Goal: Task Accomplishment & Management: Manage account settings

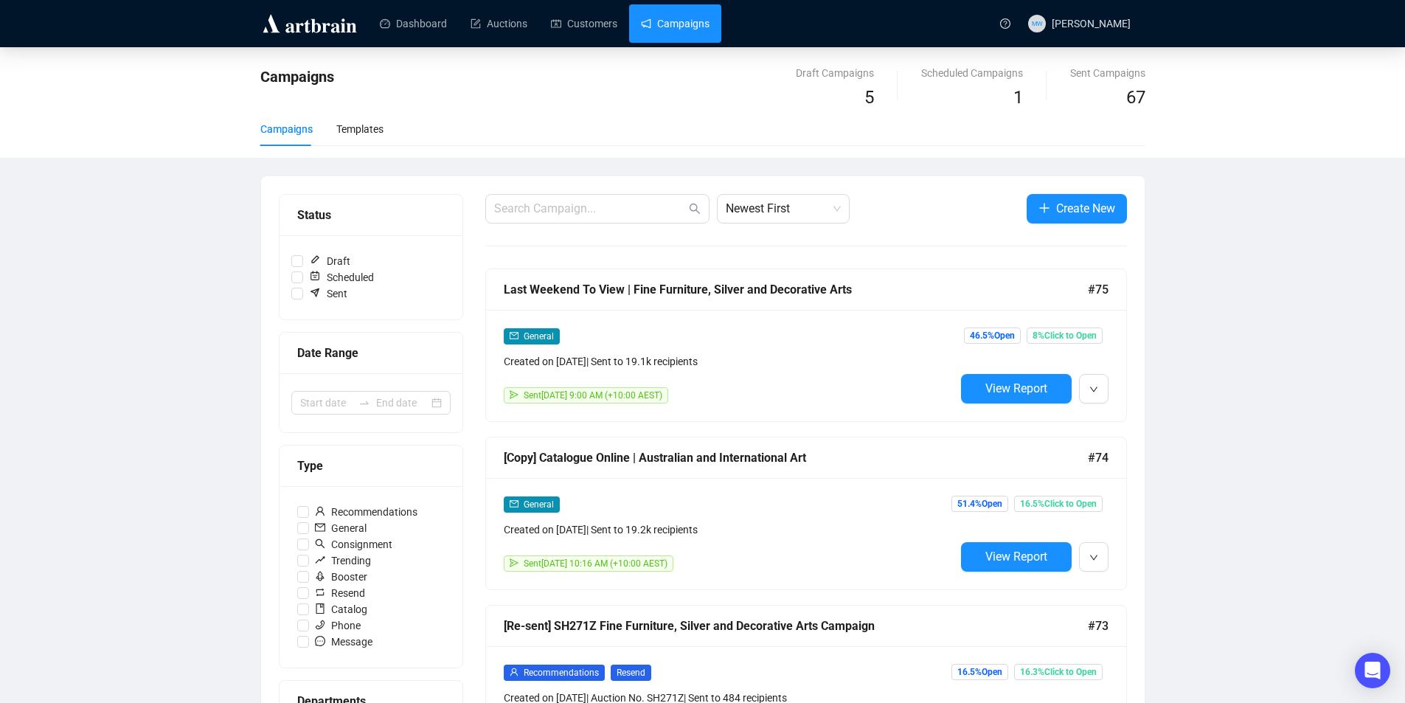
scroll to position [590, 0]
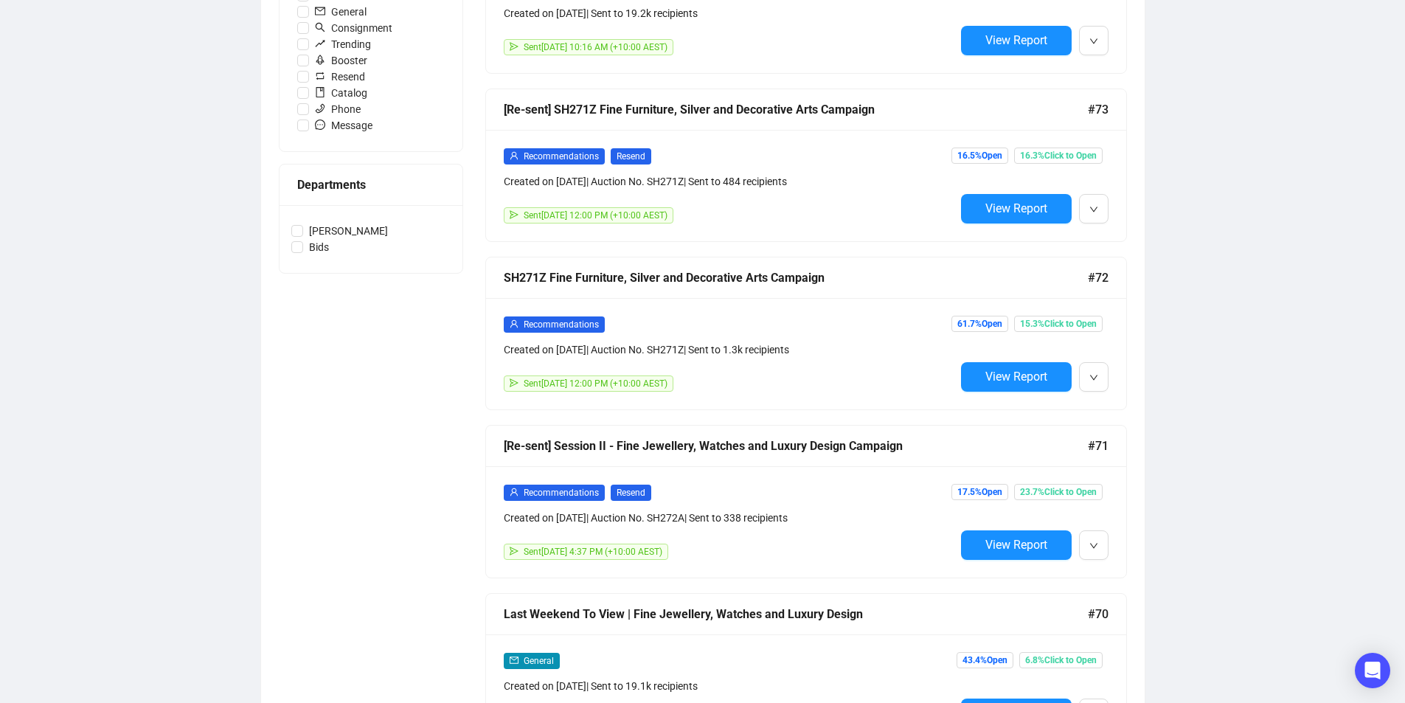
scroll to position [590, 0]
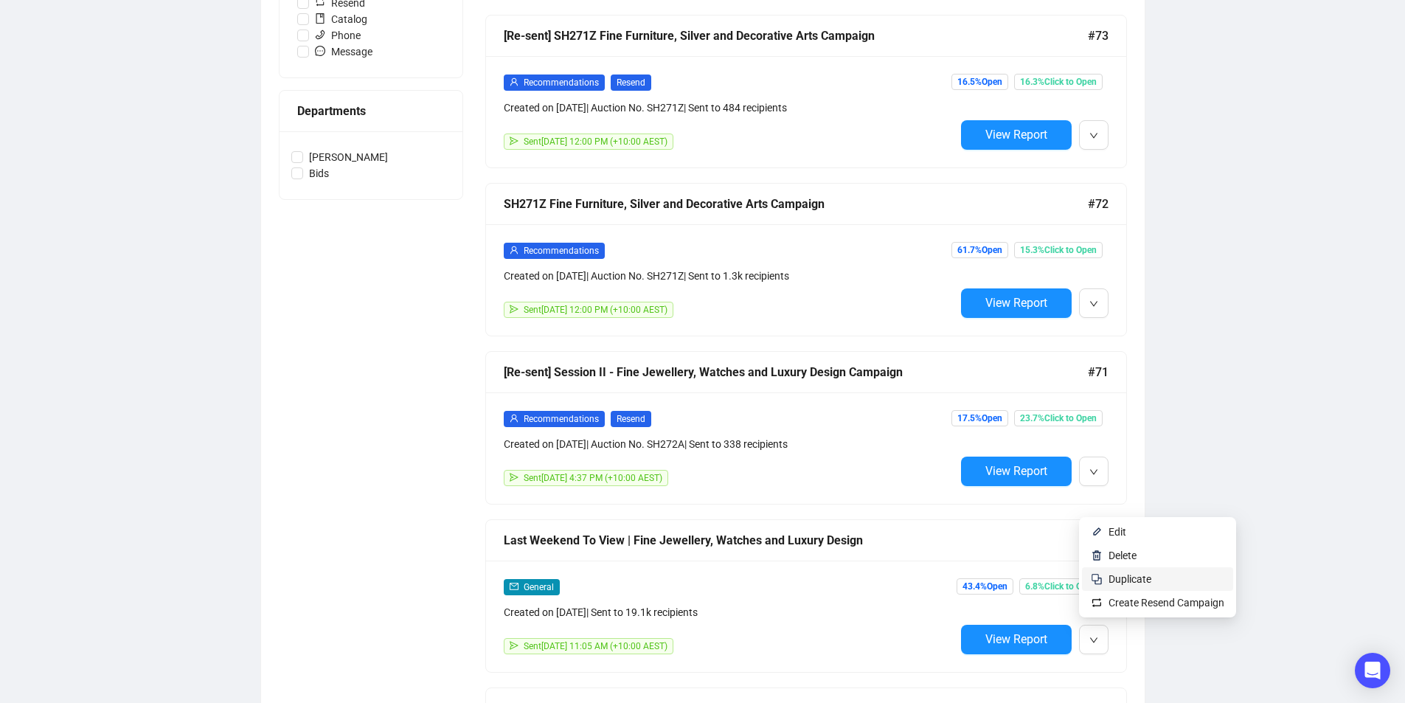
click at [1112, 578] on span "Duplicate" at bounding box center [1130, 579] width 43 height 12
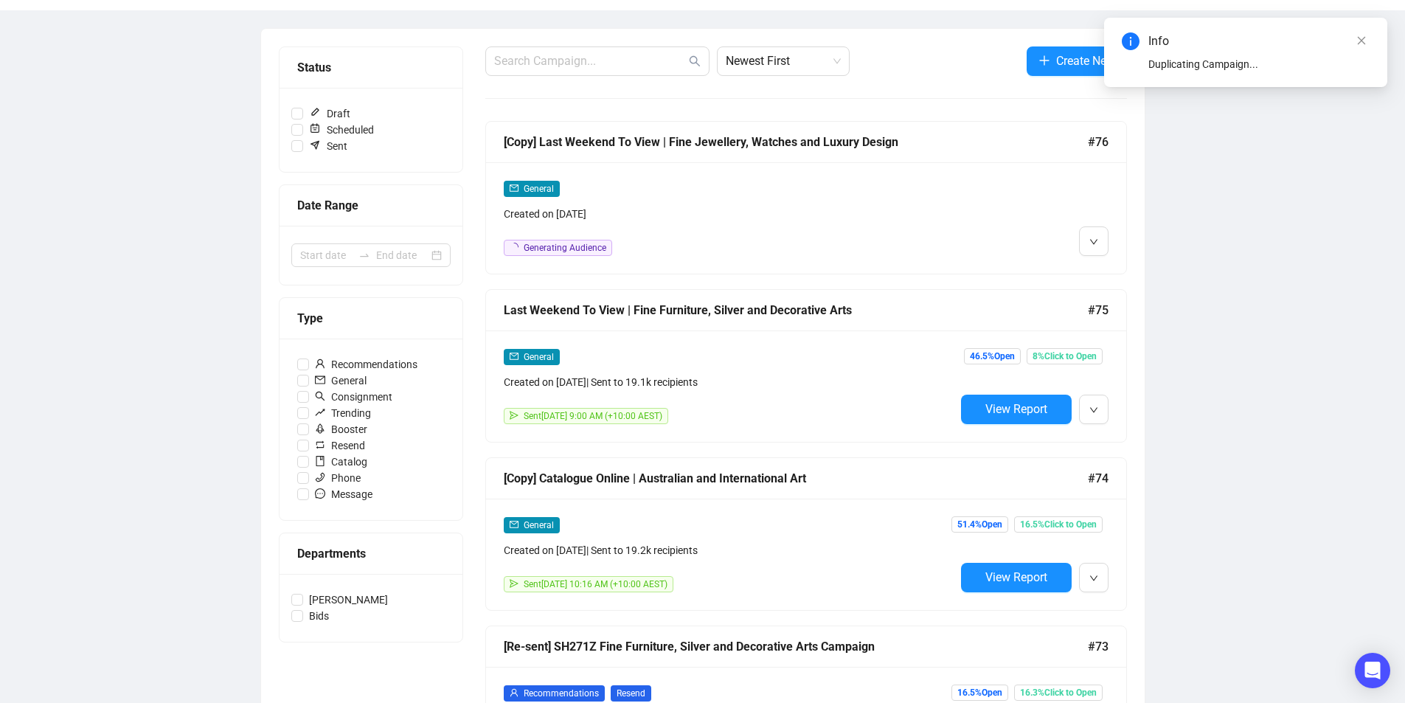
scroll to position [0, 0]
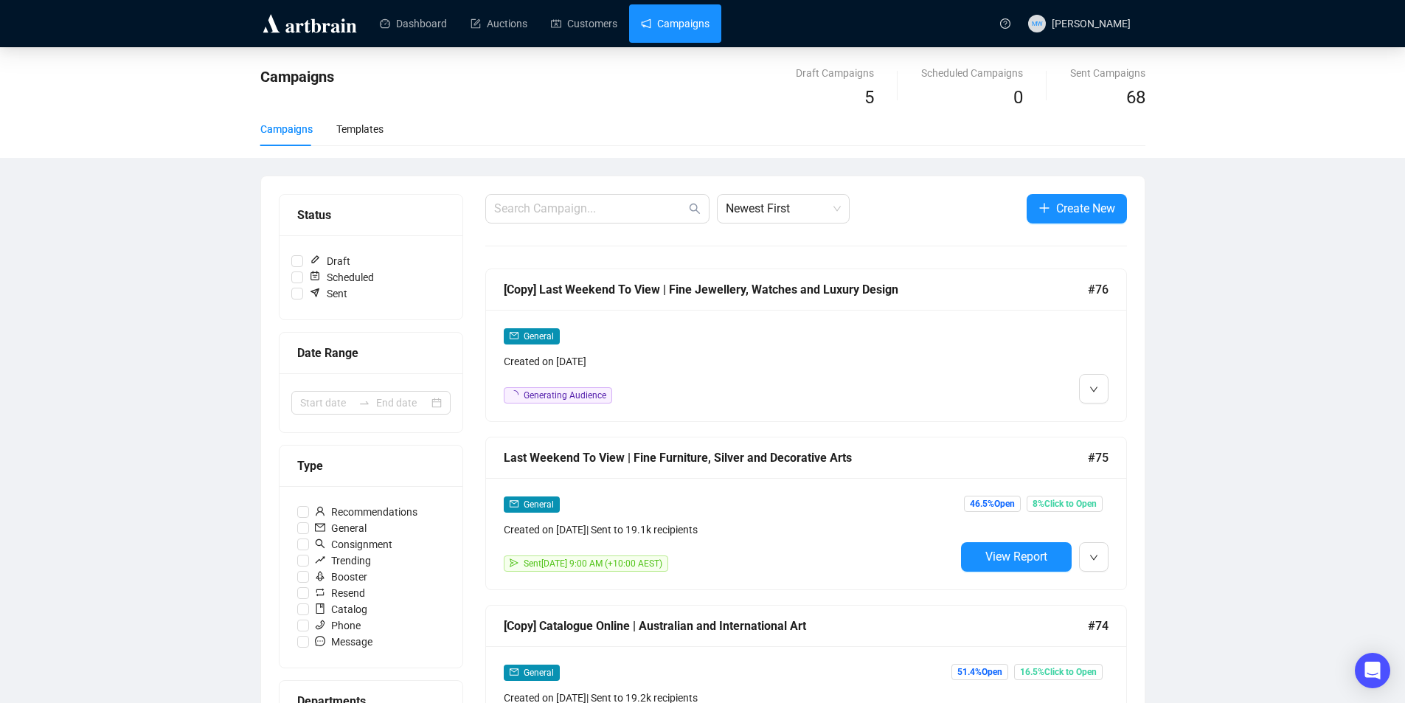
click at [798, 291] on div "[Copy] Last Weekend To View | Fine Jewellery, Watches and Luxury Design" at bounding box center [796, 289] width 584 height 18
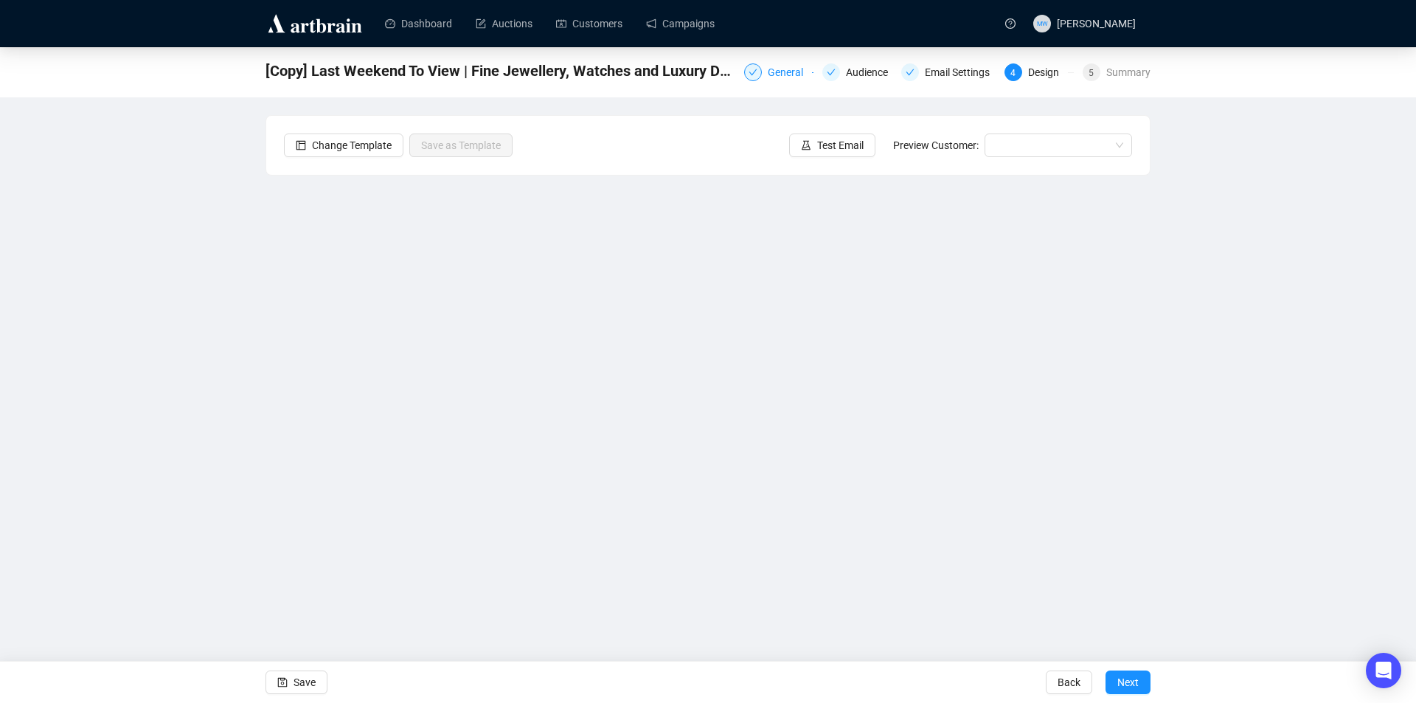
click at [793, 74] on div "General" at bounding box center [790, 72] width 44 height 18
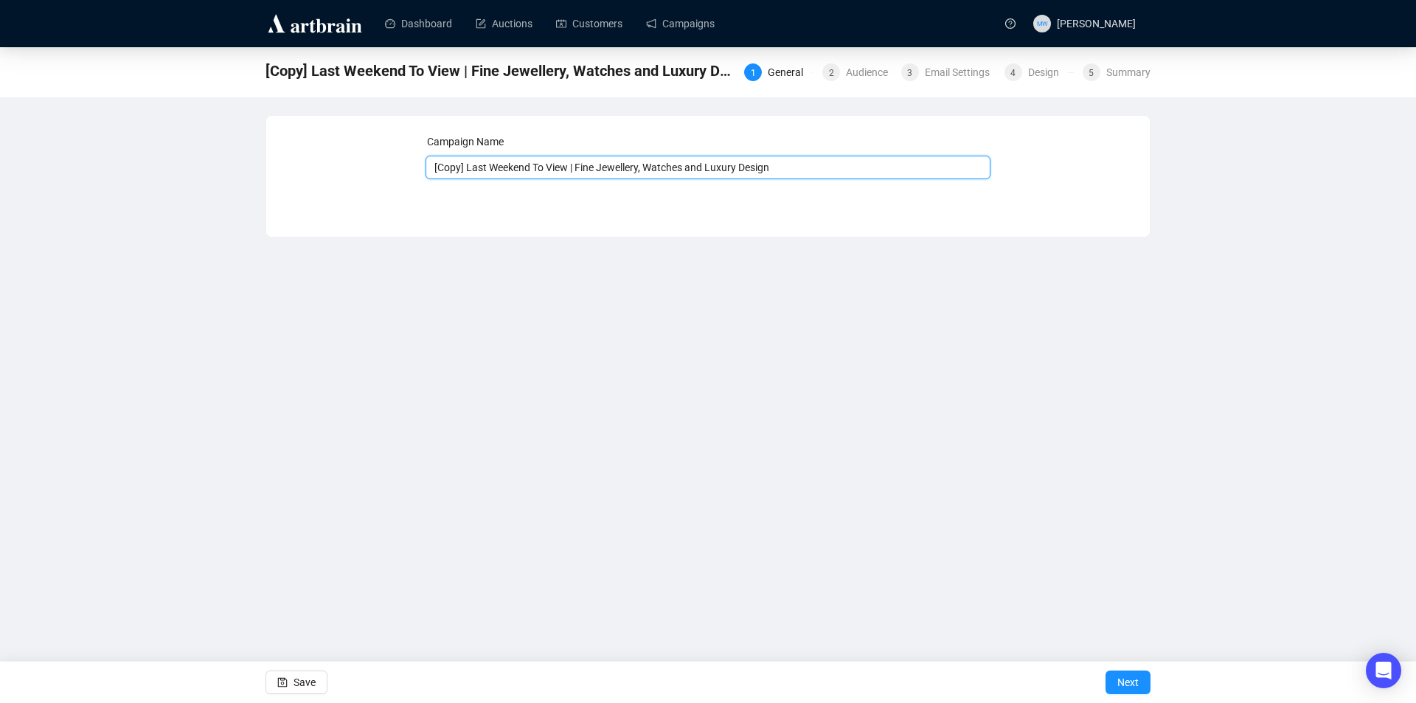
drag, startPoint x: 568, startPoint y: 166, endPoint x: 316, endPoint y: 150, distance: 252.8
click at [316, 150] on div "Campaign Name [Copy] Last Weekend To View | Fine Jewellery, Watches and Luxury …" at bounding box center [708, 164] width 848 height 63
type input "Auction [DATE] | Fine Jewellery, Watches and Luxury Design"
click at [295, 673] on span "Save" at bounding box center [305, 682] width 22 height 41
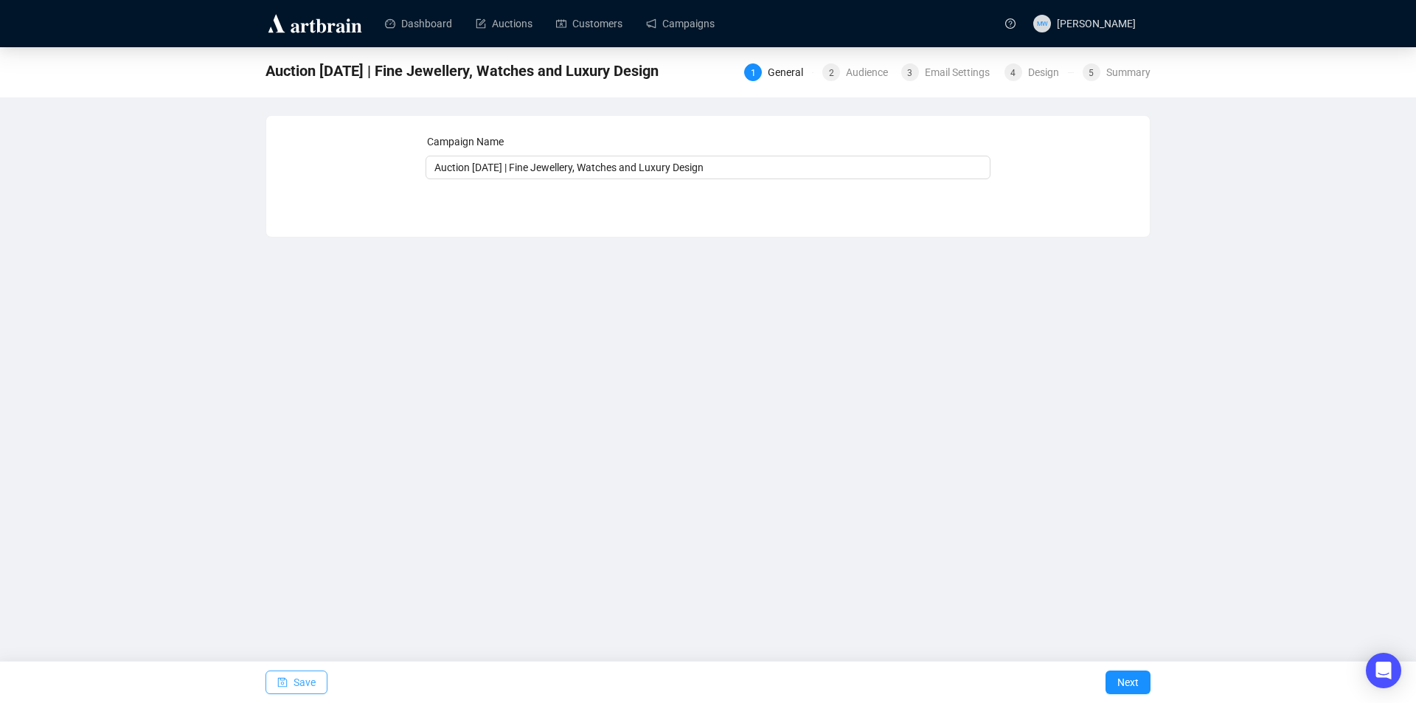
click at [296, 683] on span "Save" at bounding box center [305, 682] width 22 height 41
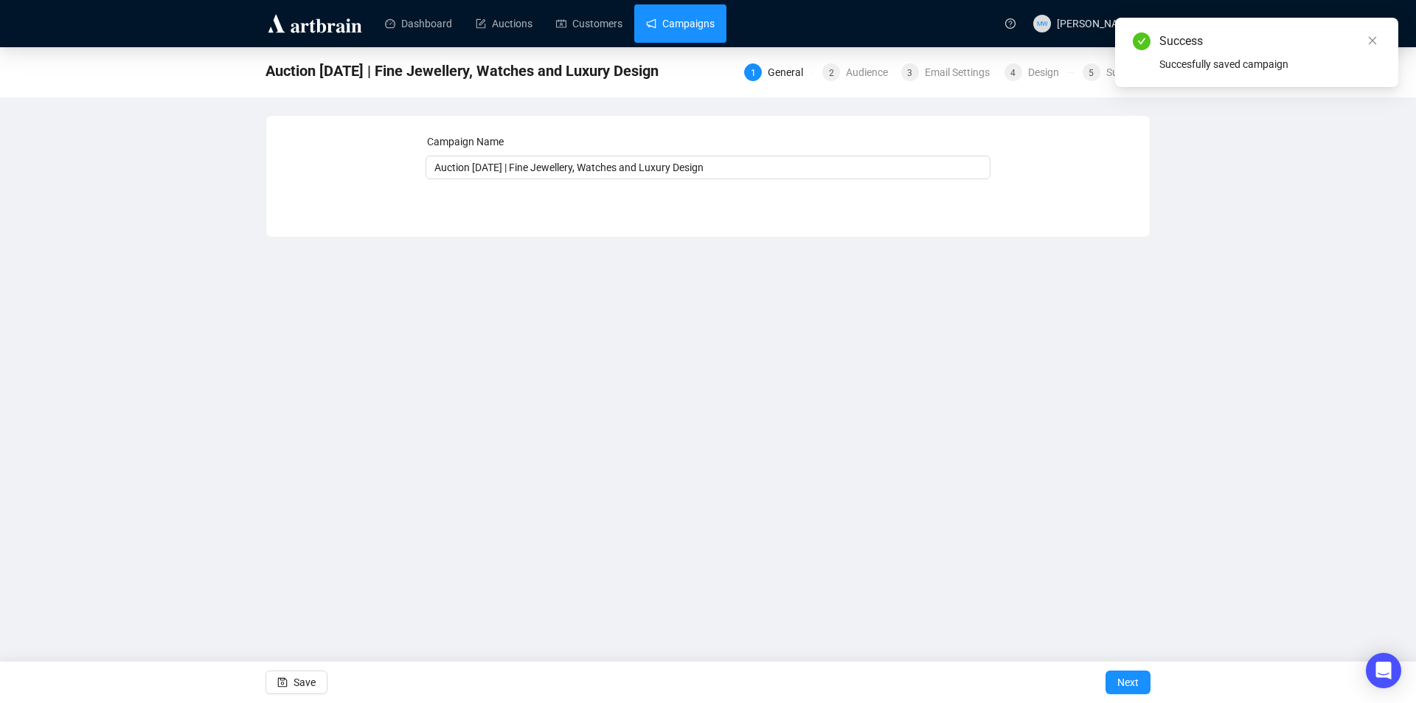
click at [698, 19] on link "Campaigns" at bounding box center [680, 23] width 69 height 38
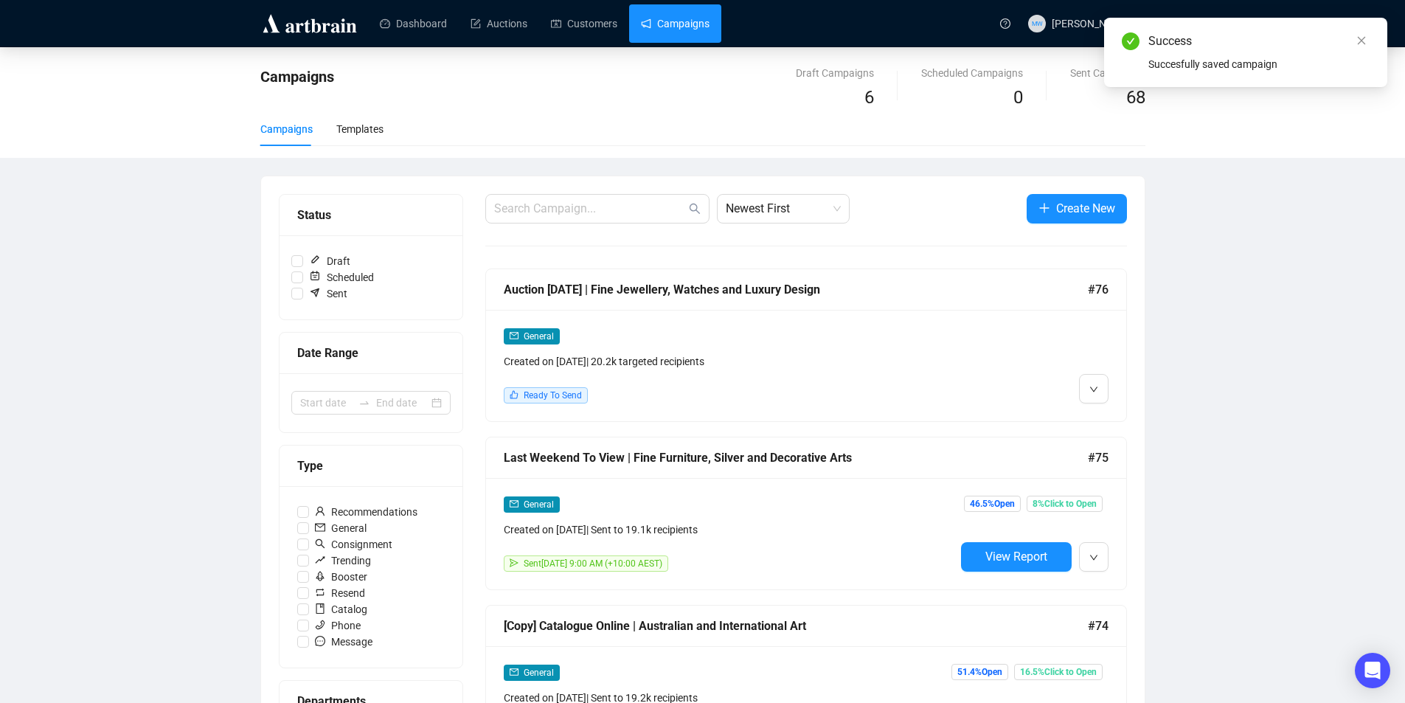
scroll to position [74, 0]
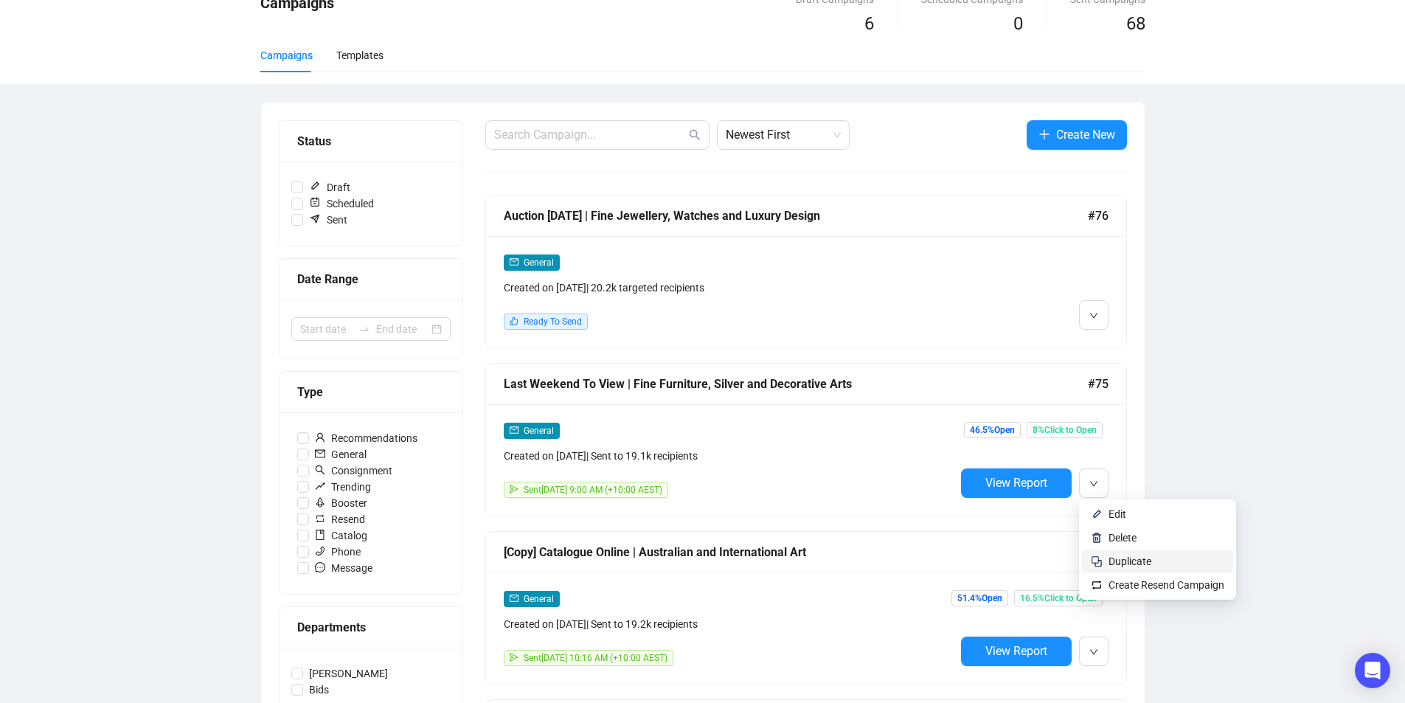
click at [1124, 562] on span "Duplicate" at bounding box center [1130, 561] width 43 height 12
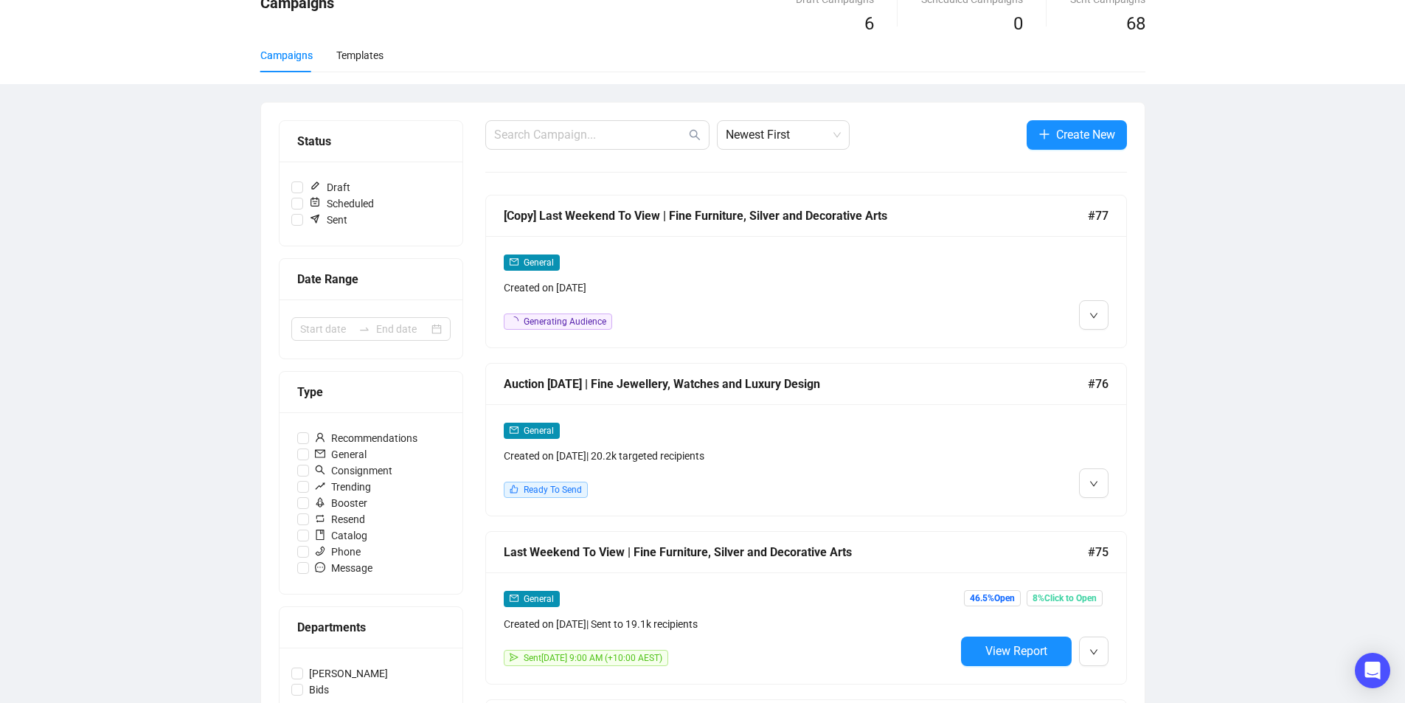
click at [639, 218] on div "[Copy] Last Weekend To View | Fine Furniture, Silver and Decorative Arts" at bounding box center [796, 216] width 584 height 18
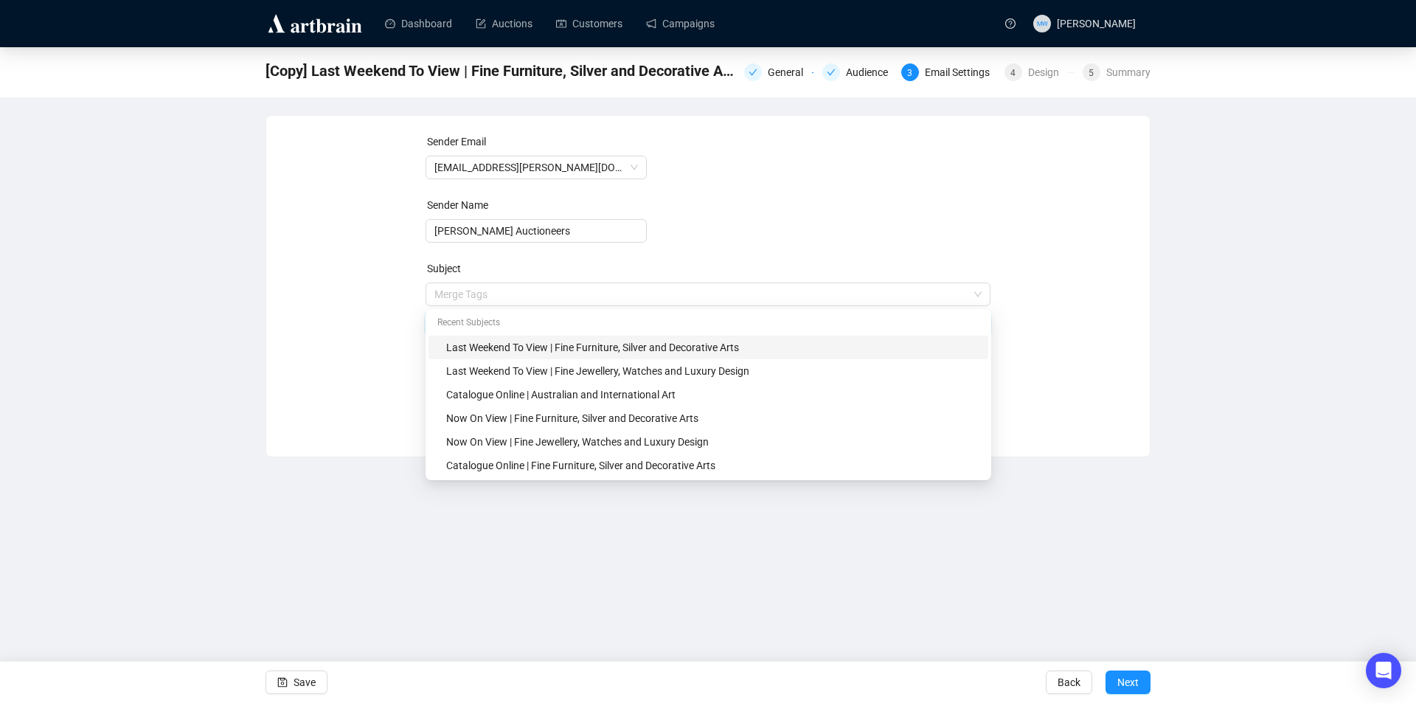
drag, startPoint x: 533, startPoint y: 291, endPoint x: 592, endPoint y: 247, distance: 72.7
click at [423, 274] on div "Sender Email [EMAIL_ADDRESS][PERSON_NAME][DOMAIN_NAME] Sender Name [PERSON_NAME…" at bounding box center [708, 274] width 848 height 283
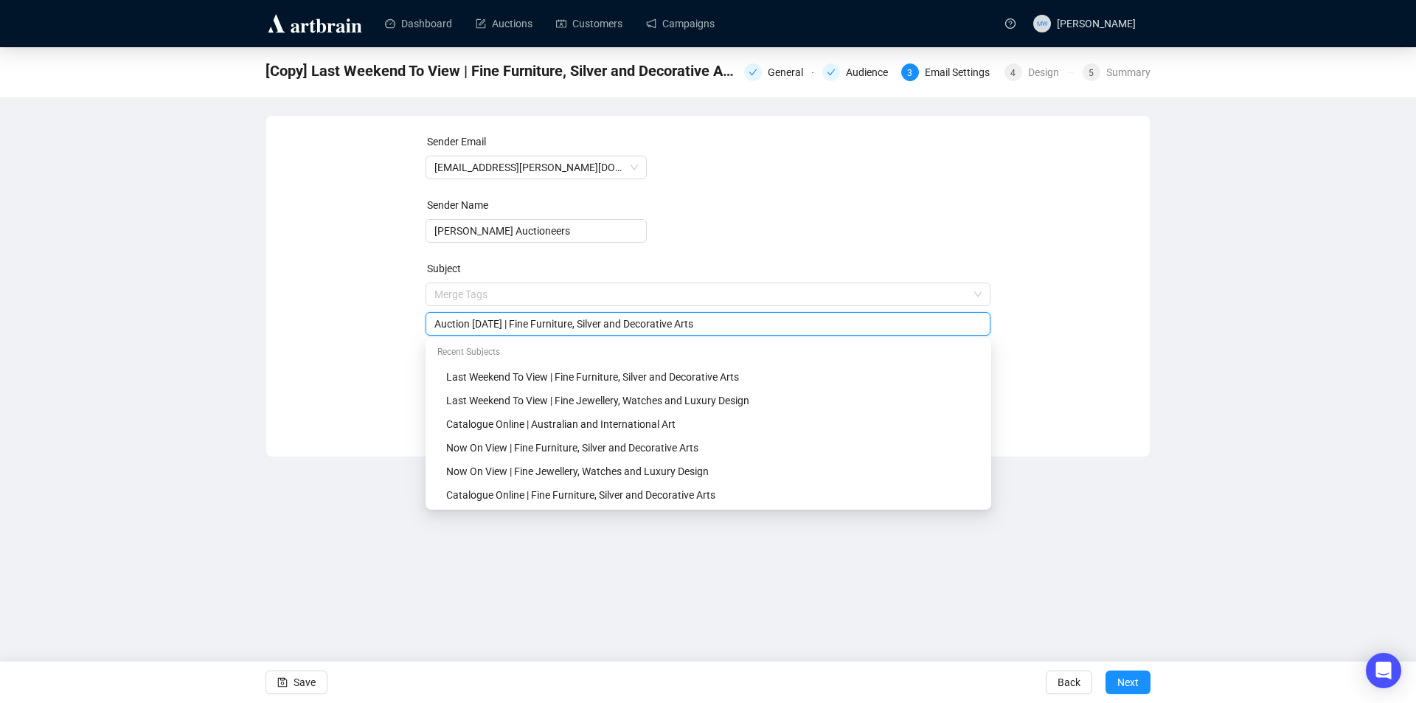
type input "Auction [DATE] | Fine Furniture, Silver and Decorative Arts"
click at [260, 521] on div "Dashboard Auctions Customers Campaigns MW [PERSON_NAME] [Copy] Last Weekend To …" at bounding box center [708, 351] width 1416 height 703
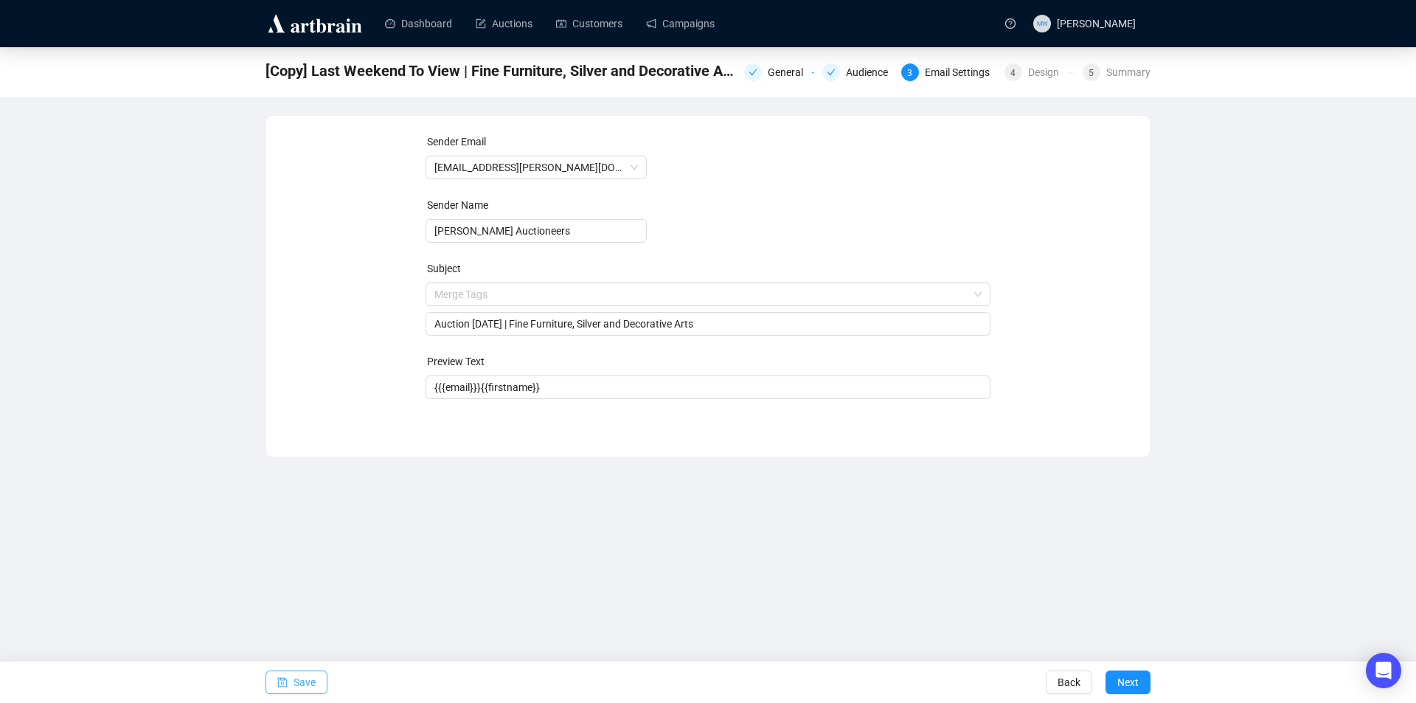
click at [296, 678] on span "Save" at bounding box center [305, 682] width 22 height 41
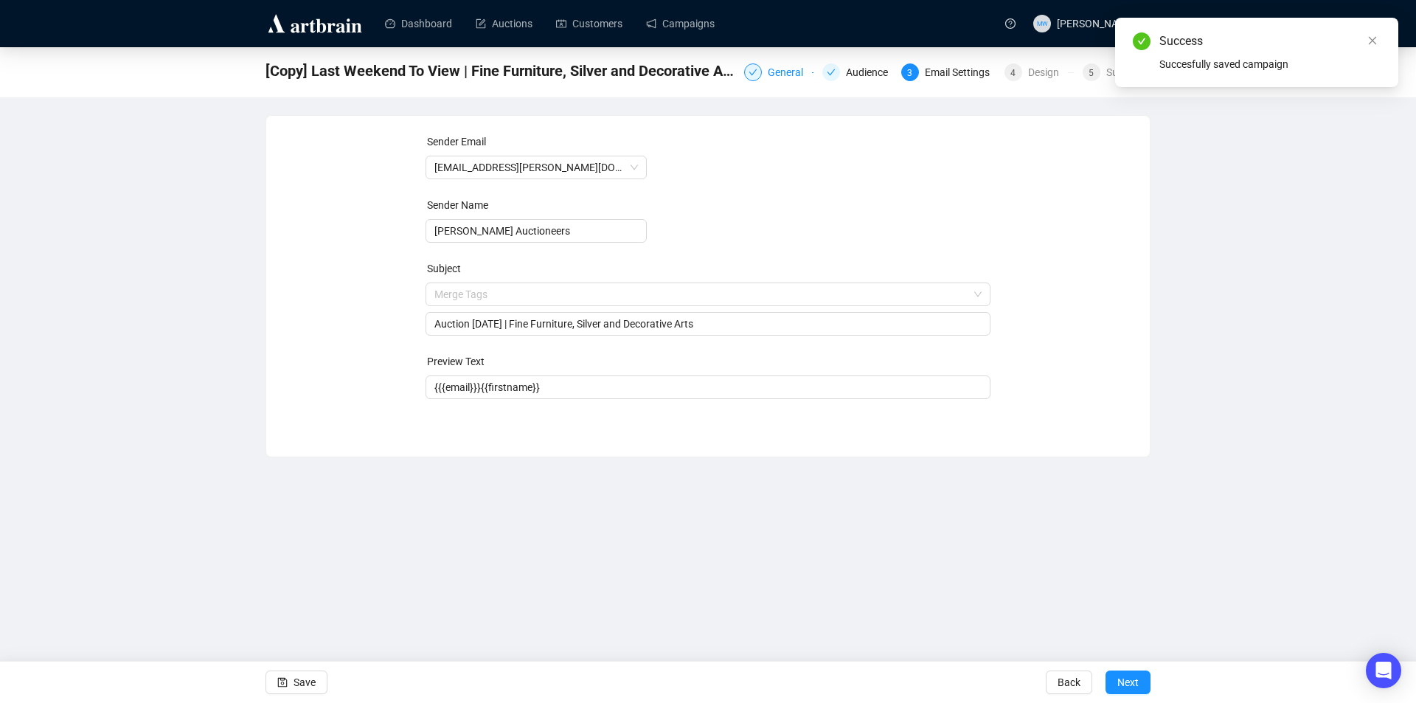
click at [783, 72] on div "General" at bounding box center [790, 72] width 44 height 18
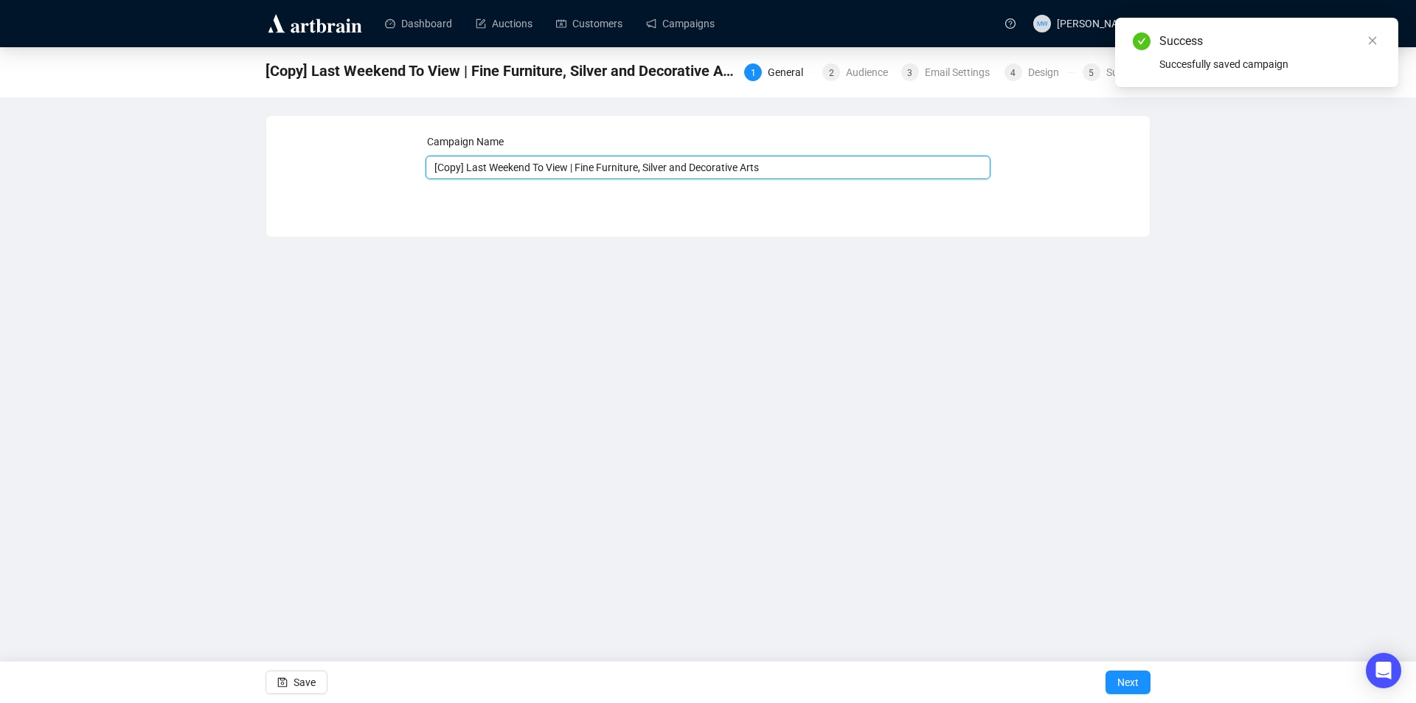
drag, startPoint x: 565, startPoint y: 167, endPoint x: 447, endPoint y: 167, distance: 118.0
click at [426, 167] on input "[Copy] Last Weekend To View | Fine Furniture, Silver and Decorative Arts" at bounding box center [709, 168] width 566 height 24
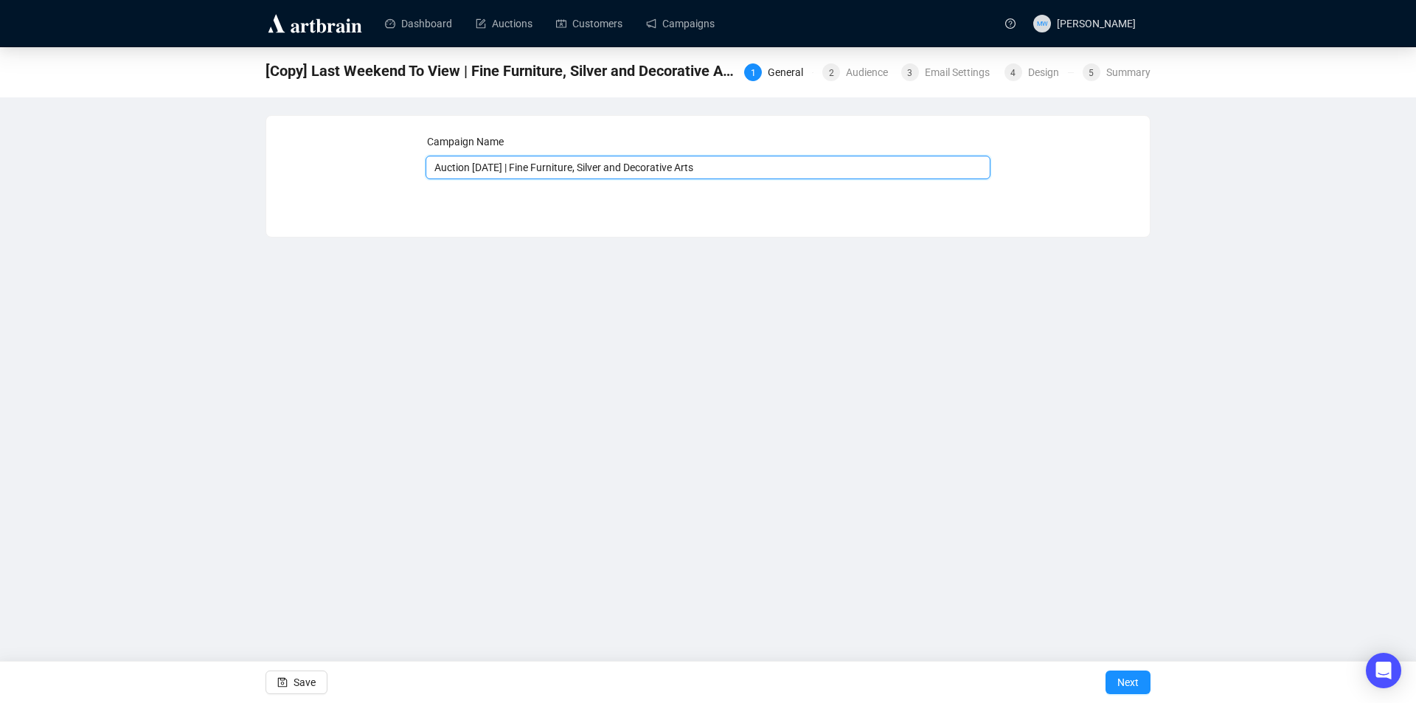
type input "Auction [DATE] | Fine Furniture, Silver and Decorative Arts"
click at [454, 422] on div "Dashboard Auctions Customers Campaigns MW [PERSON_NAME] [Copy] Last Weekend To …" at bounding box center [708, 351] width 1416 height 703
click at [299, 678] on span "Save" at bounding box center [305, 682] width 22 height 41
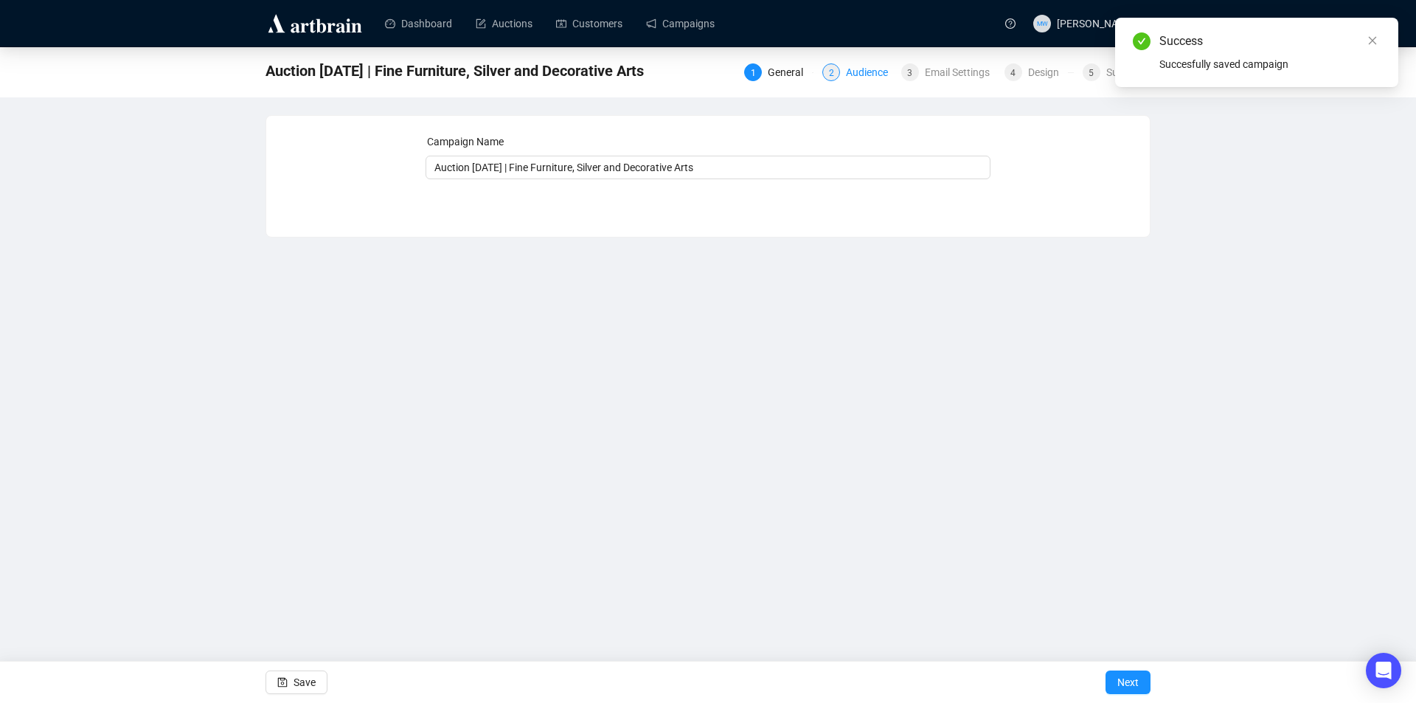
click at [870, 76] on div "Audience" at bounding box center [871, 72] width 51 height 18
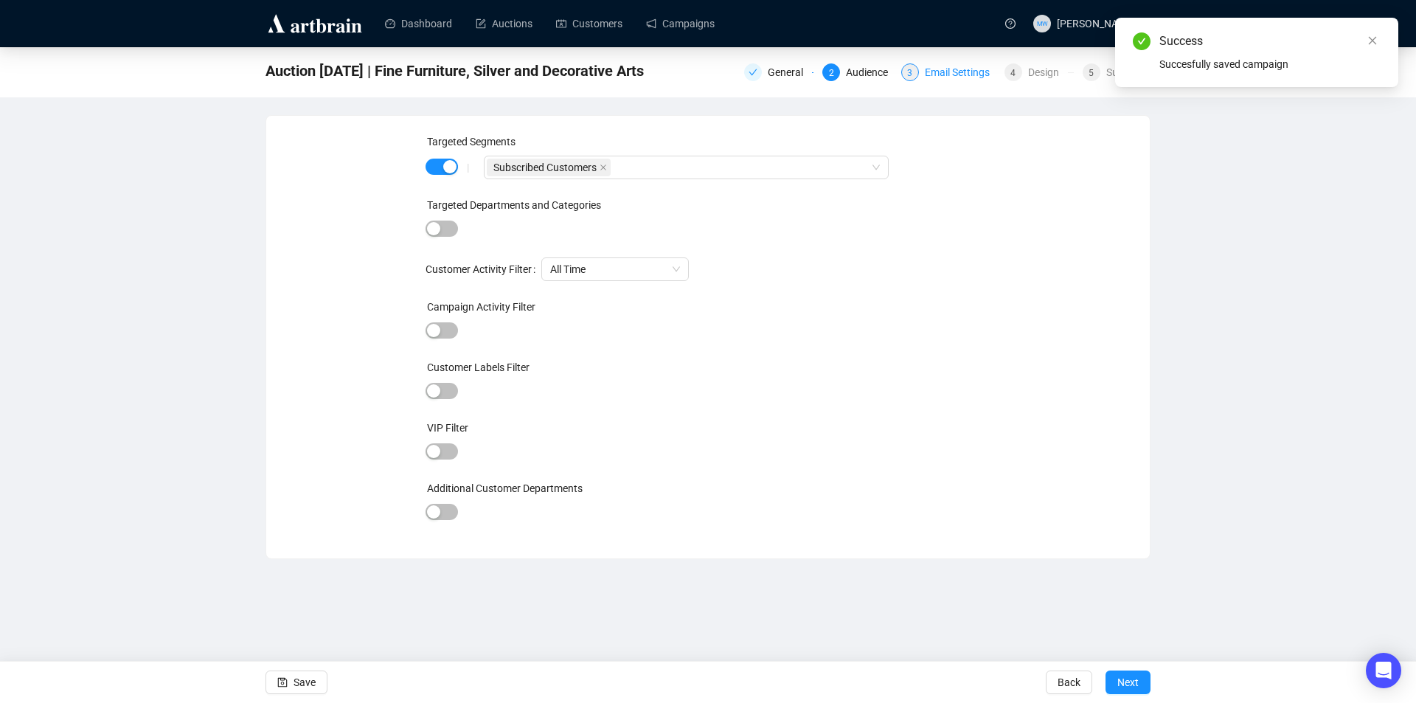
click at [954, 77] on div "Email Settings" at bounding box center [962, 72] width 74 height 18
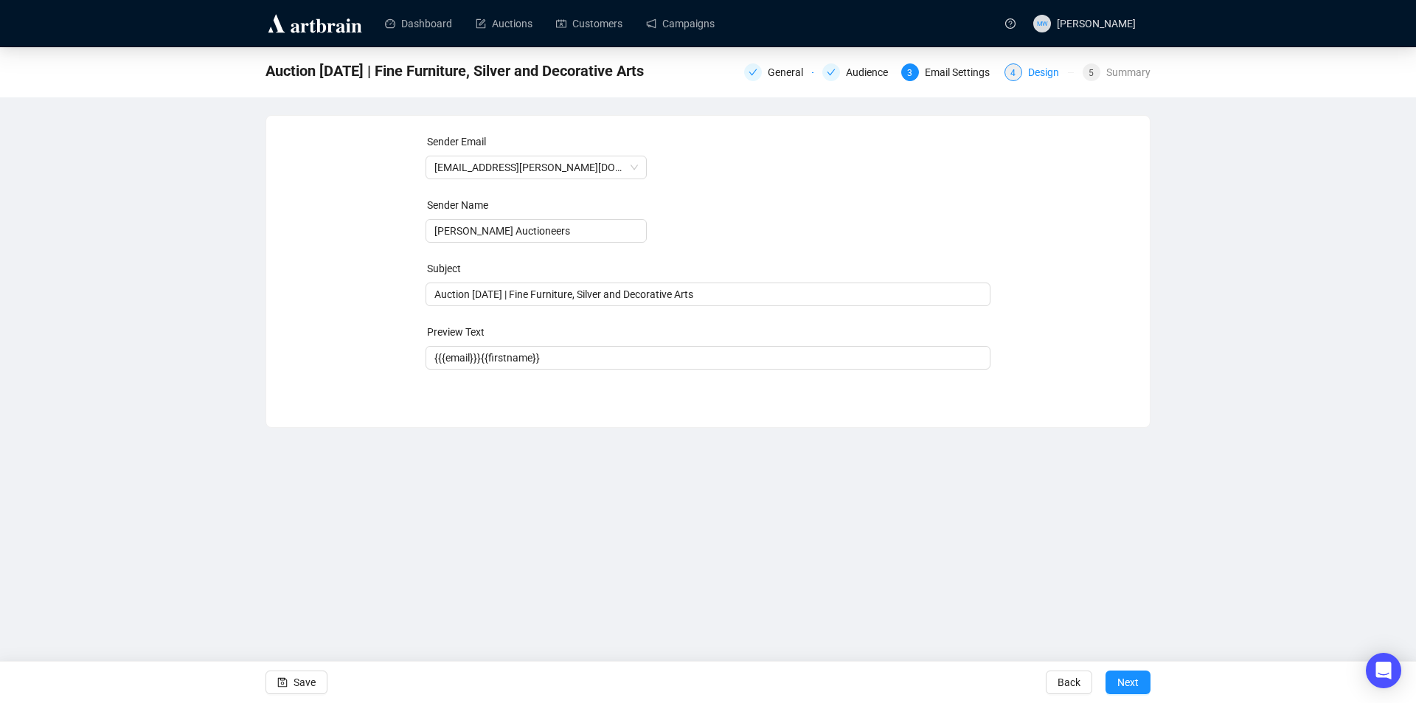
click at [1037, 65] on div "Design" at bounding box center [1048, 72] width 40 height 18
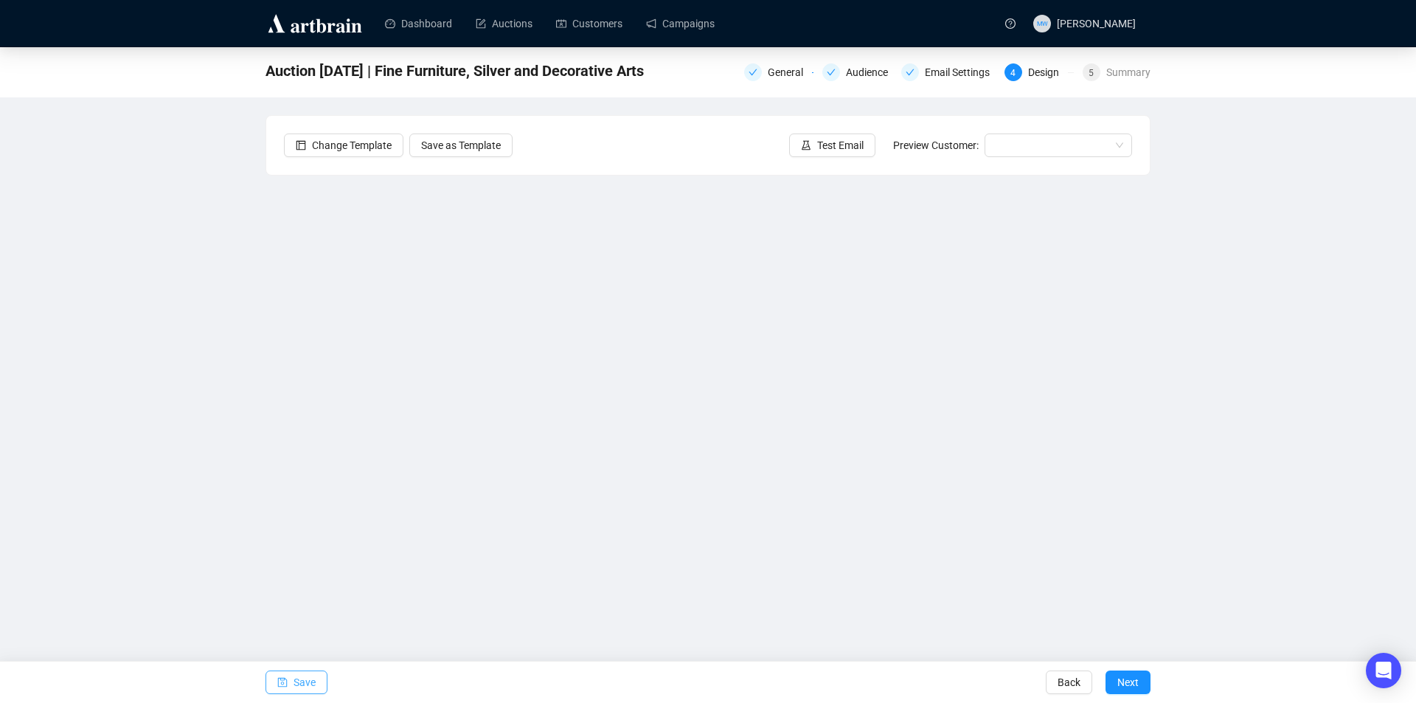
click at [299, 682] on span "Save" at bounding box center [305, 682] width 22 height 41
click at [299, 687] on span "Save" at bounding box center [305, 682] width 22 height 41
click at [311, 674] on span "Save" at bounding box center [305, 682] width 22 height 41
click at [291, 676] on button "Save" at bounding box center [297, 682] width 62 height 24
click at [297, 685] on span "Save" at bounding box center [305, 682] width 22 height 41
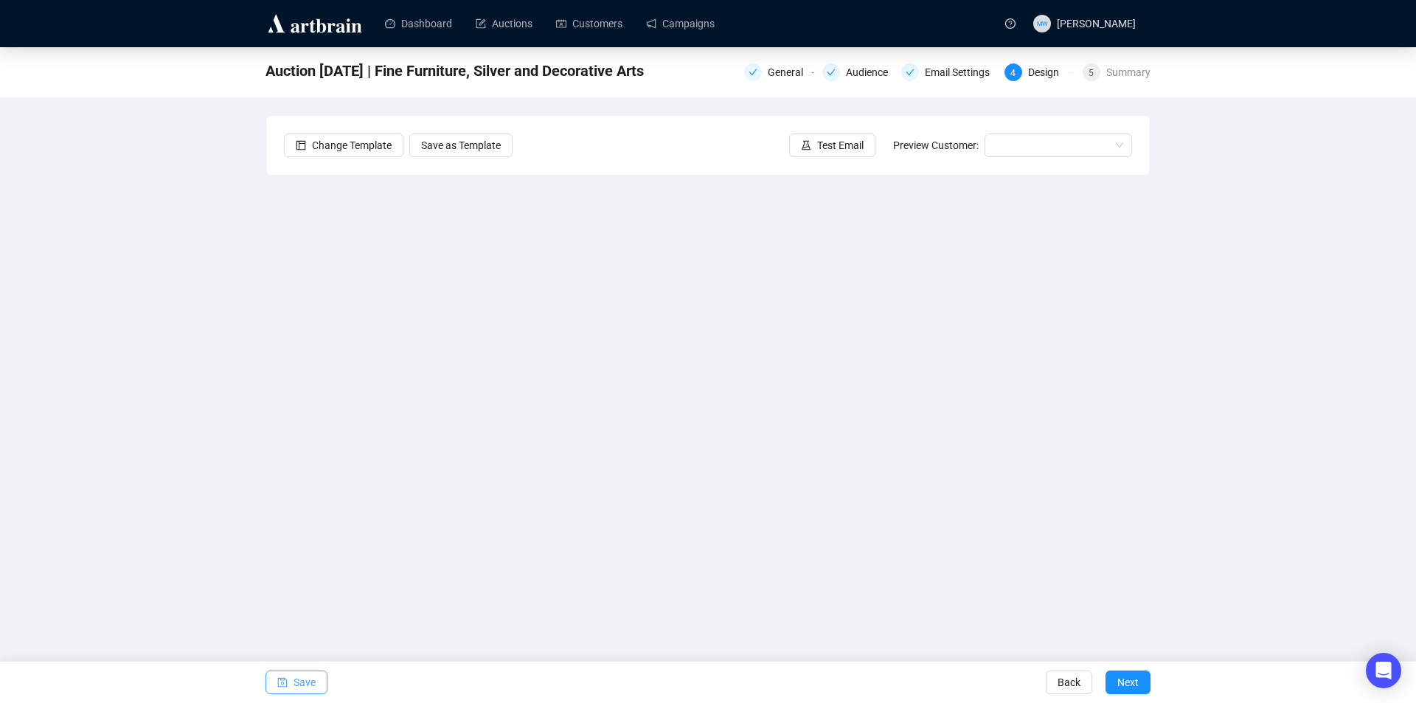
click at [316, 678] on button "Save" at bounding box center [297, 682] width 62 height 24
click at [313, 670] on span "Save" at bounding box center [305, 682] width 22 height 41
click at [307, 679] on span "Save" at bounding box center [305, 682] width 22 height 41
click at [303, 681] on span "Save" at bounding box center [305, 682] width 22 height 41
click at [298, 674] on span "Save" at bounding box center [305, 682] width 22 height 41
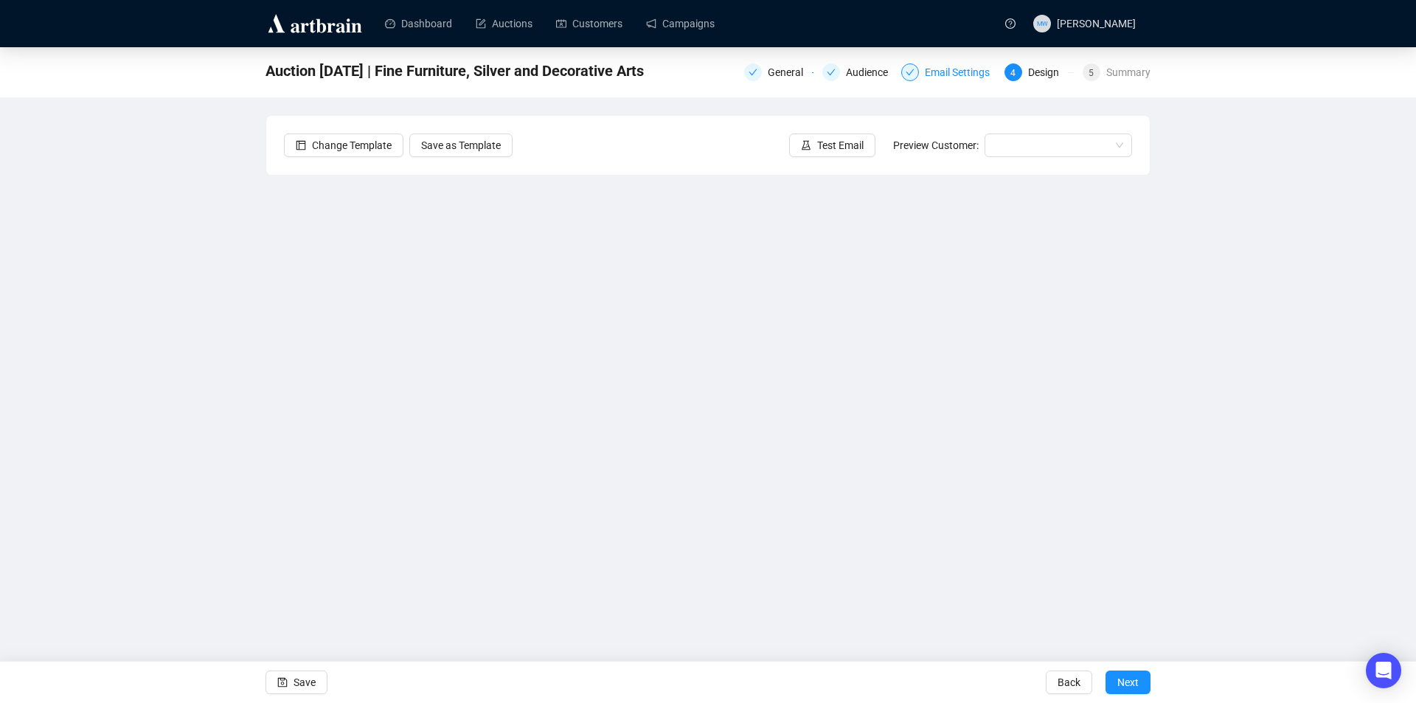
click at [939, 69] on div "Email Settings" at bounding box center [962, 72] width 74 height 18
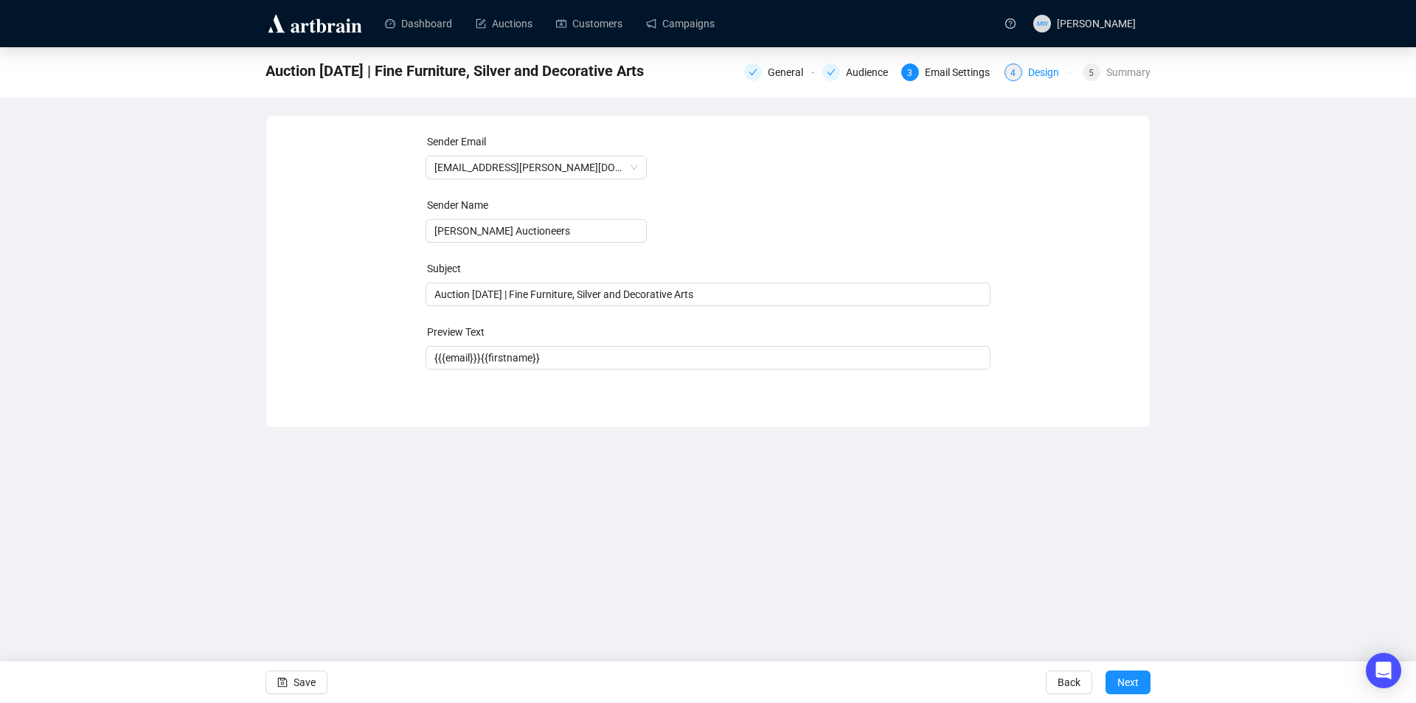
click at [1037, 74] on div "Design" at bounding box center [1048, 72] width 40 height 18
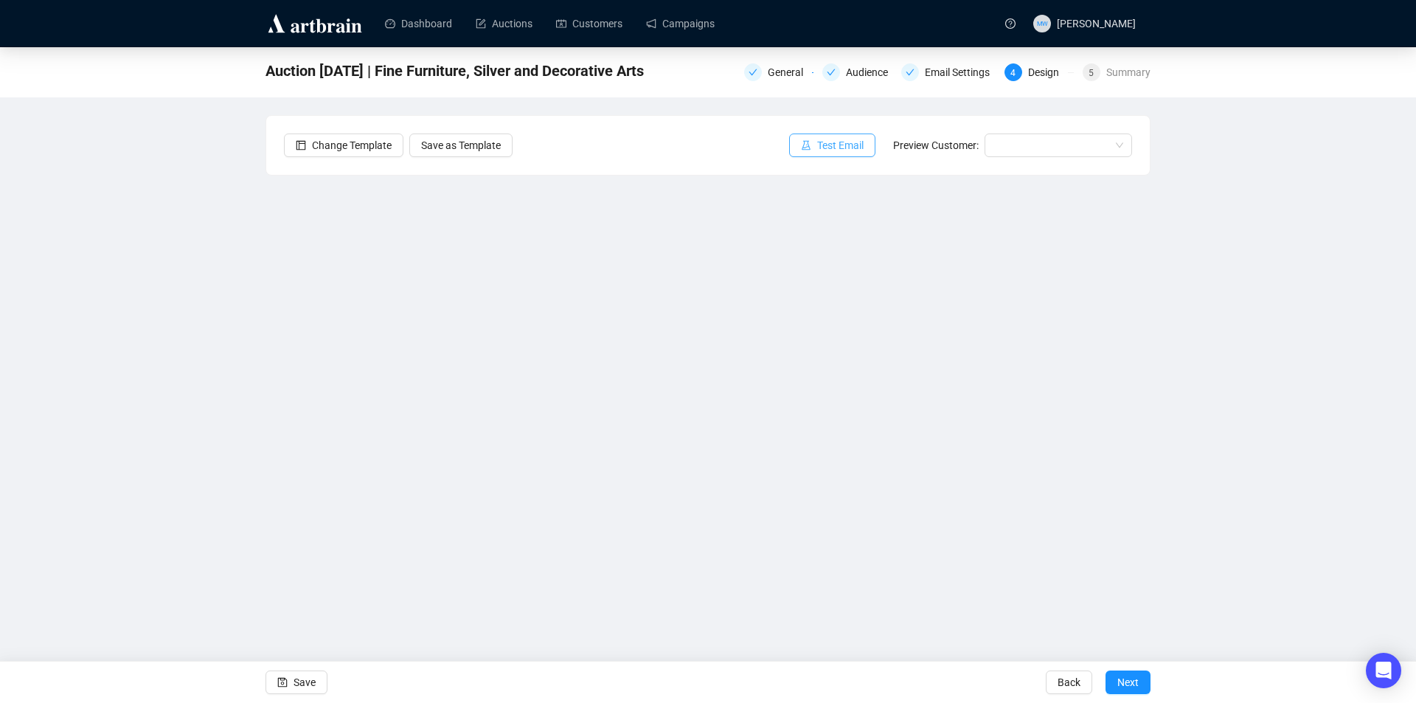
click at [869, 149] on button "Test Email" at bounding box center [832, 145] width 86 height 24
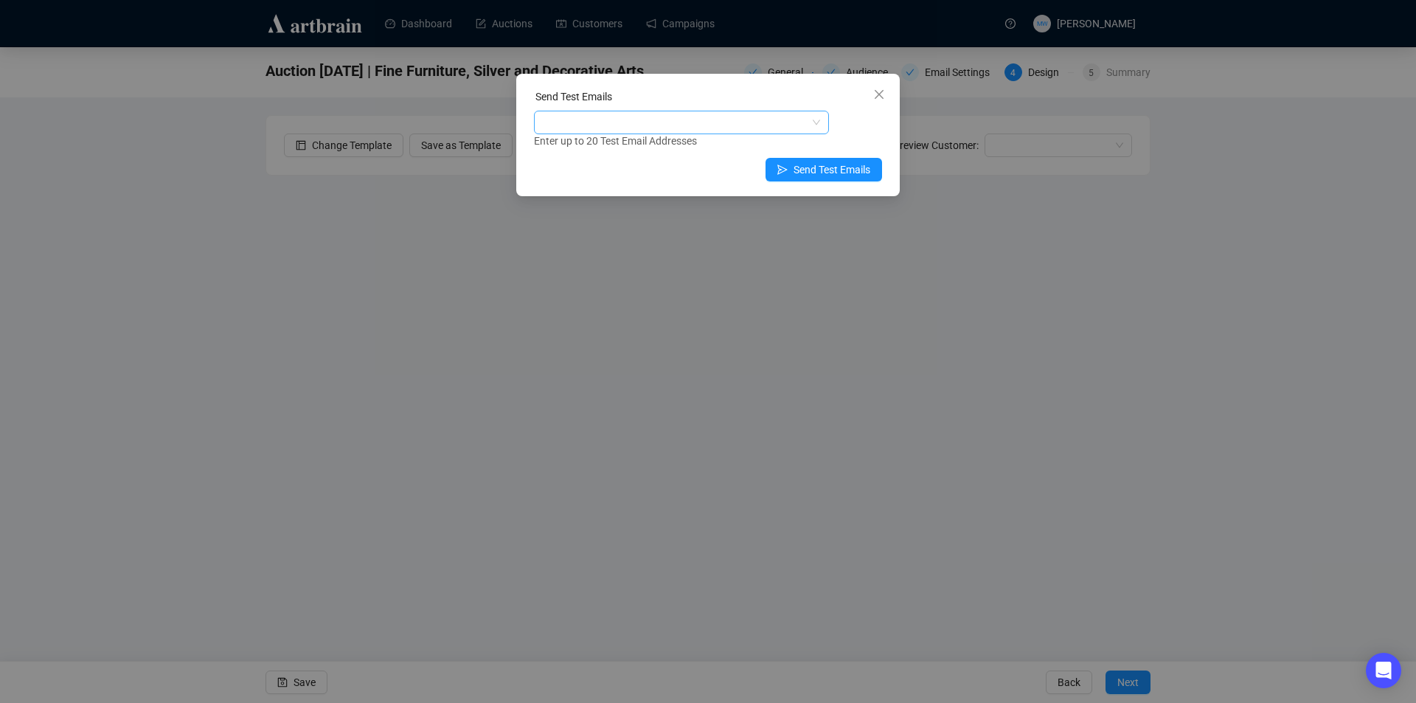
click at [690, 129] on div at bounding box center [674, 122] width 274 height 21
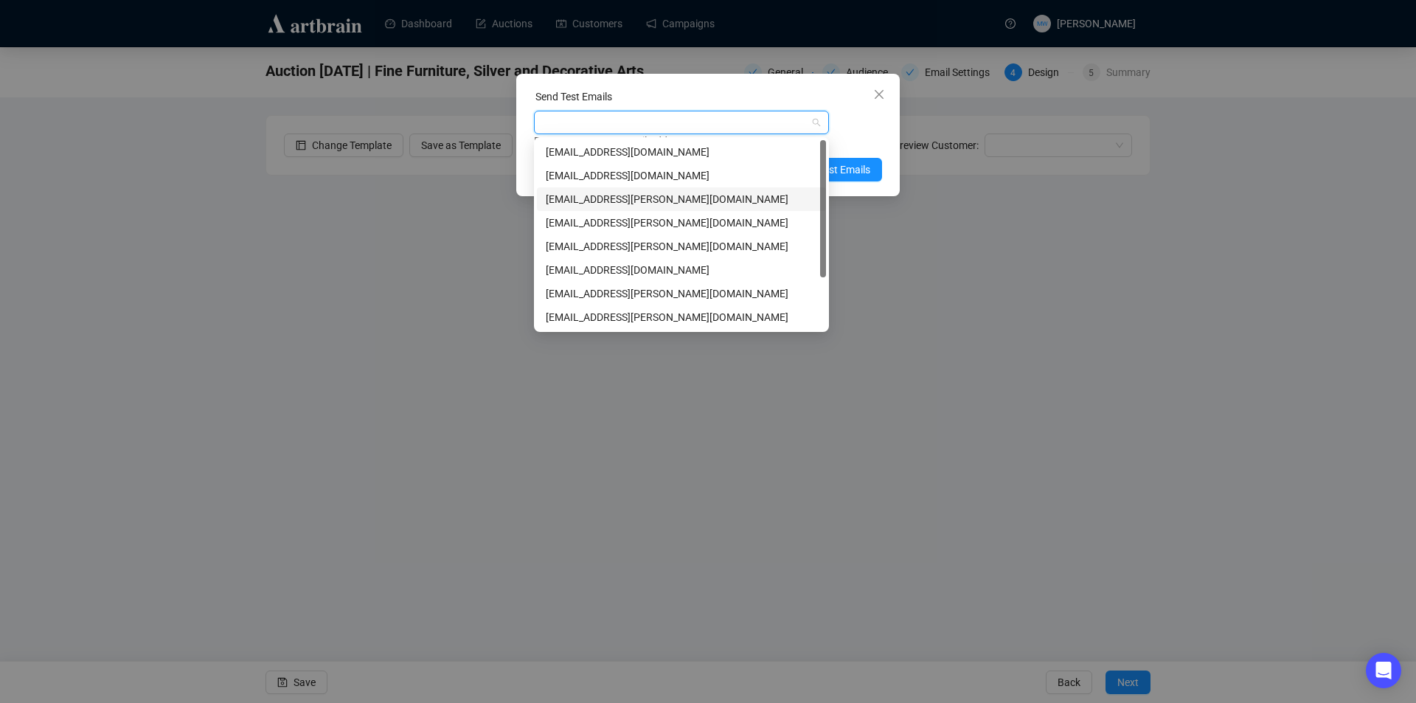
click at [608, 195] on div "[EMAIL_ADDRESS][PERSON_NAME][DOMAIN_NAME]" at bounding box center [681, 199] width 271 height 16
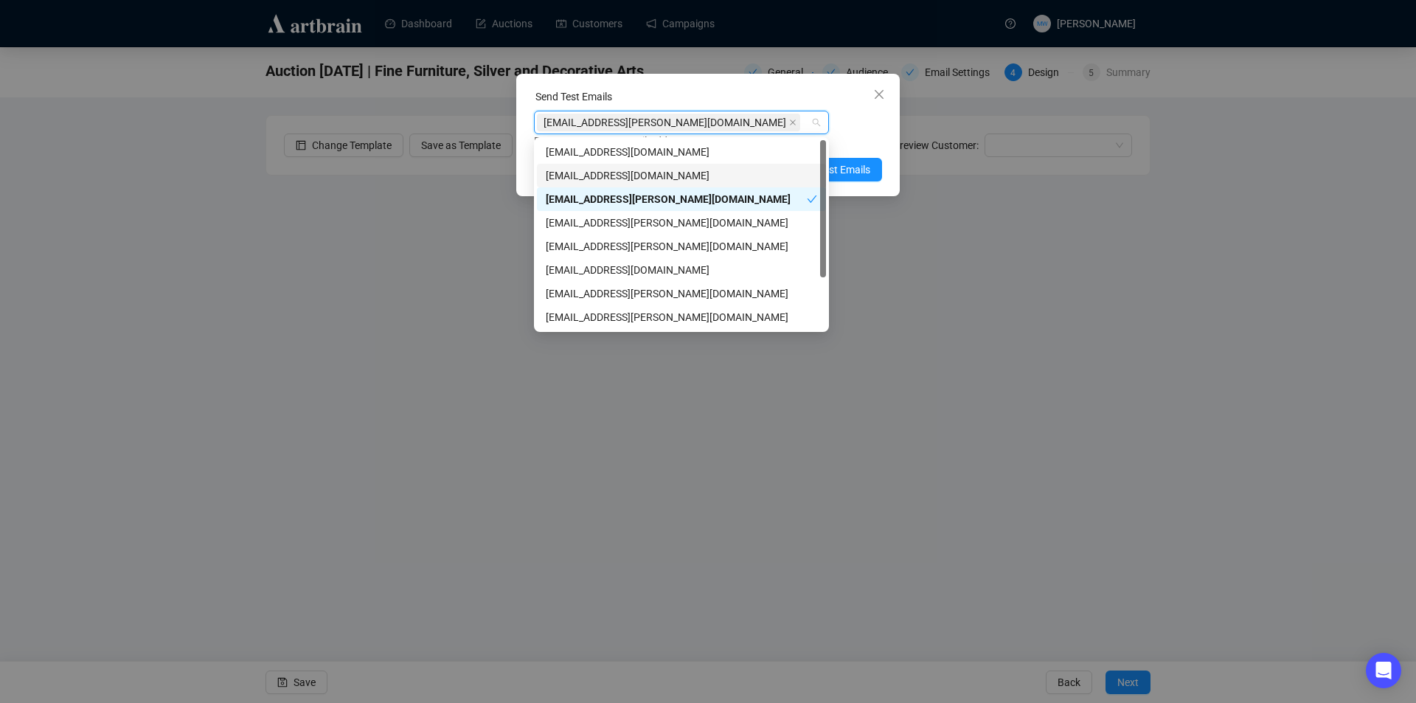
click at [875, 139] on div "Enter up to 20 Test Email Addresses" at bounding box center [708, 141] width 348 height 17
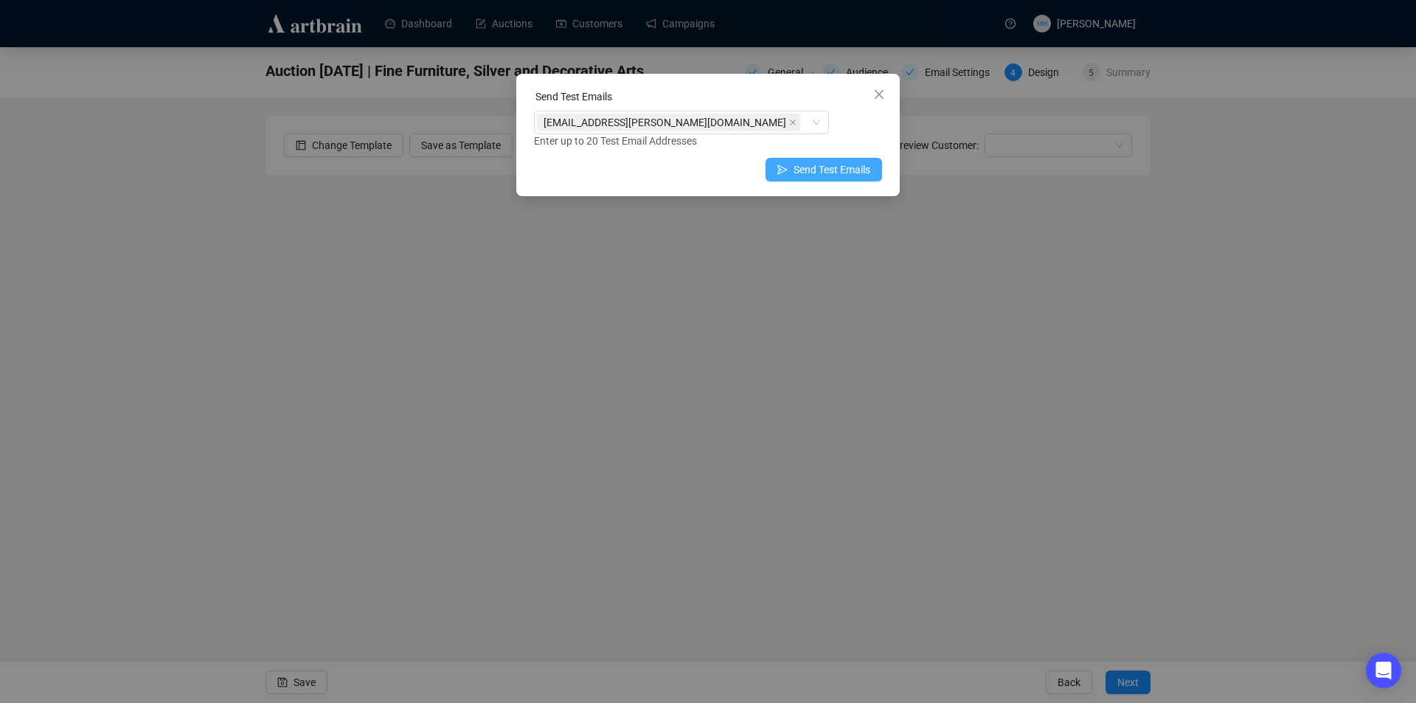
click at [864, 165] on span "Send Test Emails" at bounding box center [832, 170] width 77 height 16
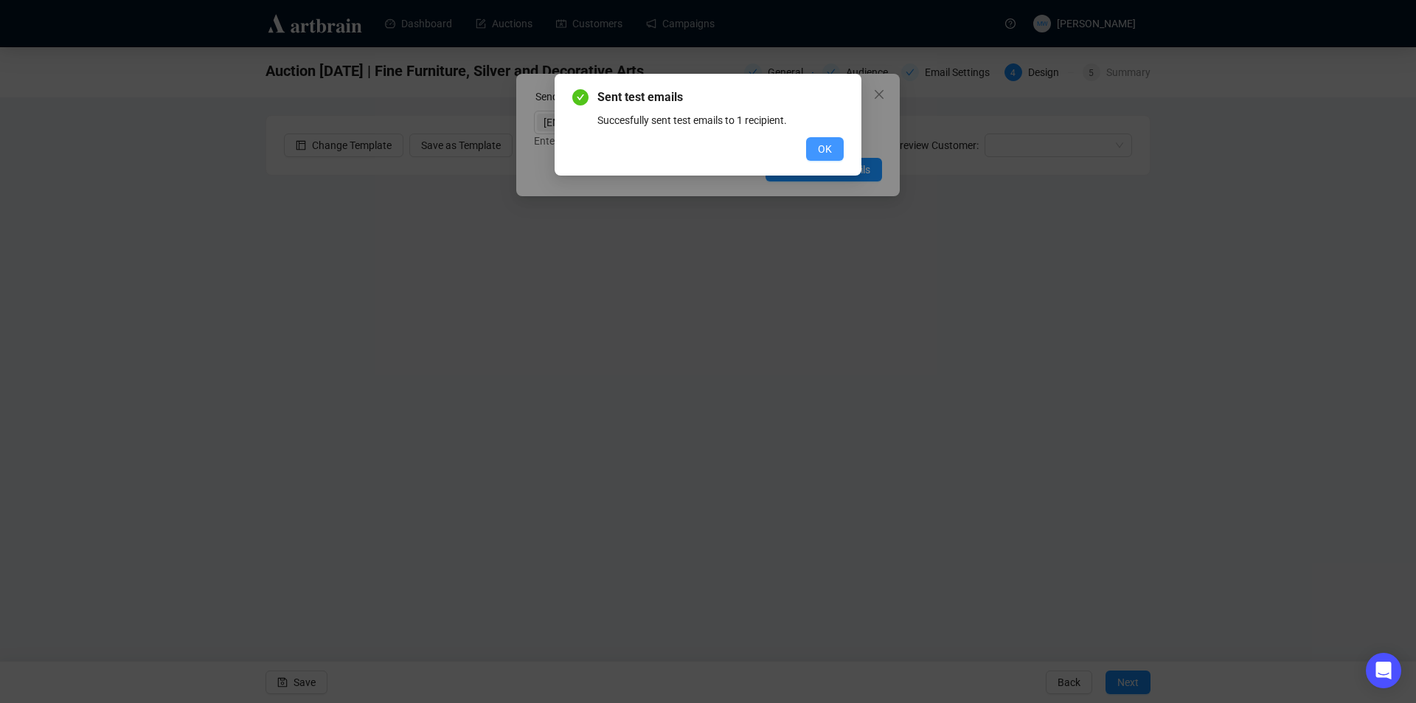
click at [827, 148] on span "OK" at bounding box center [825, 149] width 14 height 16
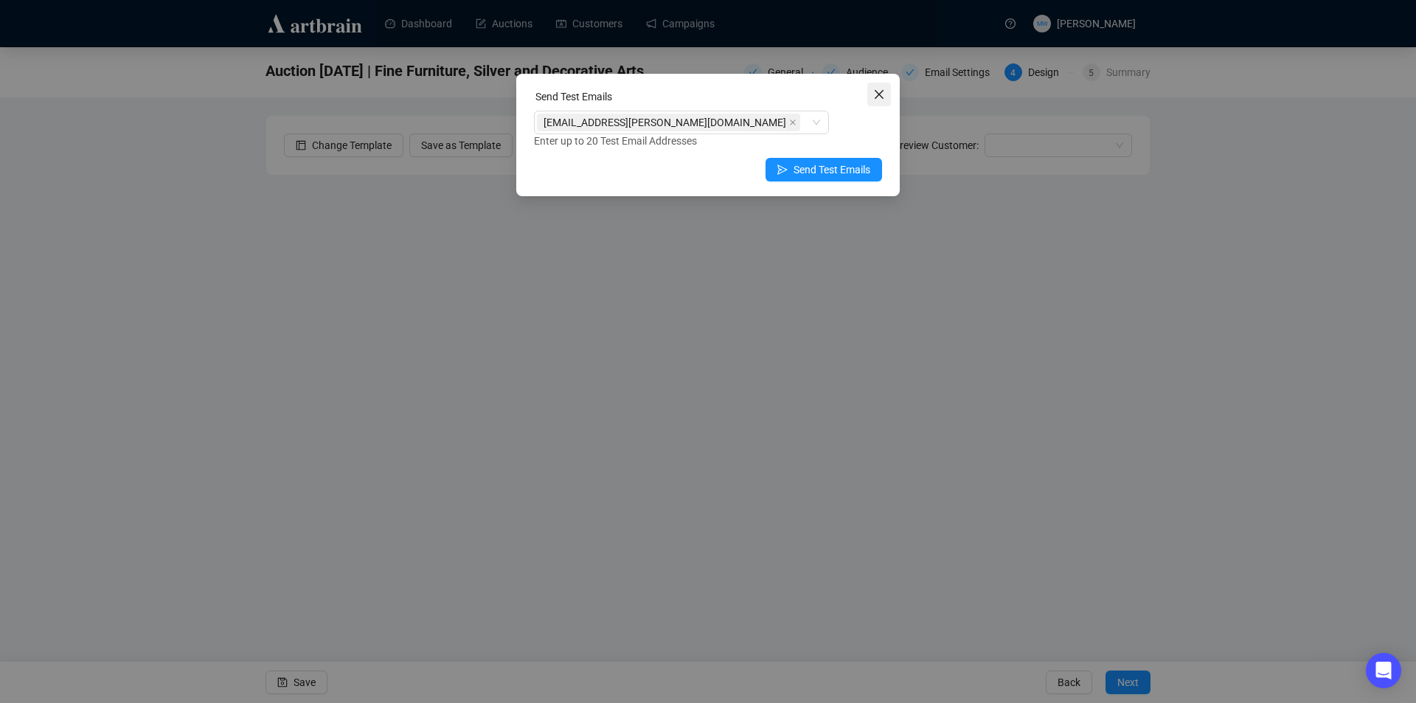
click at [879, 100] on icon "close" at bounding box center [879, 95] width 12 height 12
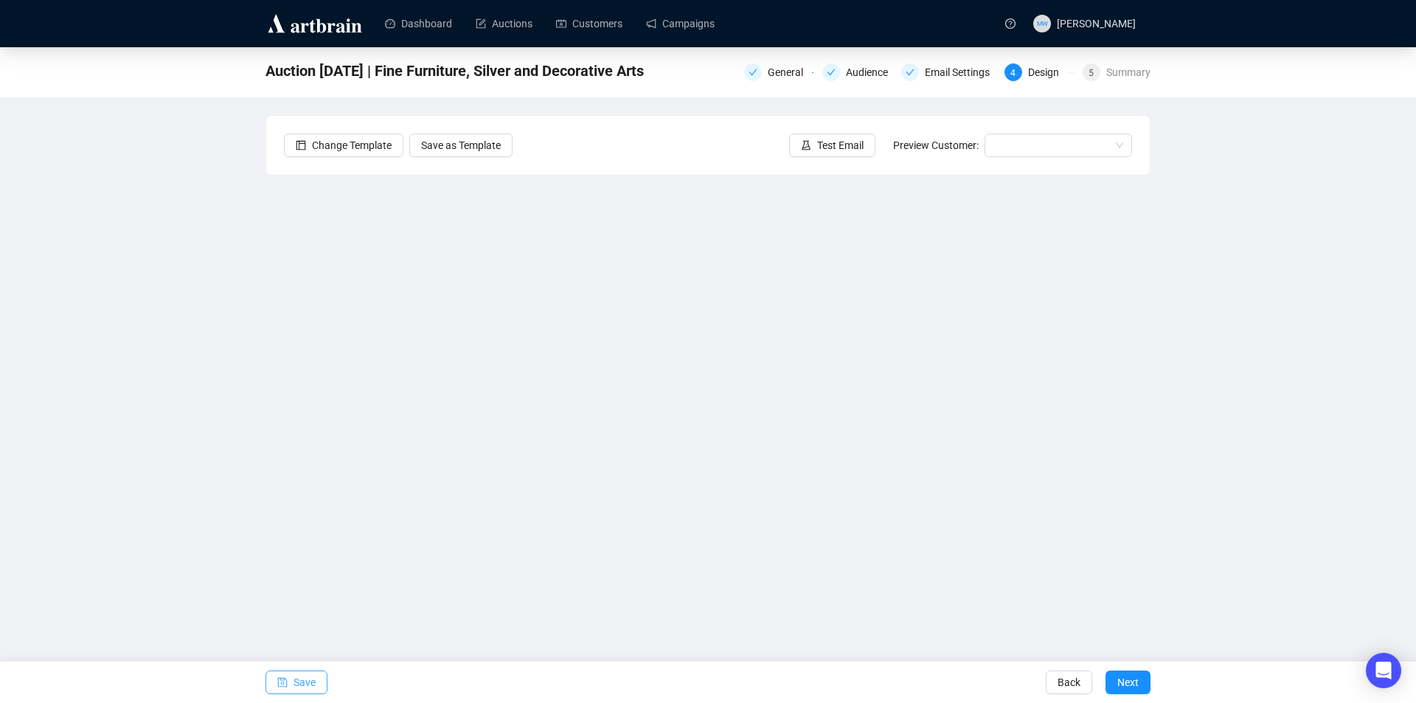
click at [291, 682] on button "Save" at bounding box center [297, 682] width 62 height 24
click at [313, 685] on span "Save" at bounding box center [305, 682] width 22 height 41
click at [300, 676] on span "Save" at bounding box center [305, 682] width 22 height 41
click at [313, 679] on span "Save" at bounding box center [305, 682] width 22 height 41
click at [313, 686] on span "Save" at bounding box center [305, 682] width 22 height 41
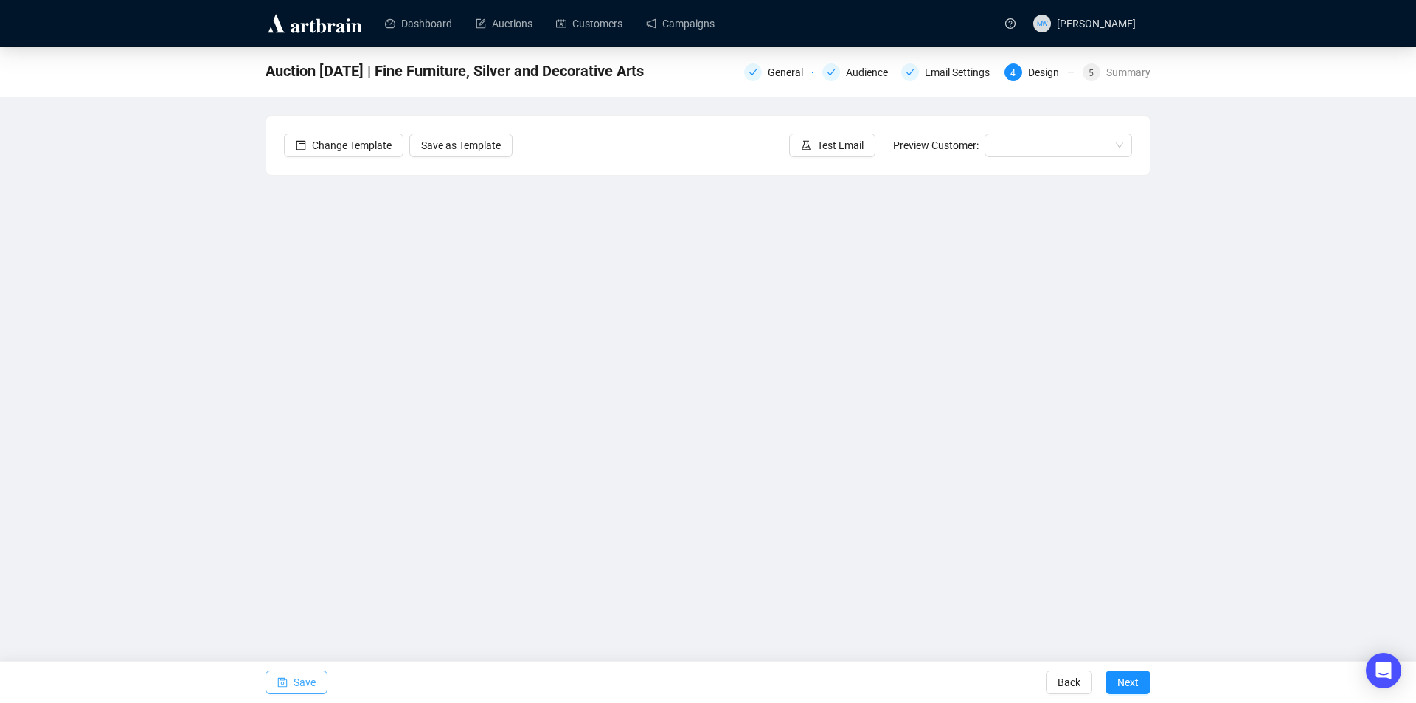
click at [288, 681] on button "Save" at bounding box center [297, 682] width 62 height 24
click at [305, 683] on span "Save" at bounding box center [305, 682] width 22 height 41
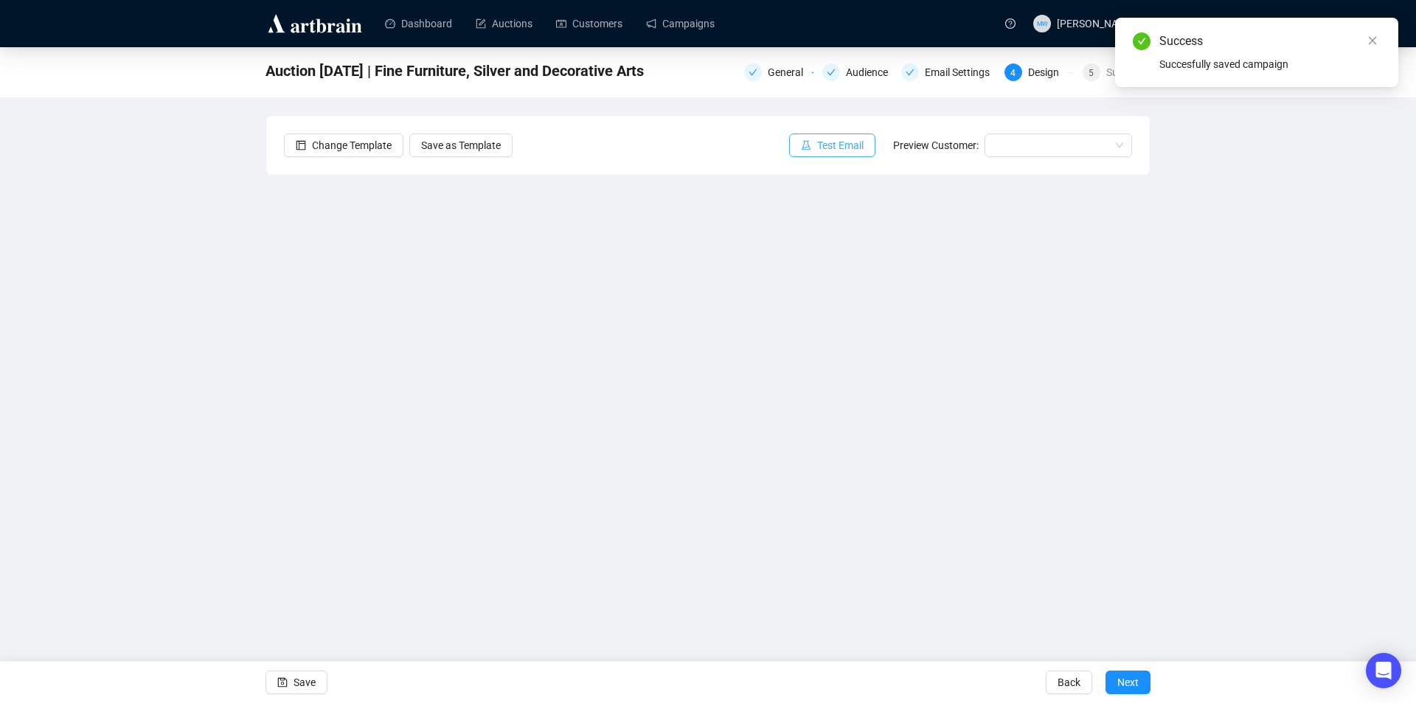
click at [833, 148] on span "Test Email" at bounding box center [840, 145] width 46 height 16
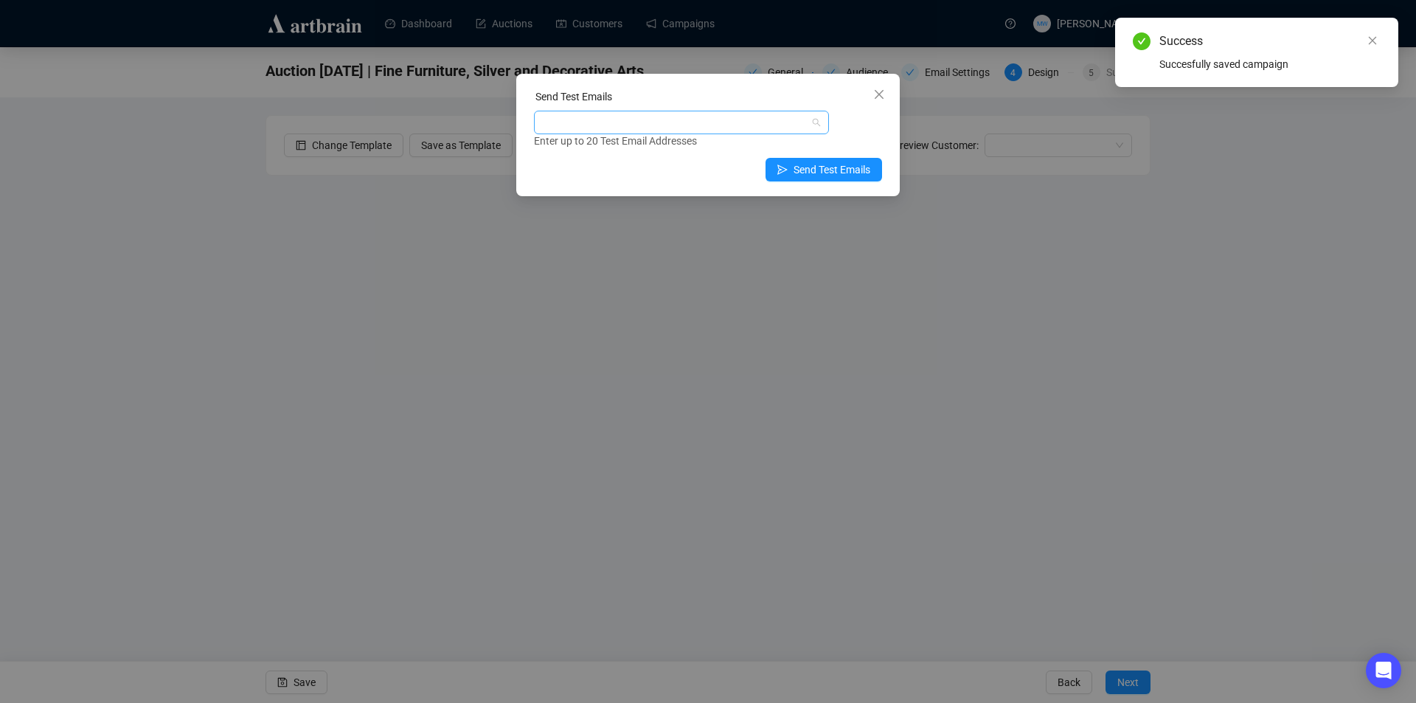
click at [665, 128] on div at bounding box center [674, 122] width 274 height 21
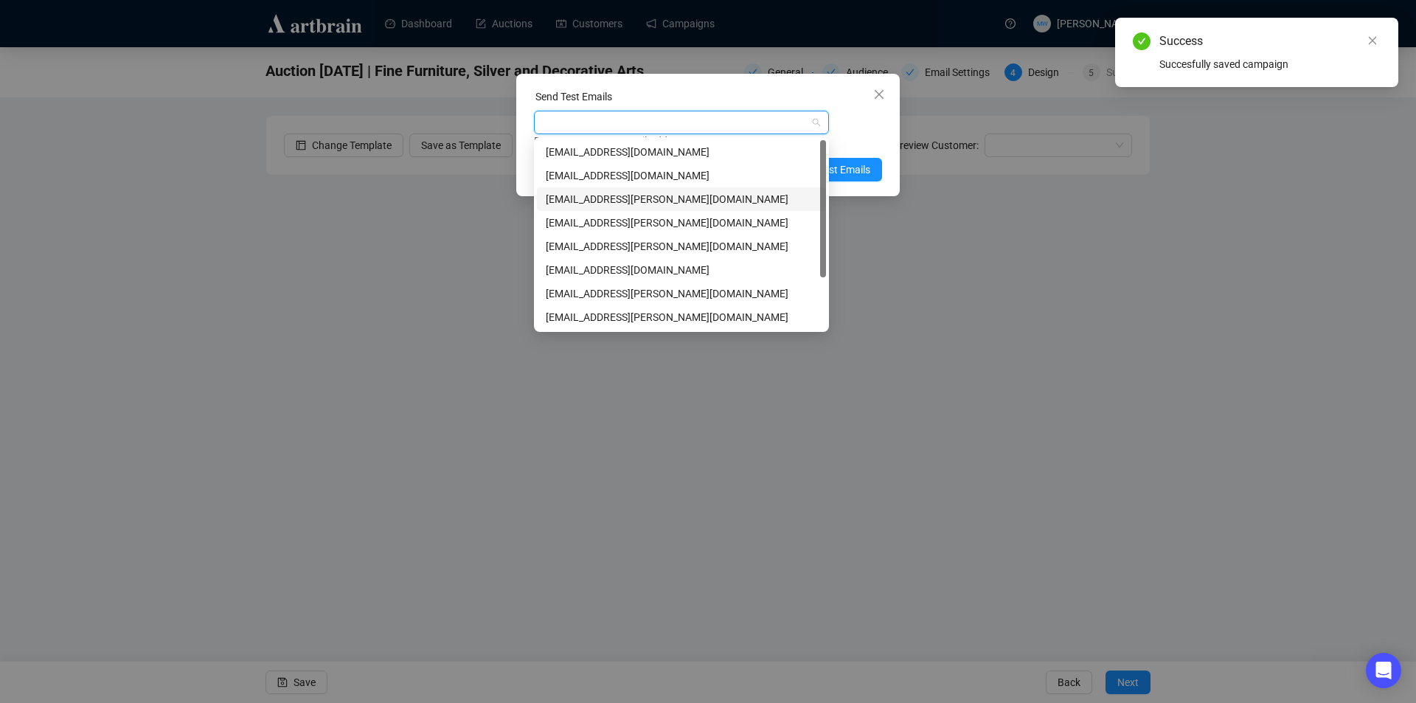
click at [582, 197] on div "[EMAIL_ADDRESS][PERSON_NAME][DOMAIN_NAME]" at bounding box center [681, 199] width 271 height 16
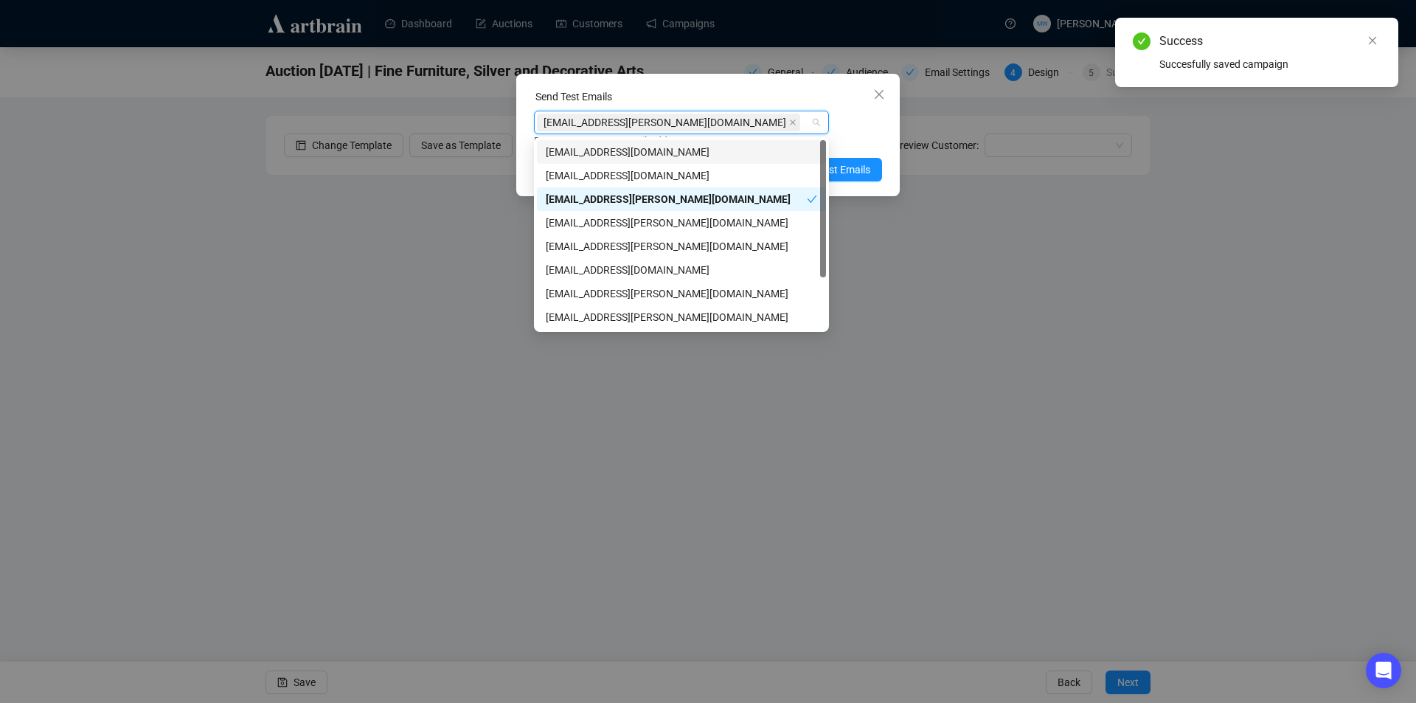
drag, startPoint x: 864, startPoint y: 122, endPoint x: 861, endPoint y: 142, distance: 20.0
click at [863, 122] on div "mwong@shapiro.com.au Enter up to 20 Test Email Addresses" at bounding box center [708, 130] width 348 height 38
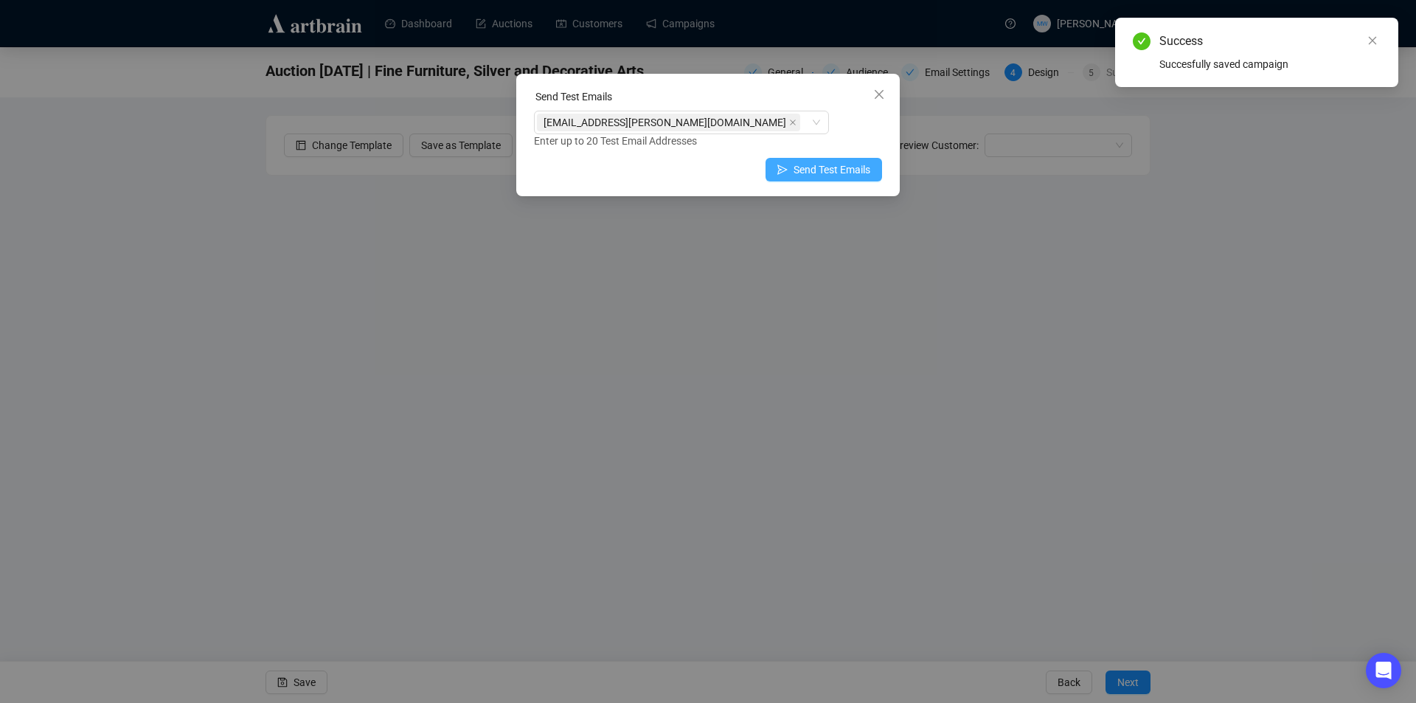
click at [828, 170] on span "Send Test Emails" at bounding box center [832, 170] width 77 height 16
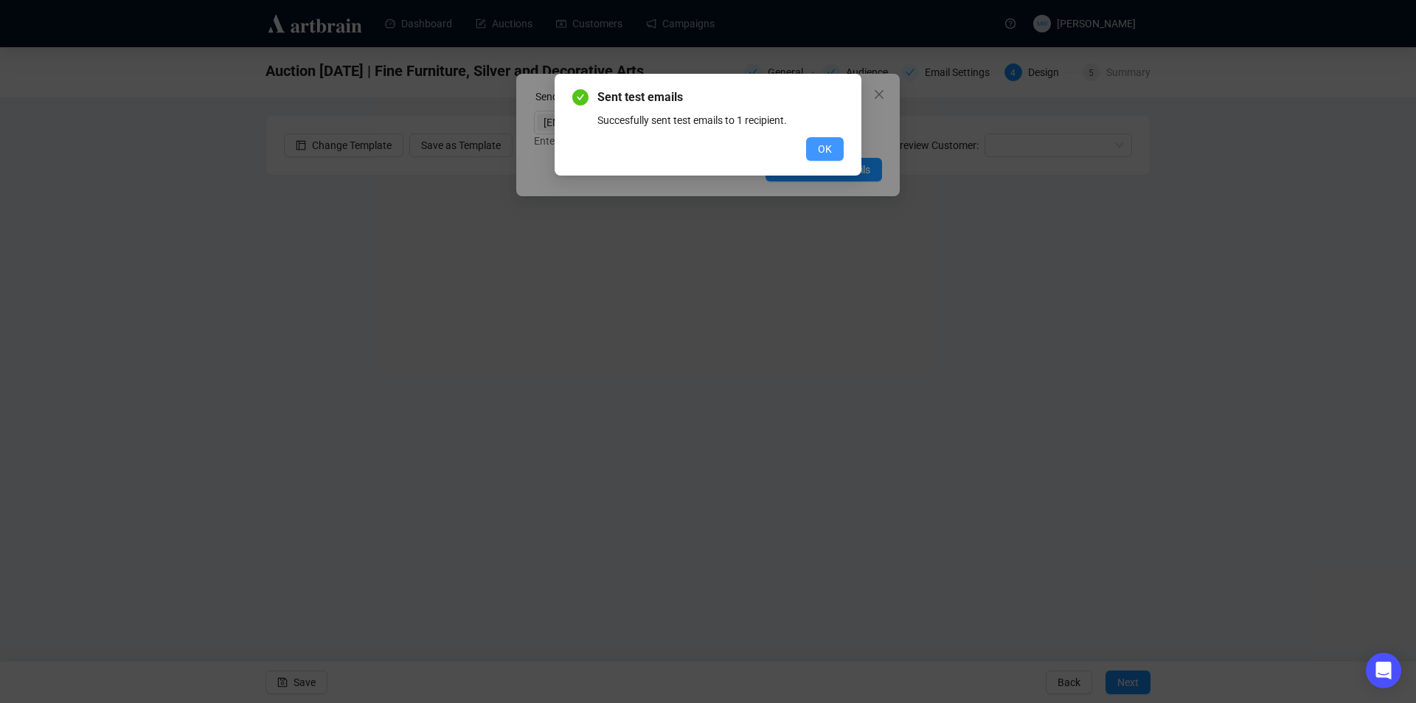
click at [835, 153] on button "OK" at bounding box center [825, 149] width 38 height 24
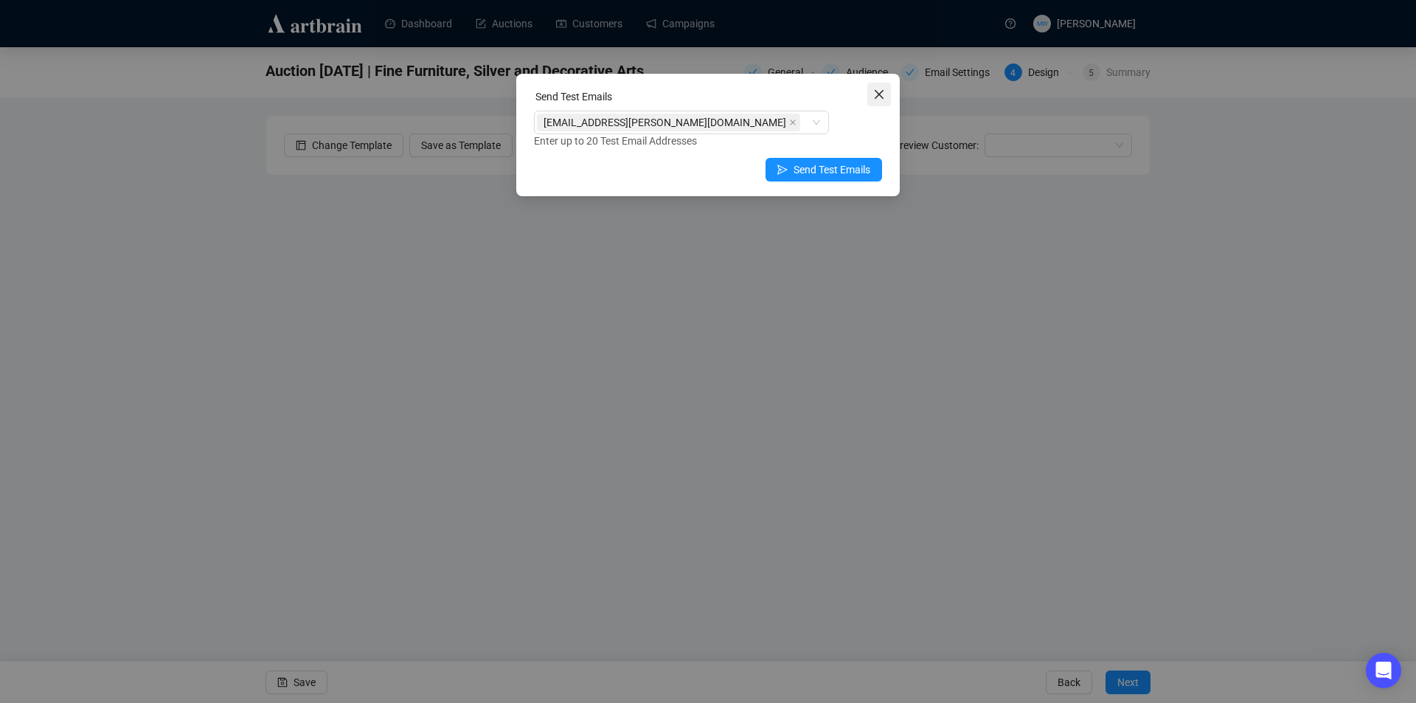
click at [879, 100] on icon "close" at bounding box center [879, 95] width 12 height 12
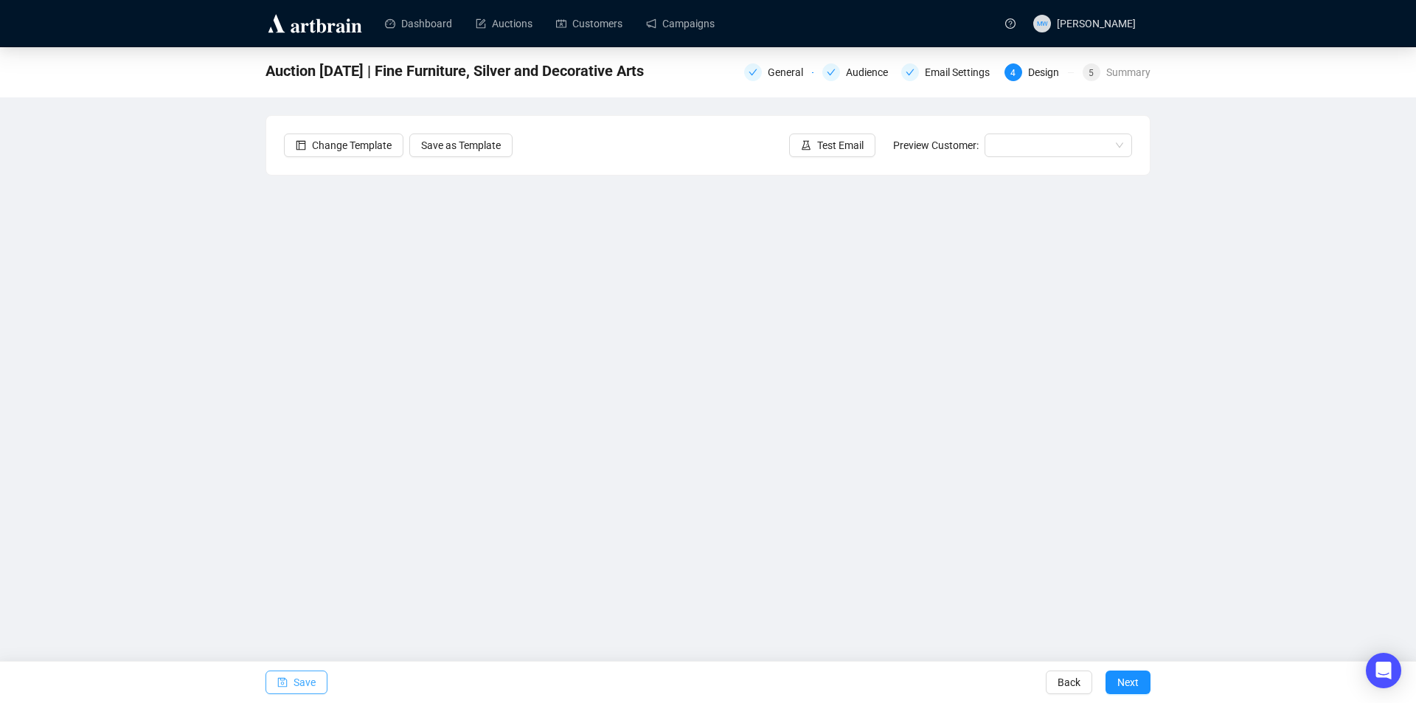
click at [309, 686] on span "Save" at bounding box center [305, 682] width 22 height 41
click at [301, 679] on span "Save" at bounding box center [305, 682] width 22 height 41
click at [312, 681] on span "Save" at bounding box center [305, 682] width 22 height 41
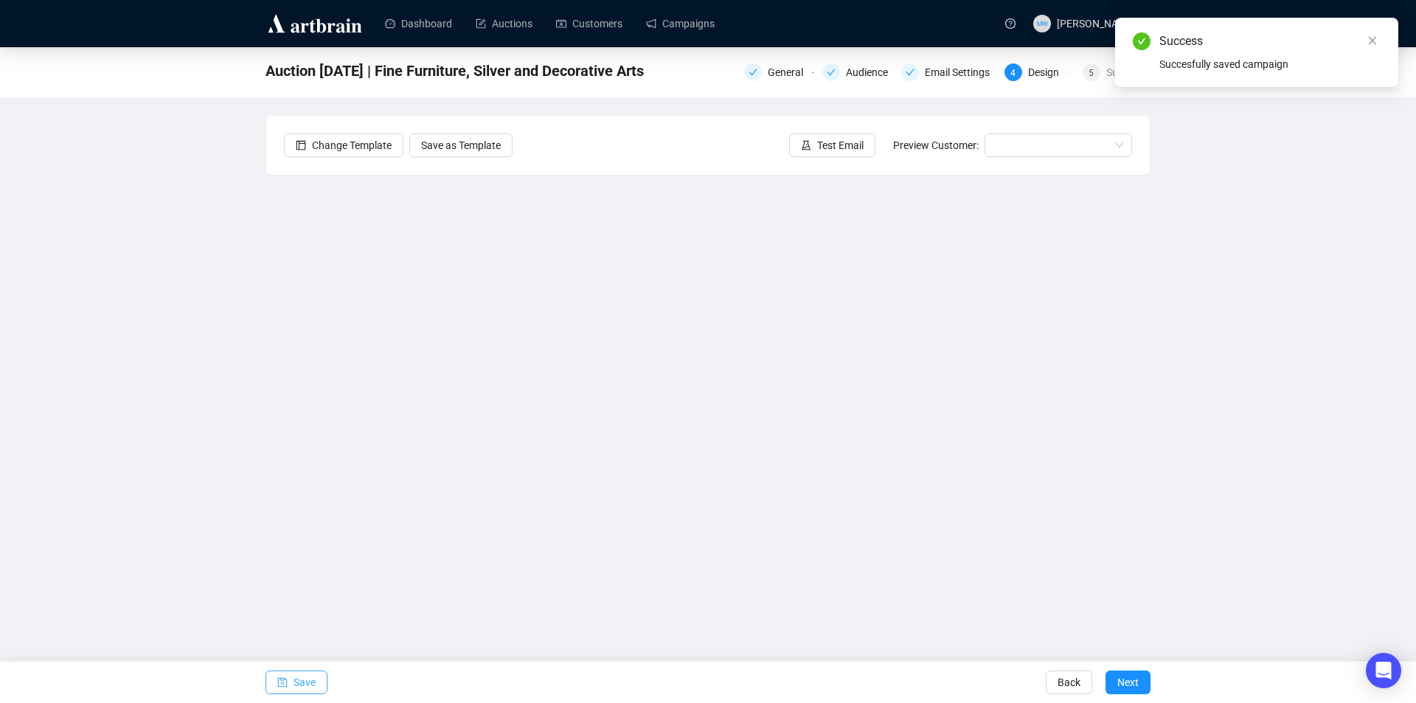
click at [319, 684] on button "Save" at bounding box center [297, 682] width 62 height 24
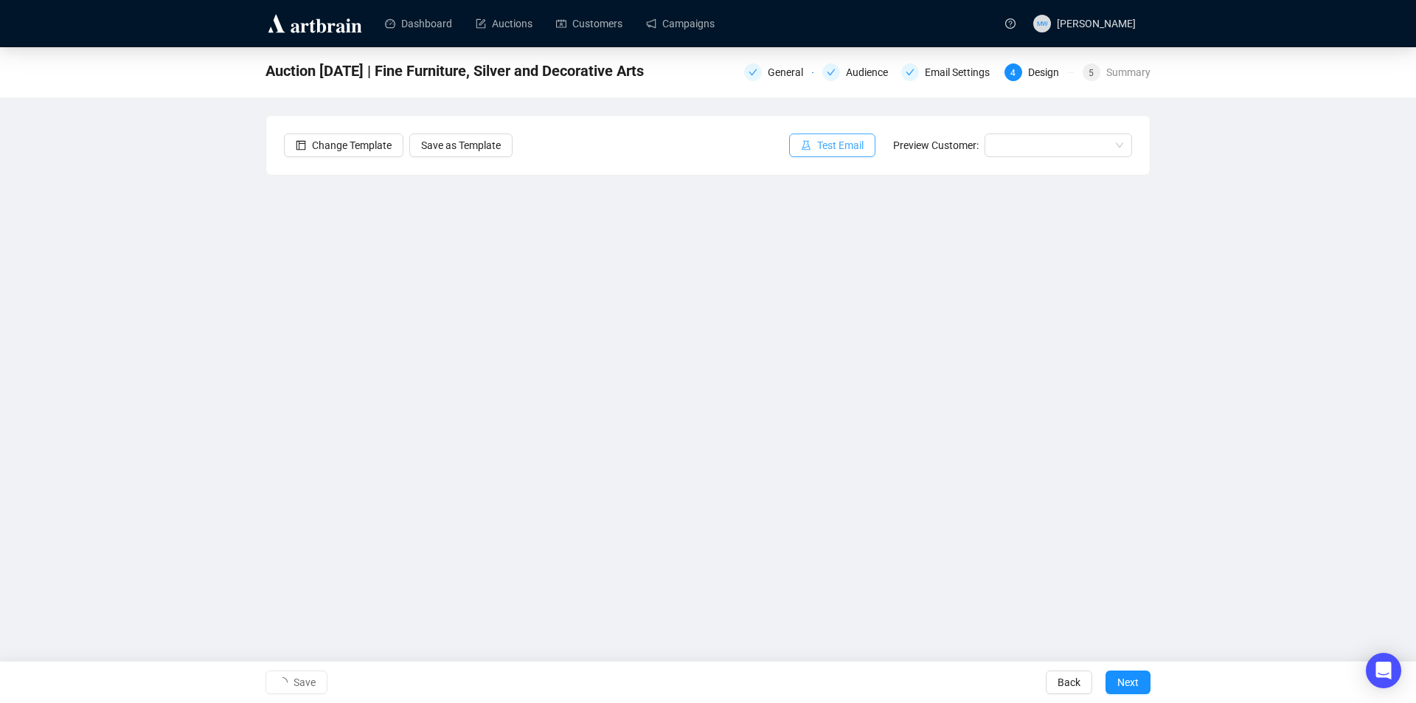
click at [819, 150] on button "Test Email" at bounding box center [832, 145] width 86 height 24
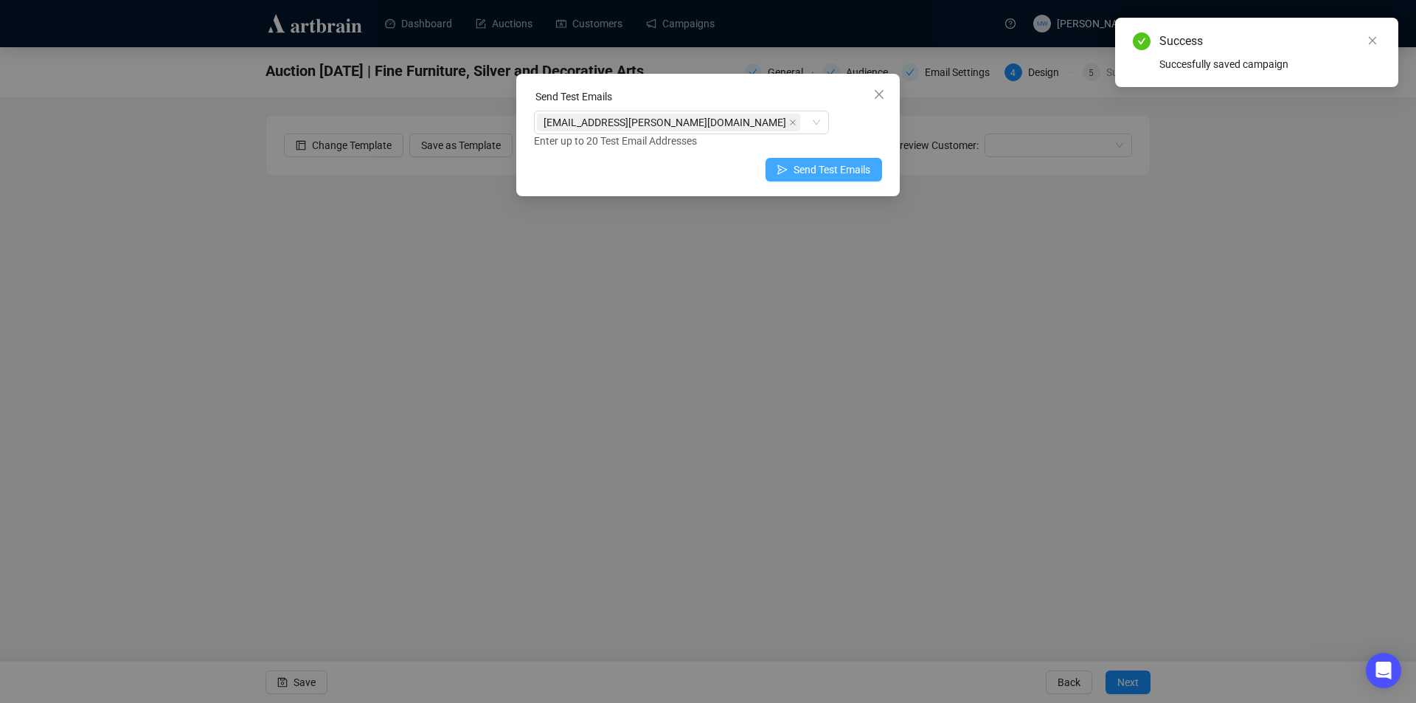
click at [847, 173] on span "Send Test Emails" at bounding box center [832, 170] width 77 height 16
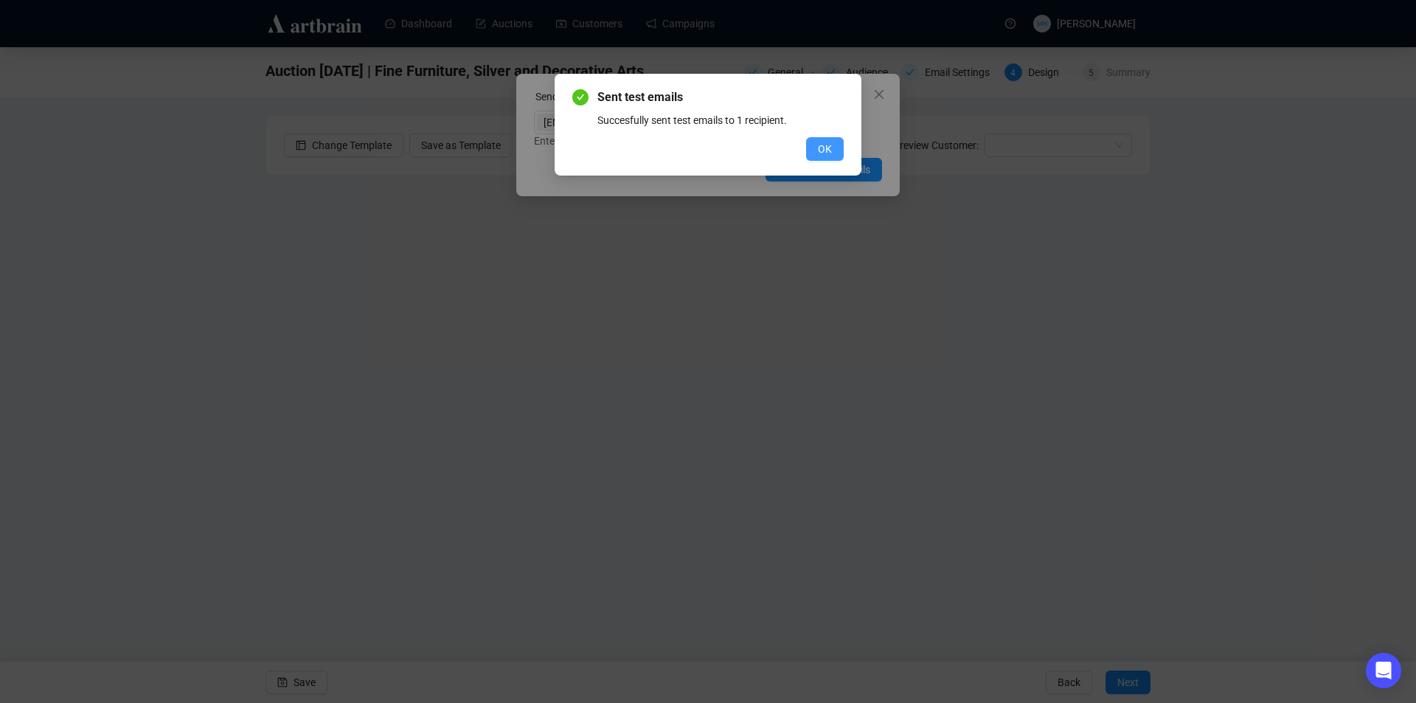
click at [836, 142] on button "OK" at bounding box center [825, 149] width 38 height 24
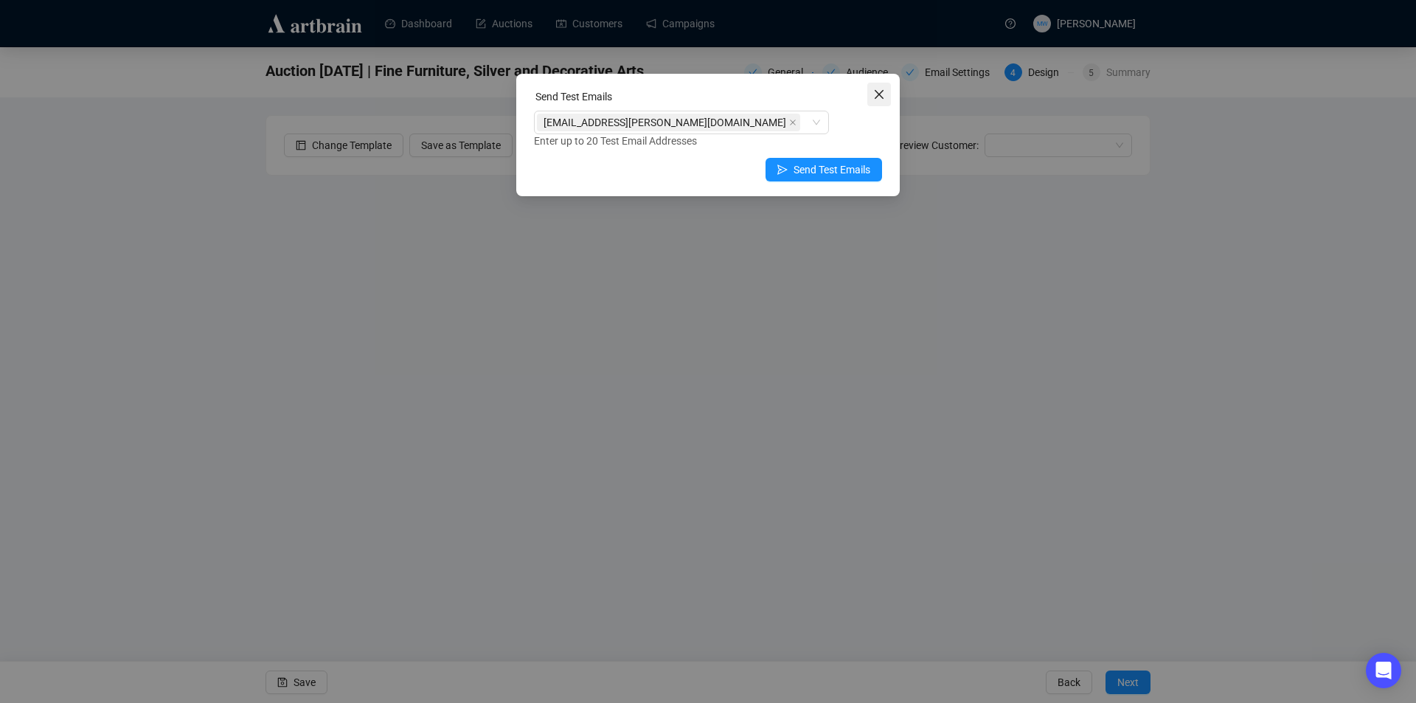
click at [882, 93] on icon "close" at bounding box center [879, 95] width 12 height 12
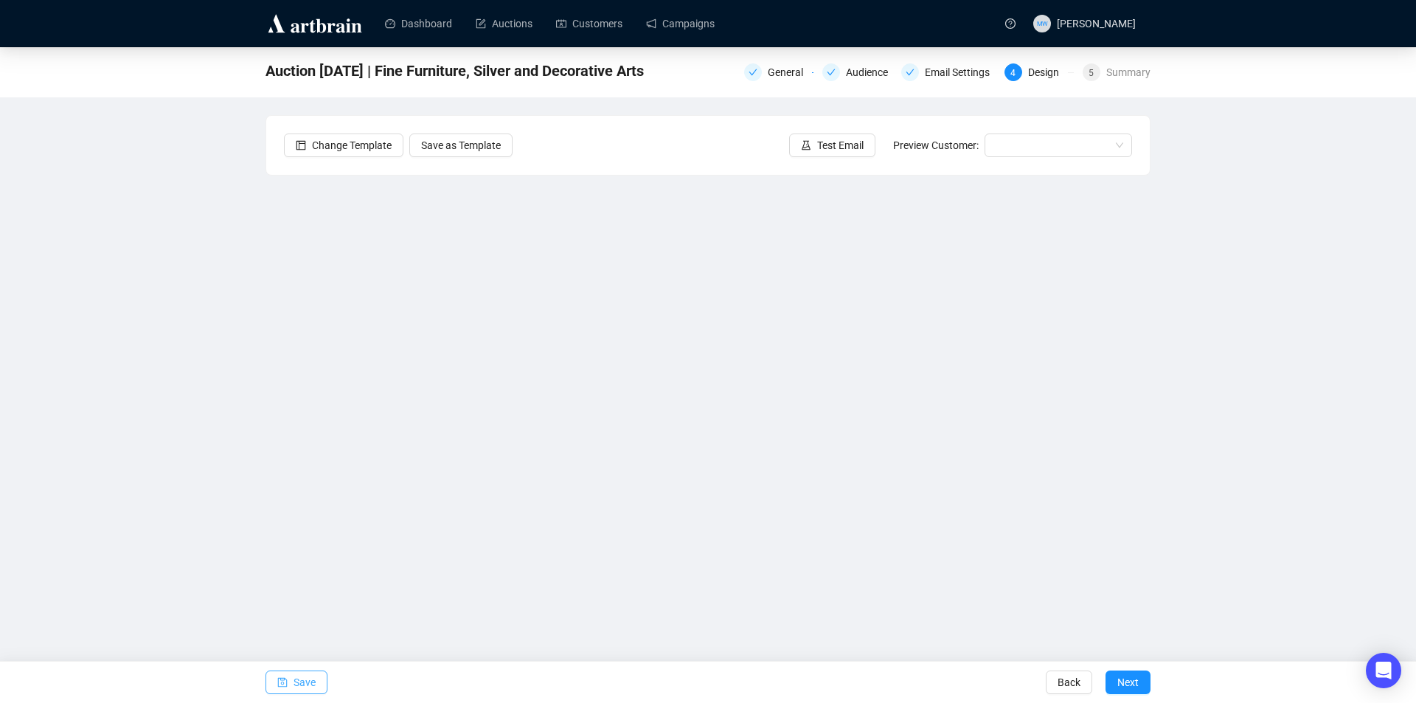
click at [294, 682] on span "Save" at bounding box center [305, 682] width 22 height 41
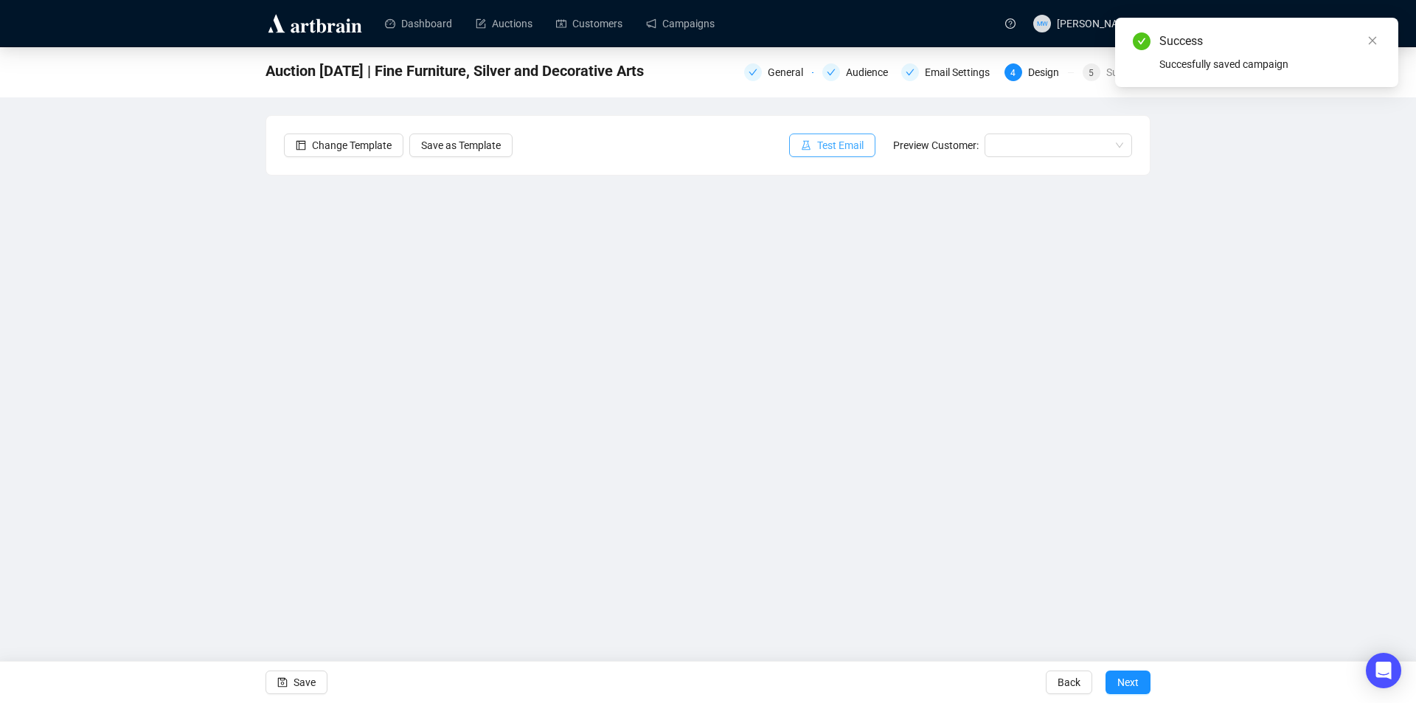
click at [862, 156] on button "Test Email" at bounding box center [832, 145] width 86 height 24
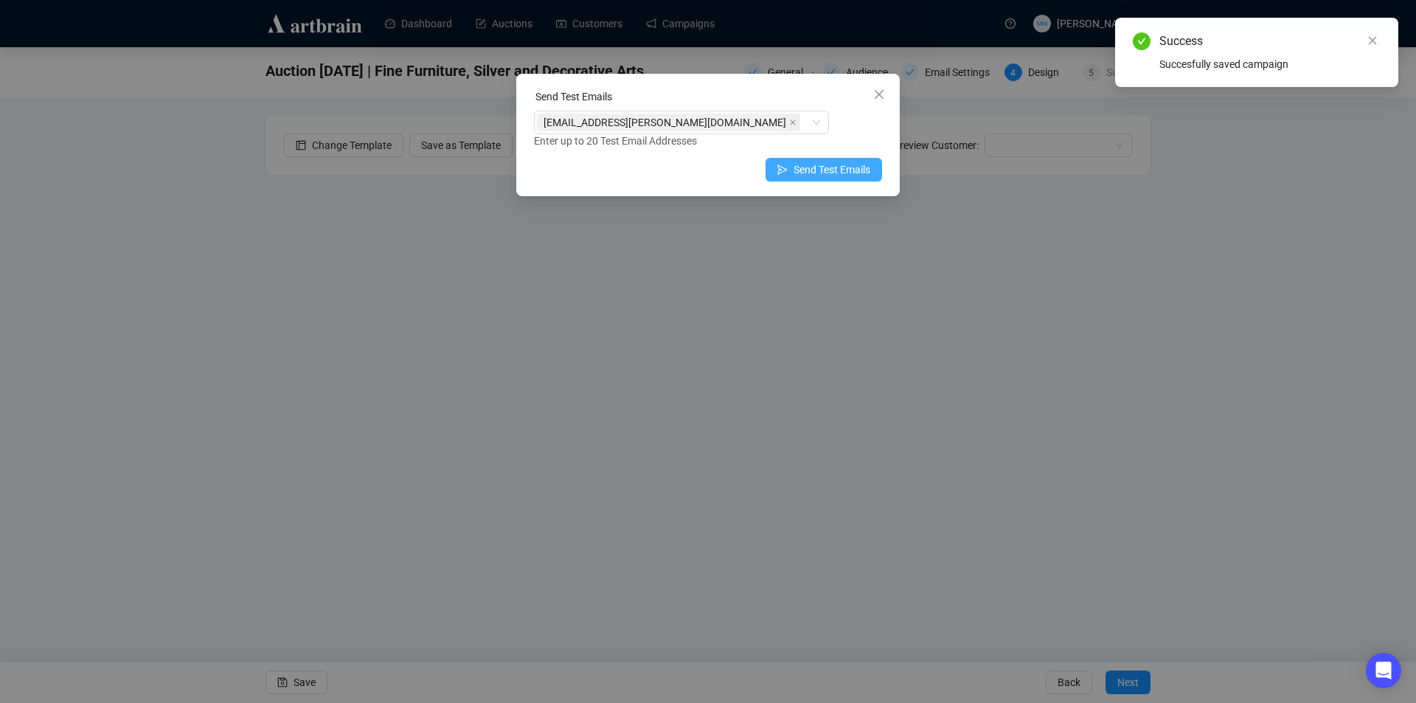
click at [797, 163] on span "Send Test Emails" at bounding box center [832, 170] width 77 height 16
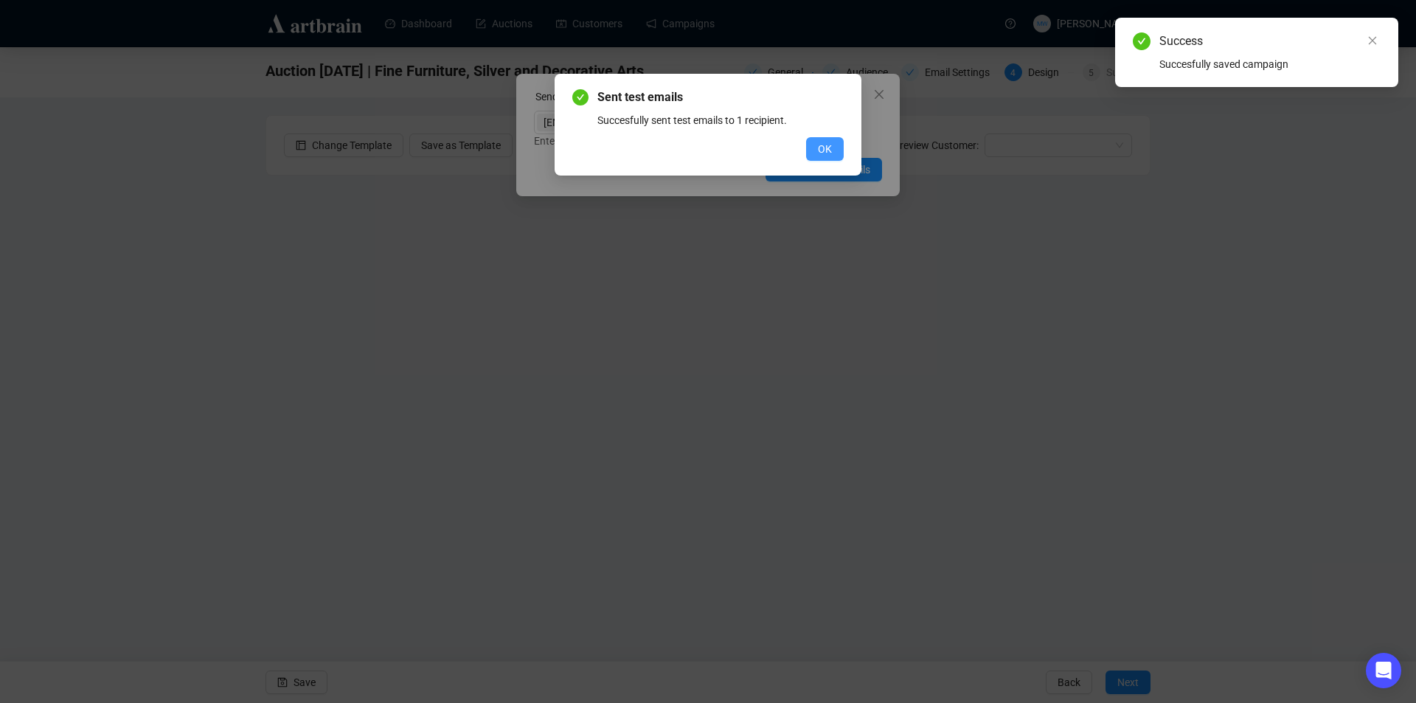
click at [818, 150] on span "OK" at bounding box center [825, 149] width 14 height 16
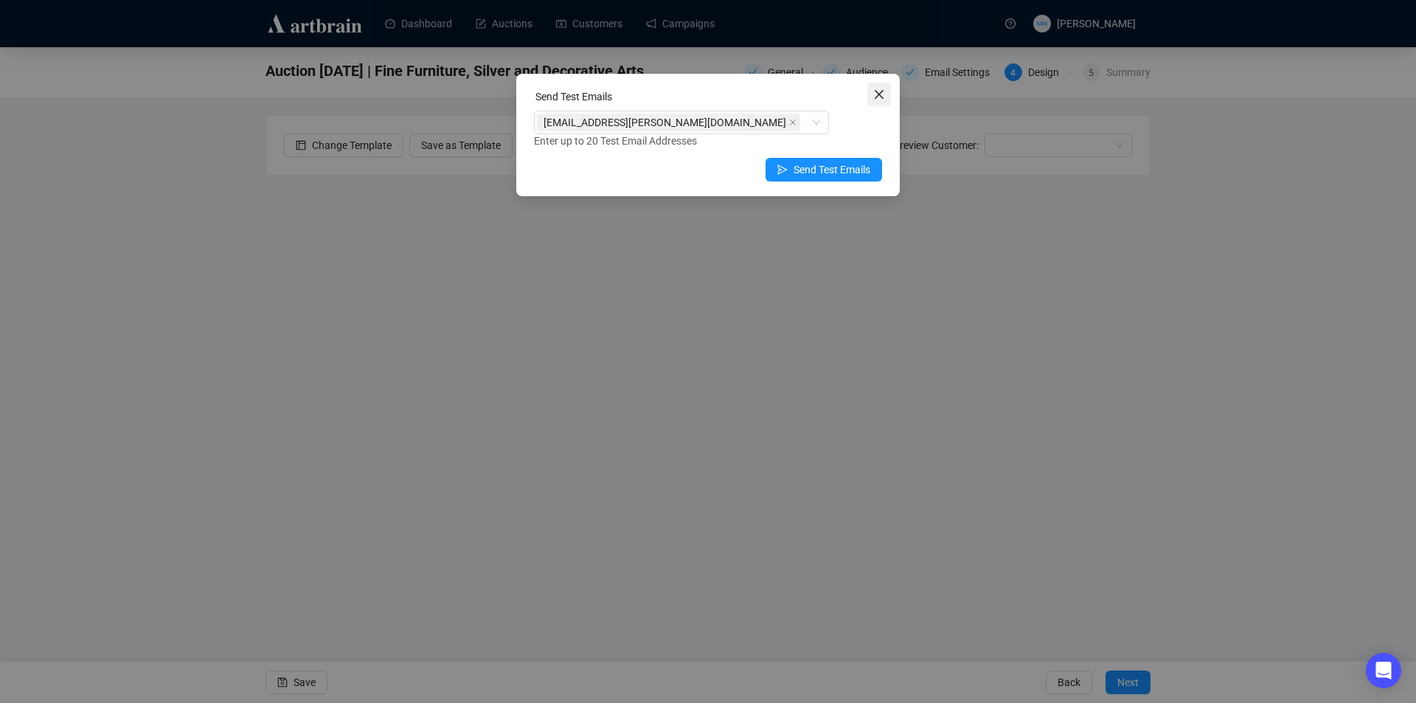
click at [879, 97] on icon "close" at bounding box center [879, 95] width 12 height 12
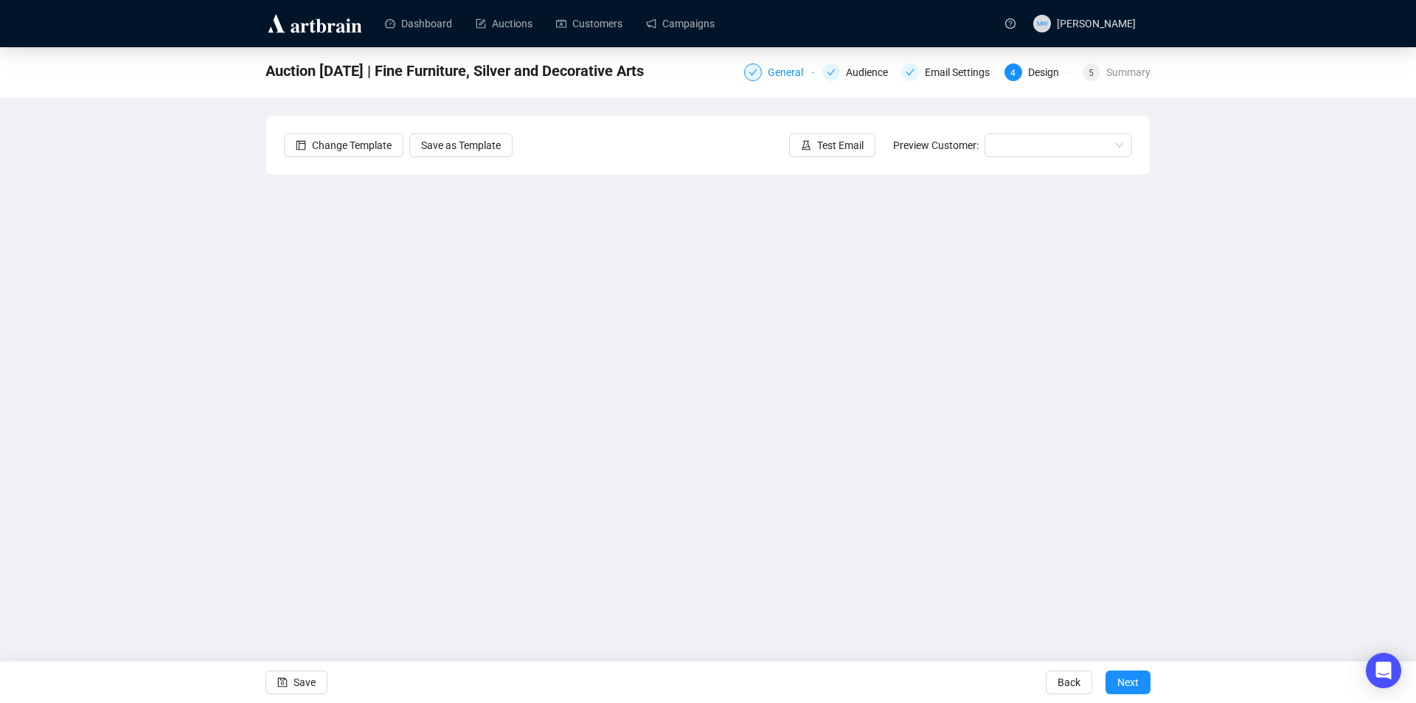
click at [800, 77] on div "General" at bounding box center [790, 72] width 44 height 18
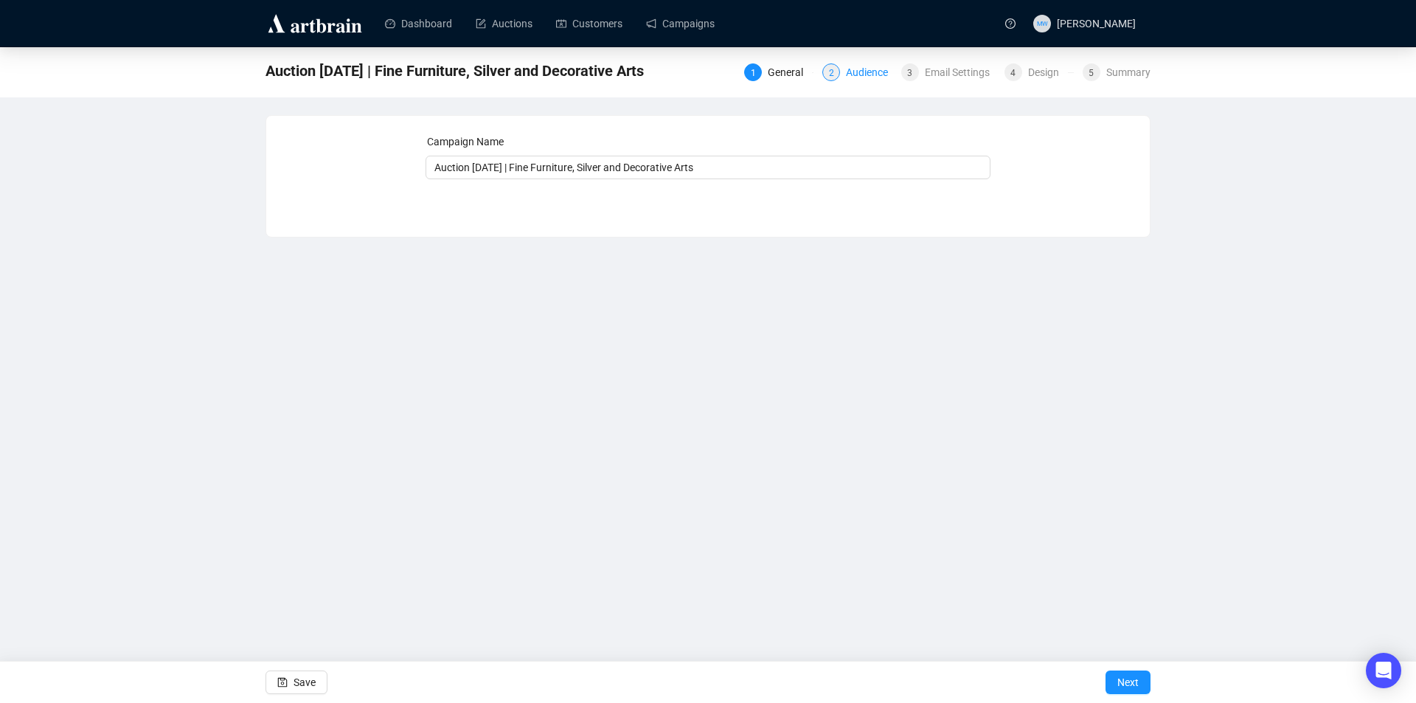
click at [875, 74] on div "Audience" at bounding box center [871, 72] width 51 height 18
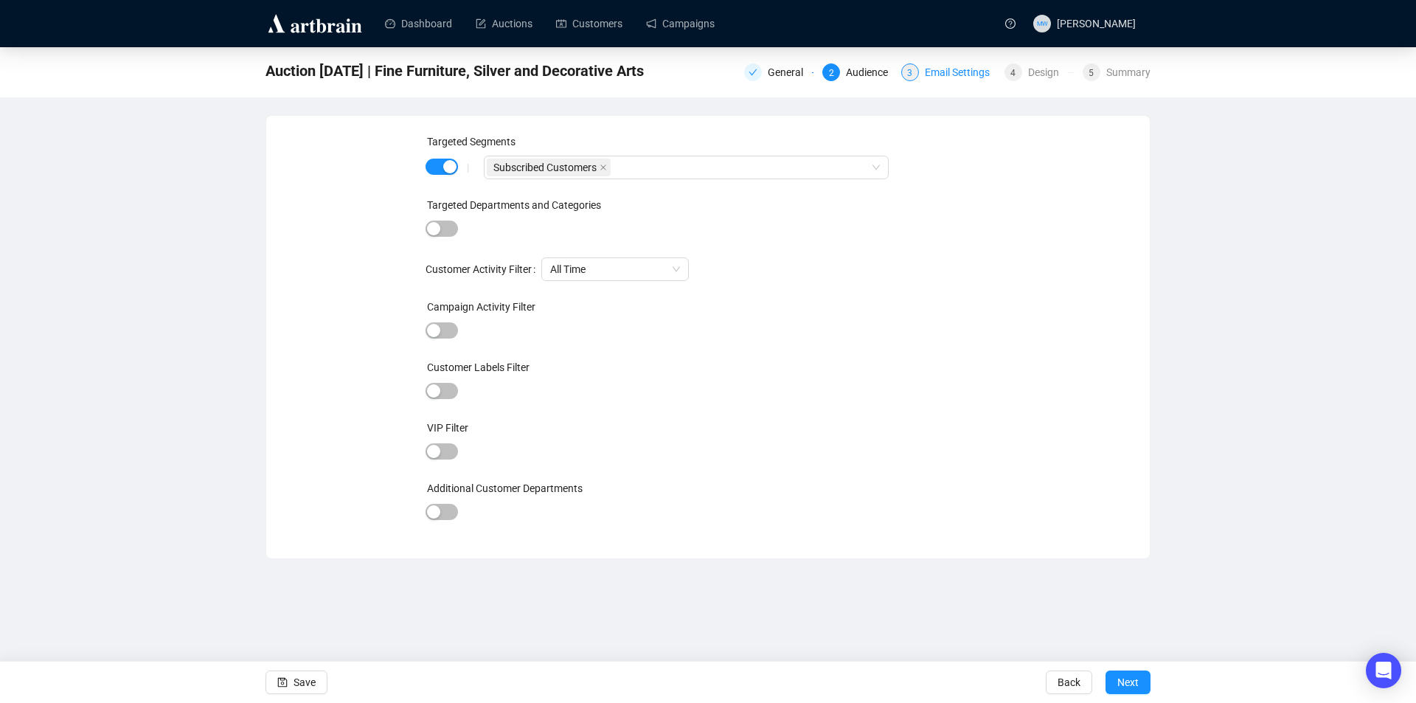
click at [940, 72] on div "Email Settings" at bounding box center [962, 72] width 74 height 18
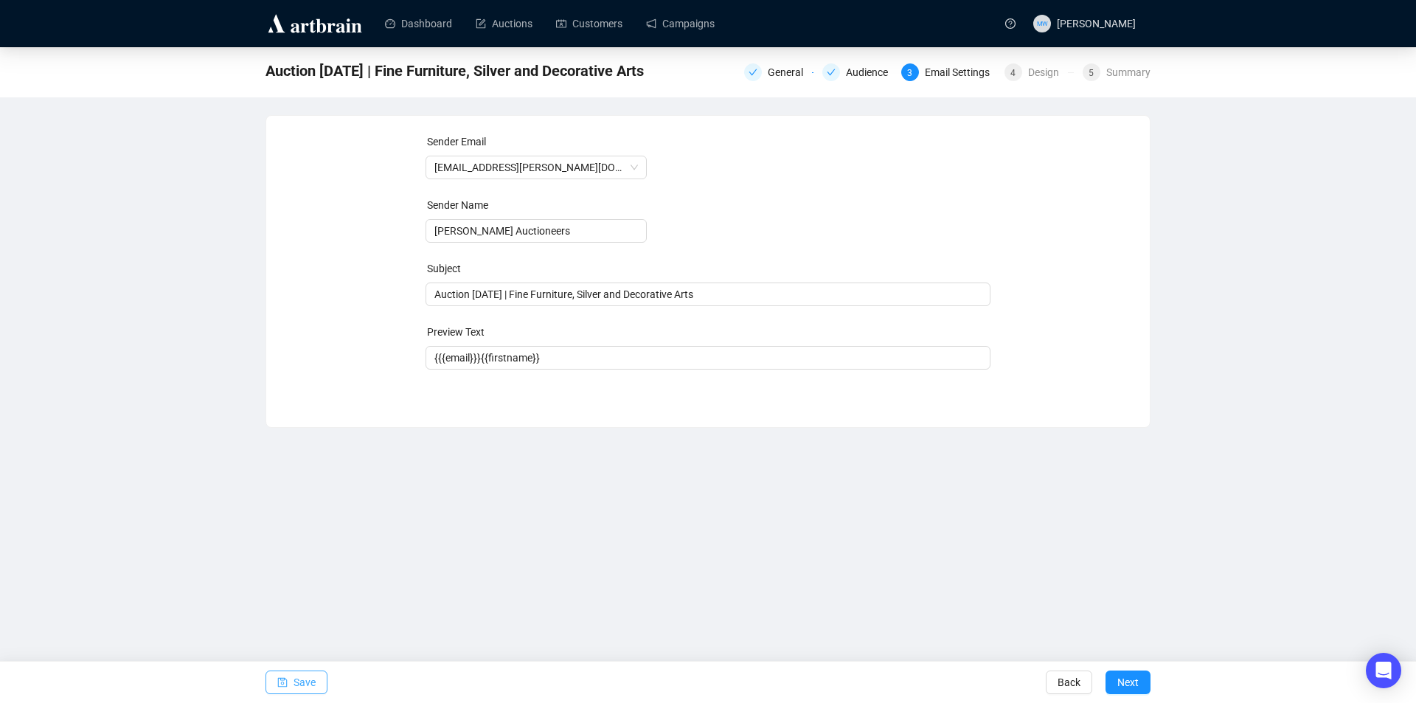
click at [297, 687] on span "Save" at bounding box center [305, 682] width 22 height 41
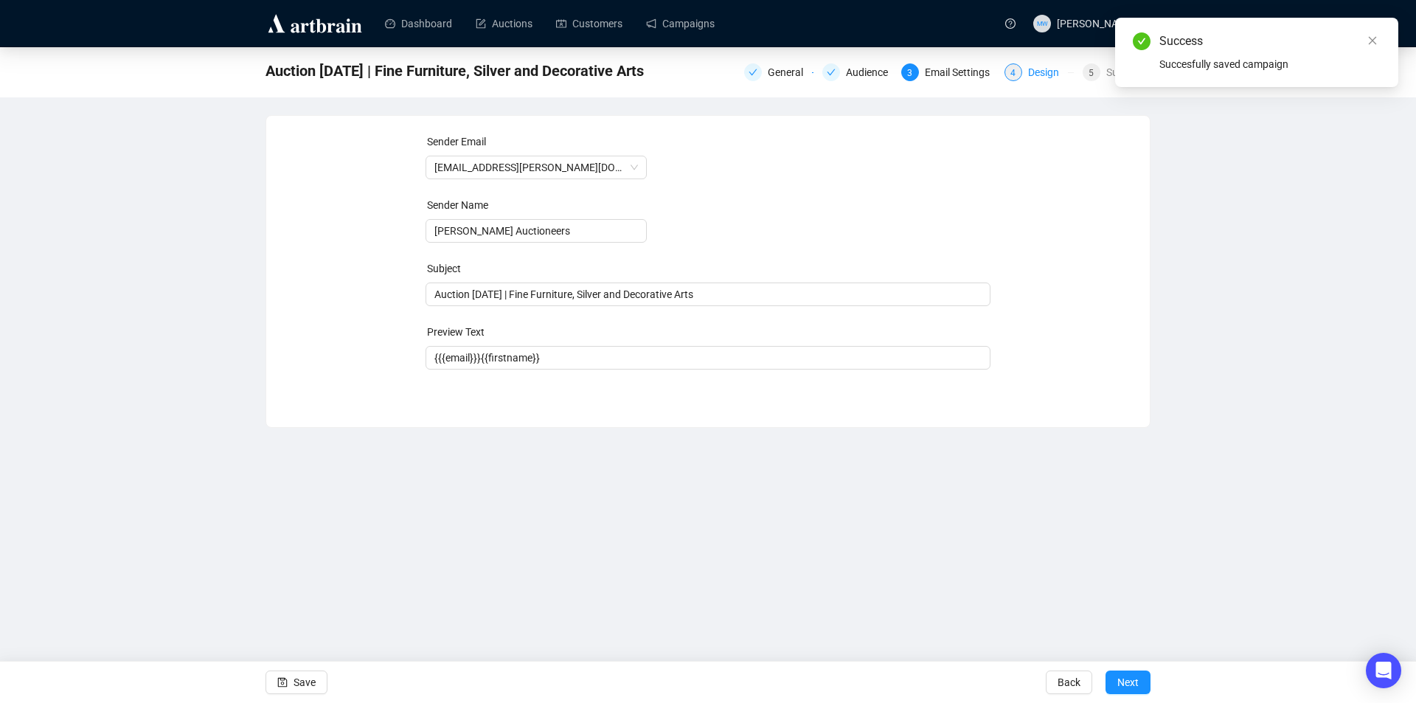
click at [1041, 75] on div "Design" at bounding box center [1048, 72] width 40 height 18
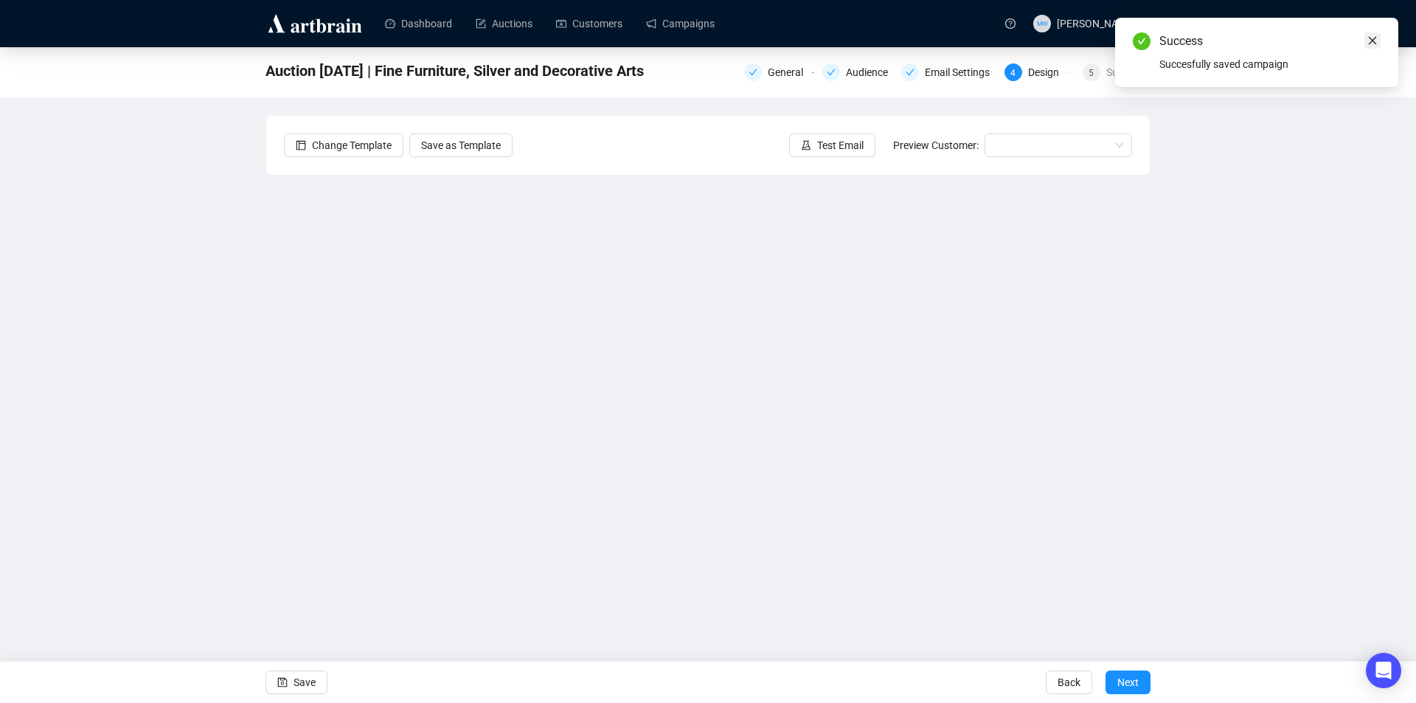
click at [1376, 44] on icon "close" at bounding box center [1373, 41] width 8 height 8
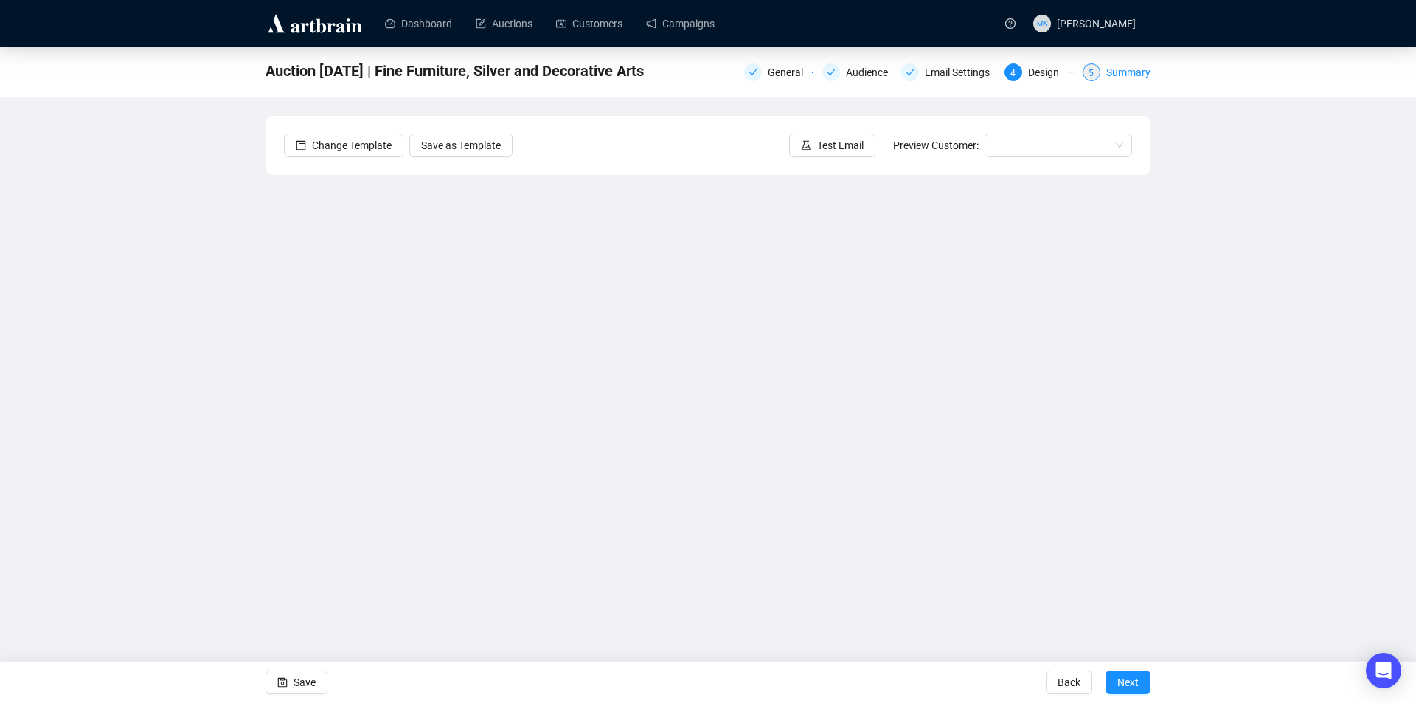
click at [1136, 74] on div "Summary" at bounding box center [1128, 72] width 44 height 18
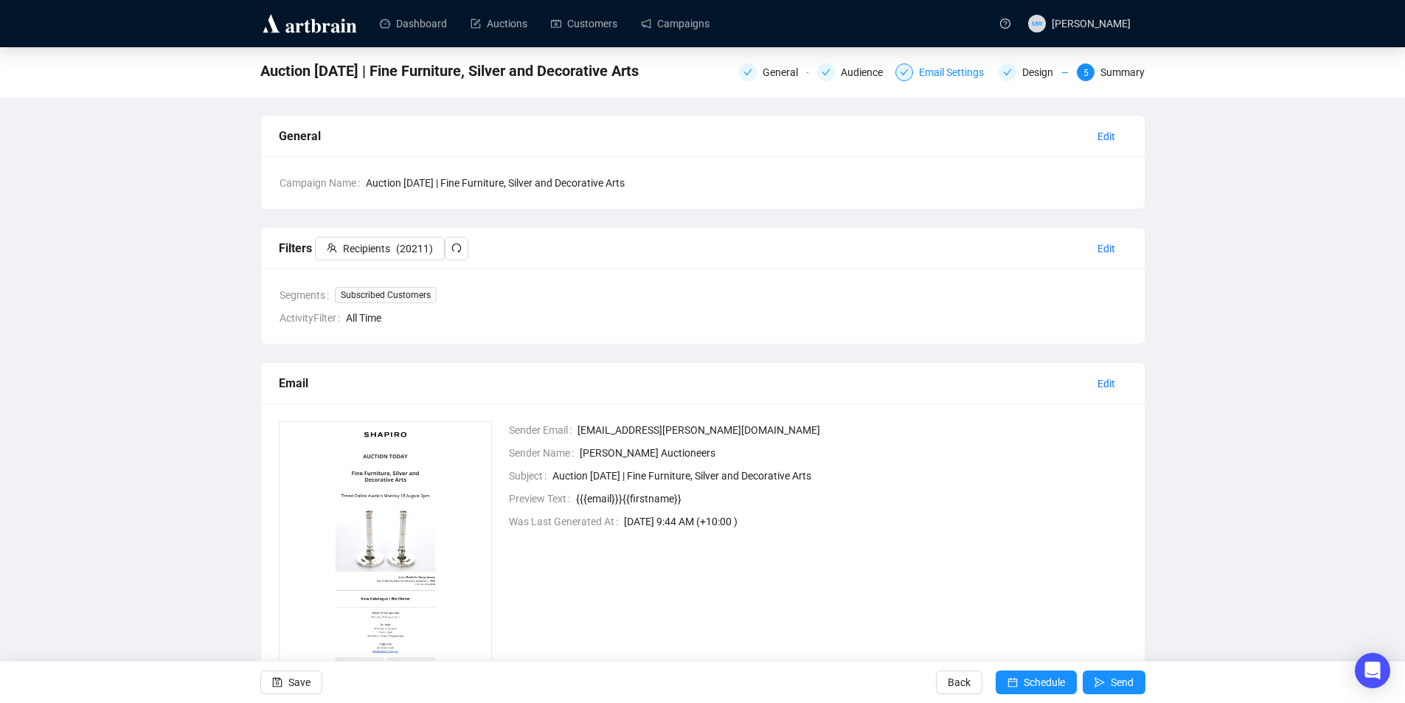
click at [972, 74] on div "Email Settings" at bounding box center [956, 72] width 74 height 18
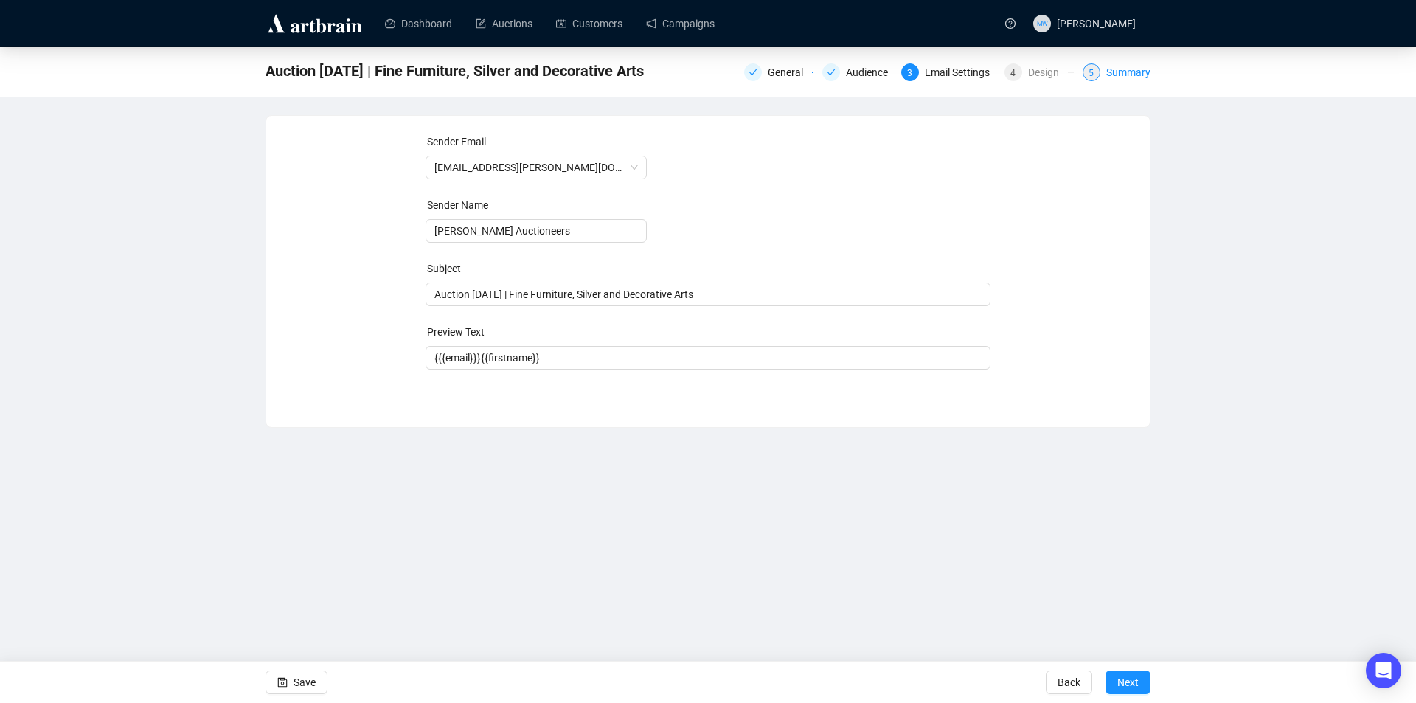
click at [1102, 75] on div "5 Summary" at bounding box center [1117, 72] width 68 height 18
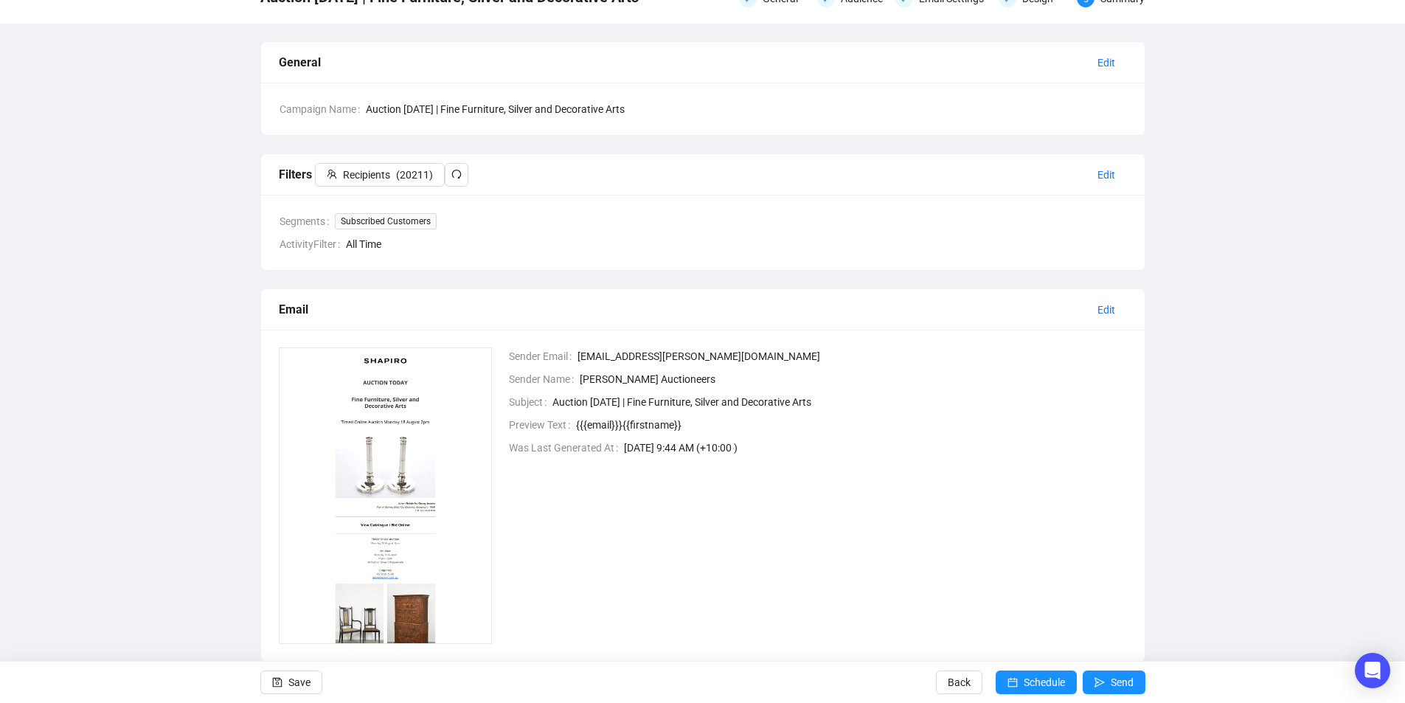
scroll to position [107, 0]
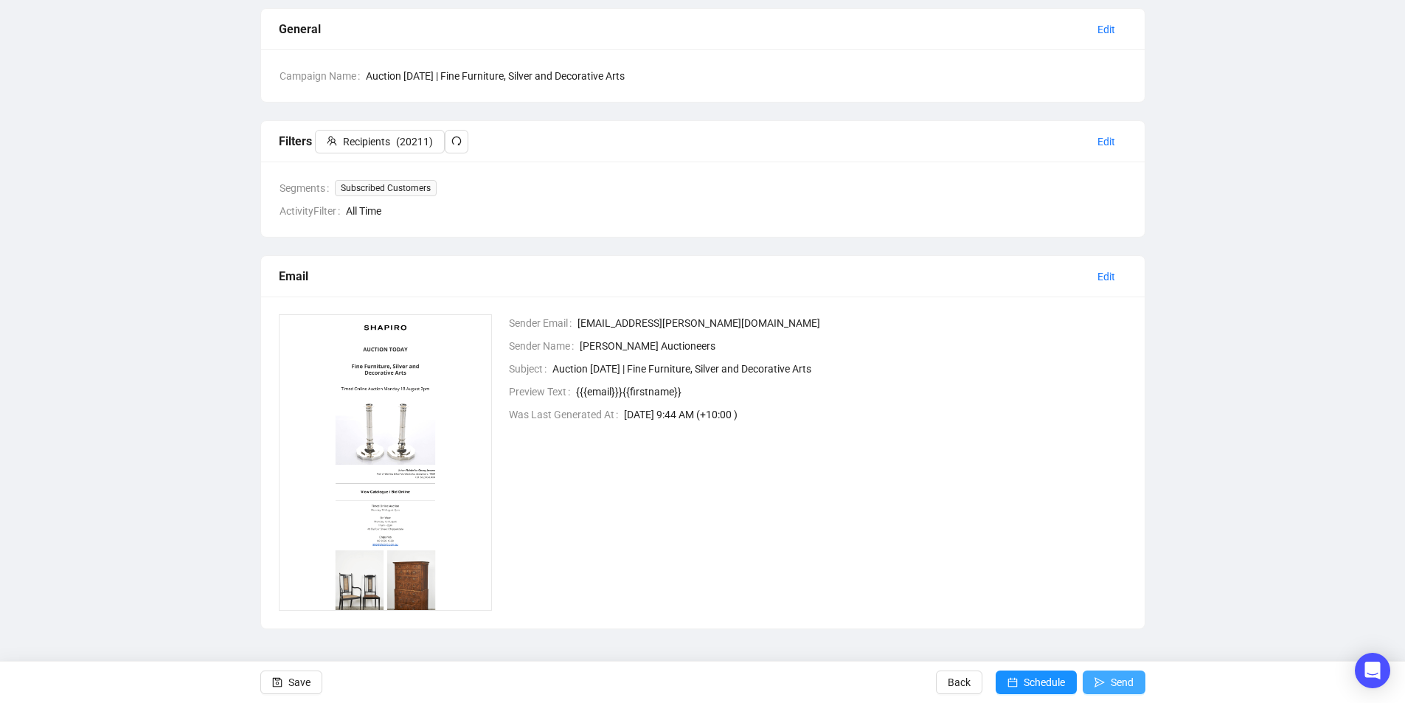
click at [1117, 679] on span "Send" at bounding box center [1122, 682] width 23 height 41
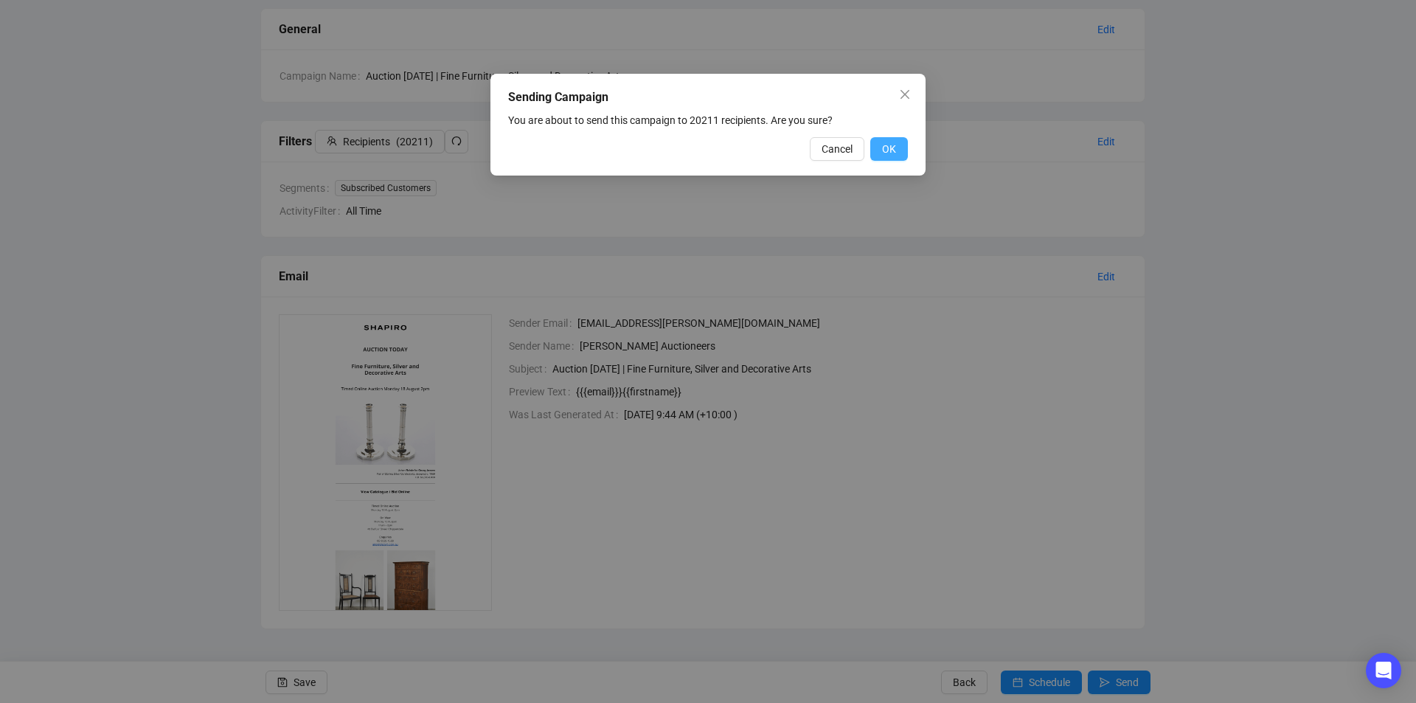
click at [887, 146] on span "OK" at bounding box center [889, 149] width 14 height 16
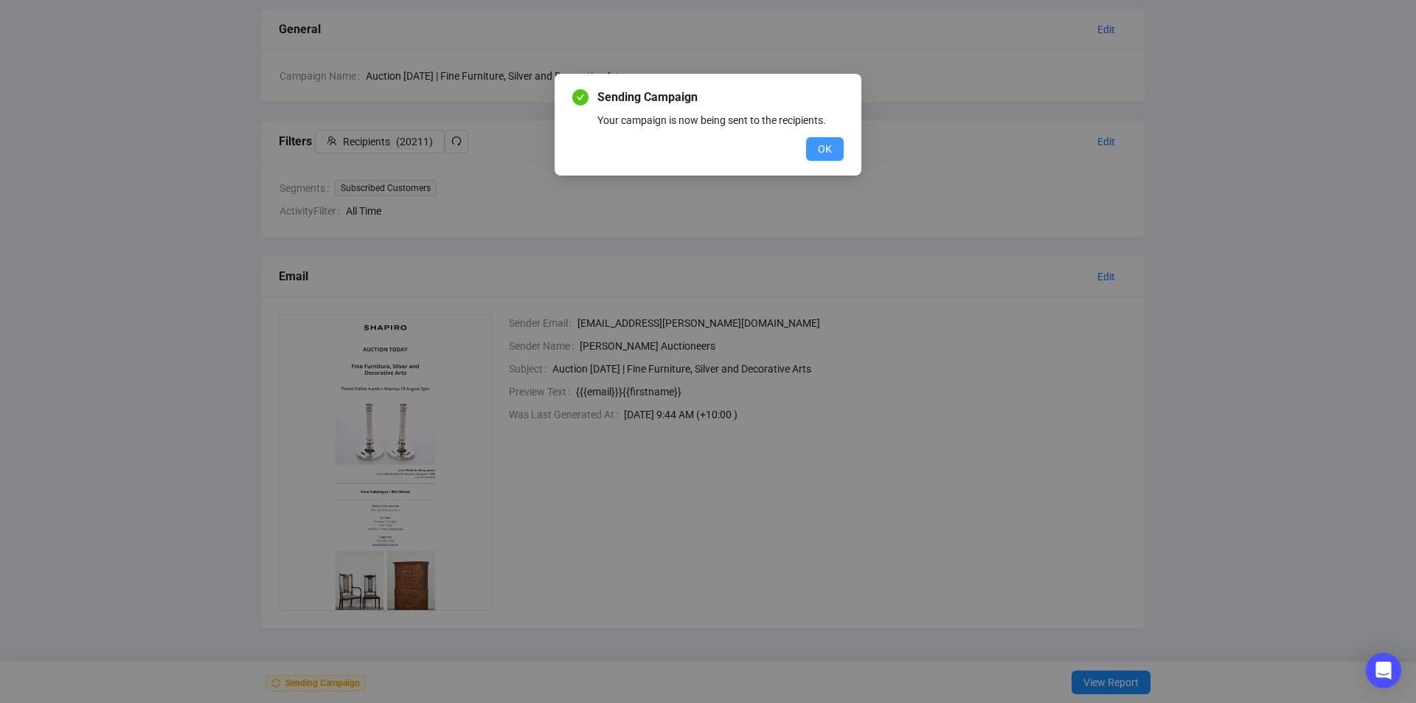
click at [825, 142] on span "OK" at bounding box center [825, 149] width 14 height 16
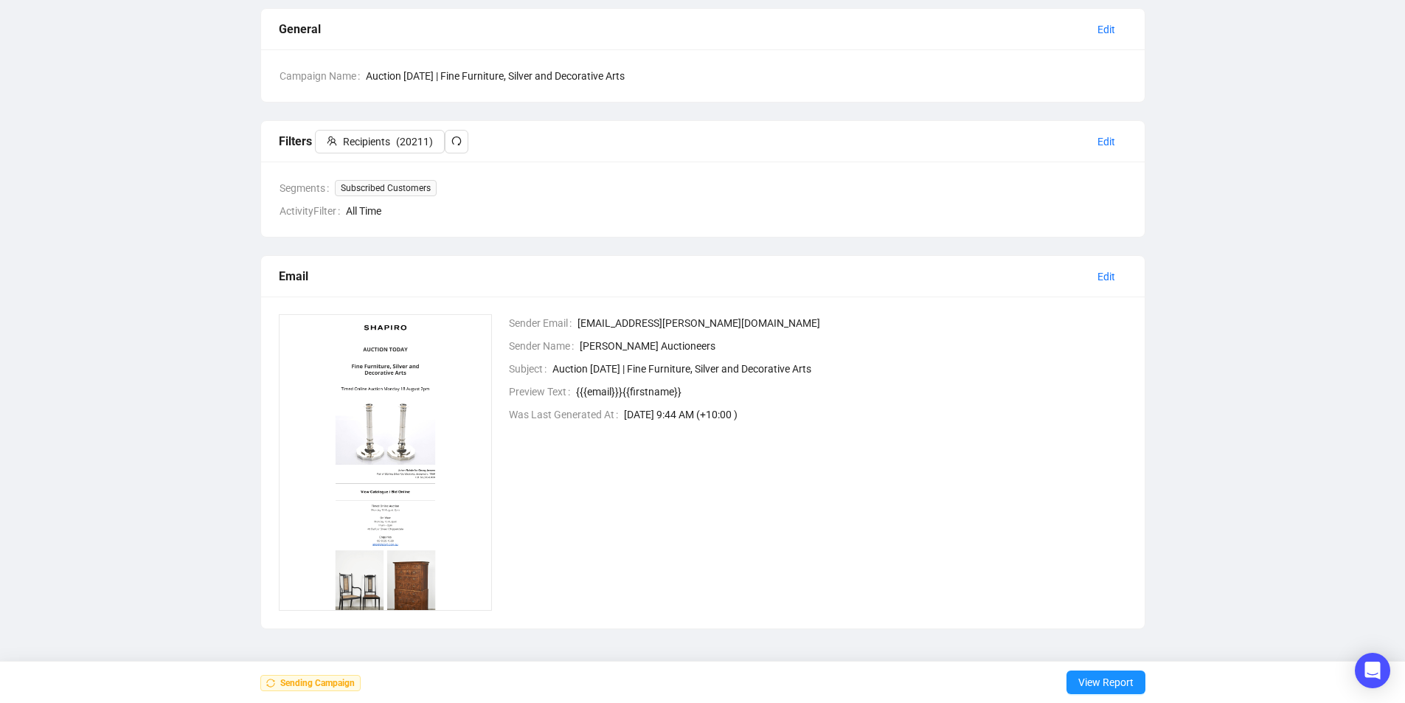
click at [1237, 208] on div "Auction Today | Fine Furniture, Silver and Decorative Arts General Audience Ema…" at bounding box center [702, 284] width 1405 height 689
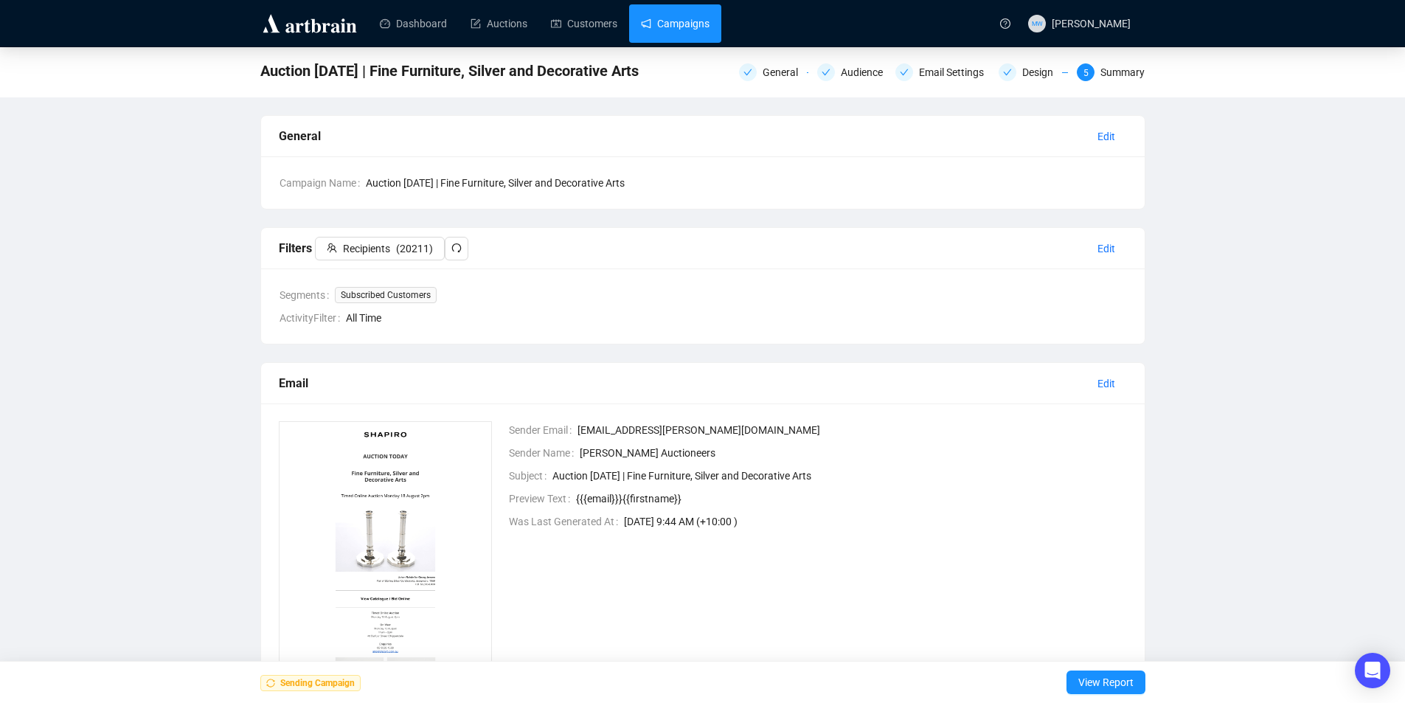
click at [696, 32] on link "Campaigns" at bounding box center [675, 23] width 69 height 38
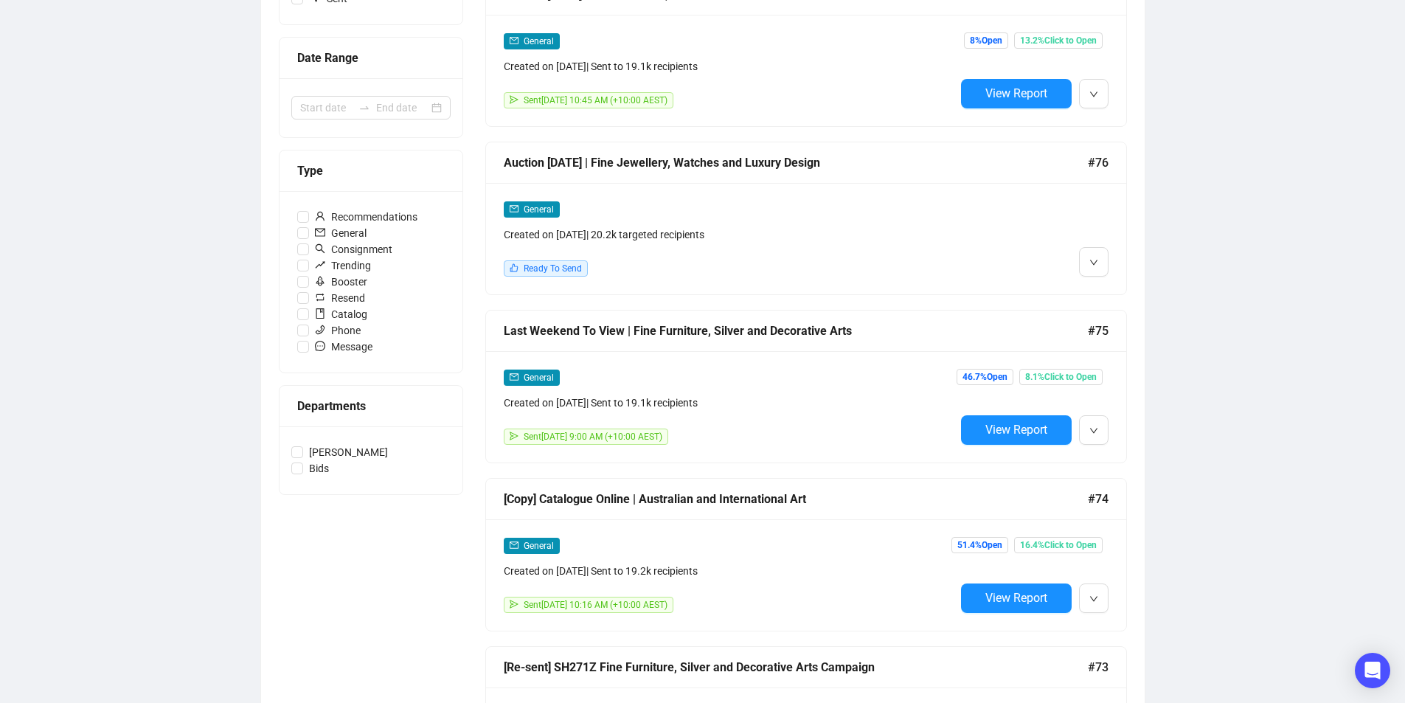
scroll to position [221, 0]
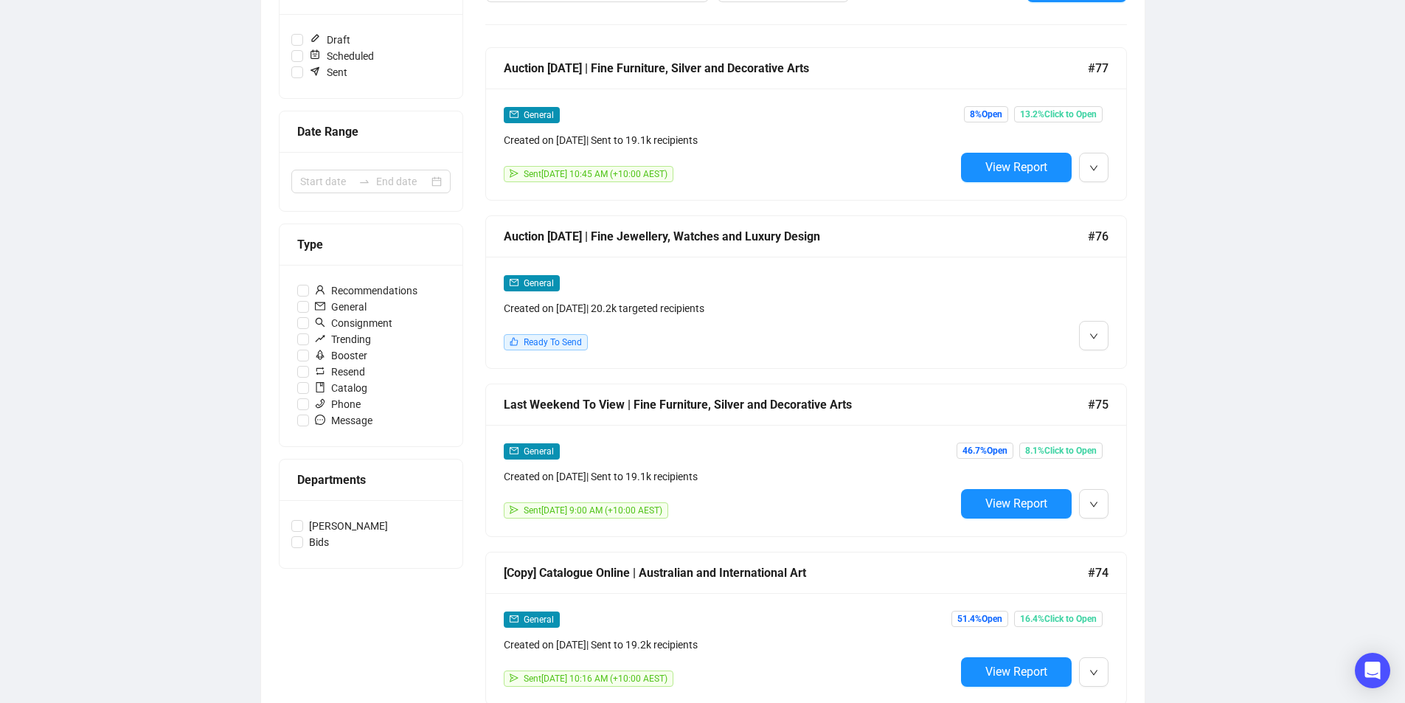
click at [977, 274] on div at bounding box center [1031, 312] width 153 height 76
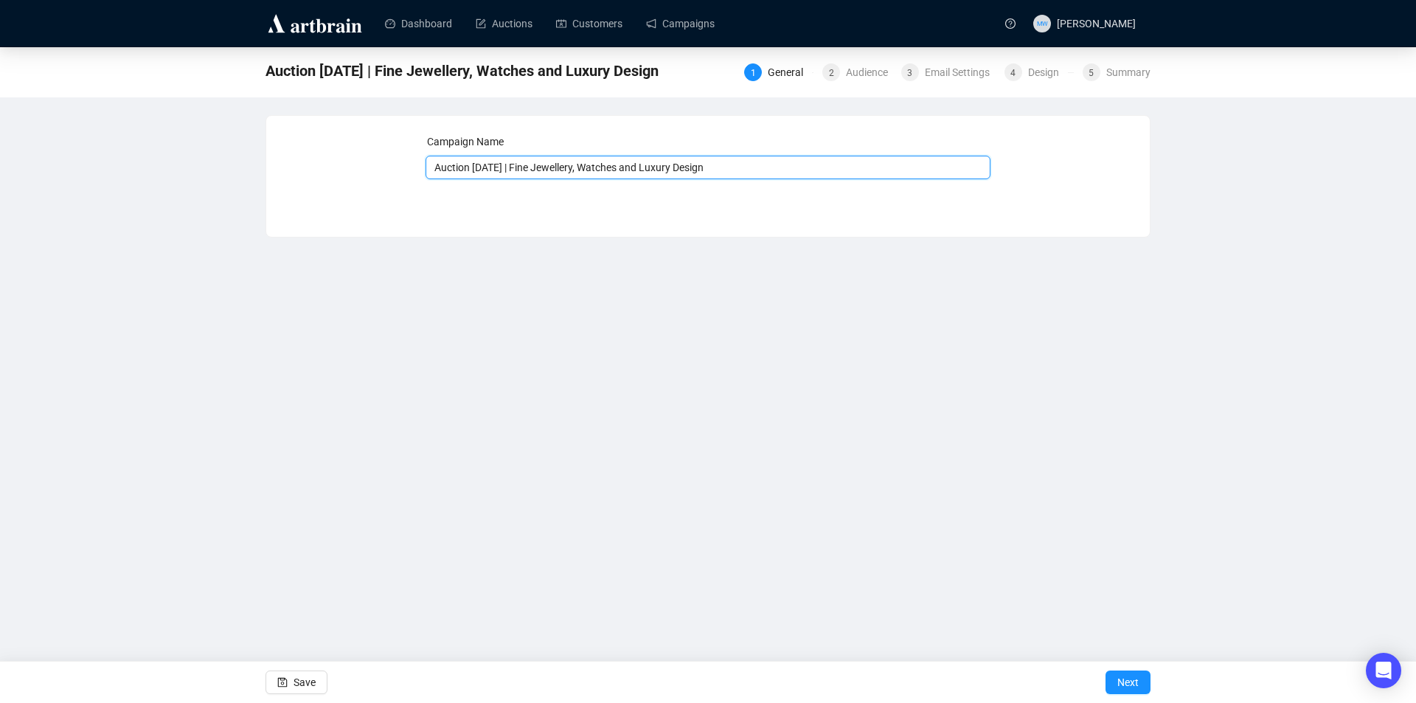
drag, startPoint x: 517, startPoint y: 165, endPoint x: 483, endPoint y: 166, distance: 33.9
click at [483, 166] on input "Auction [DATE] | Fine Jewellery, Watches and Luxury Design" at bounding box center [709, 168] width 566 height 24
type input "Auction Today | Fine Jewellery, Watches and Luxury Design"
click at [303, 690] on span "Save" at bounding box center [305, 682] width 22 height 41
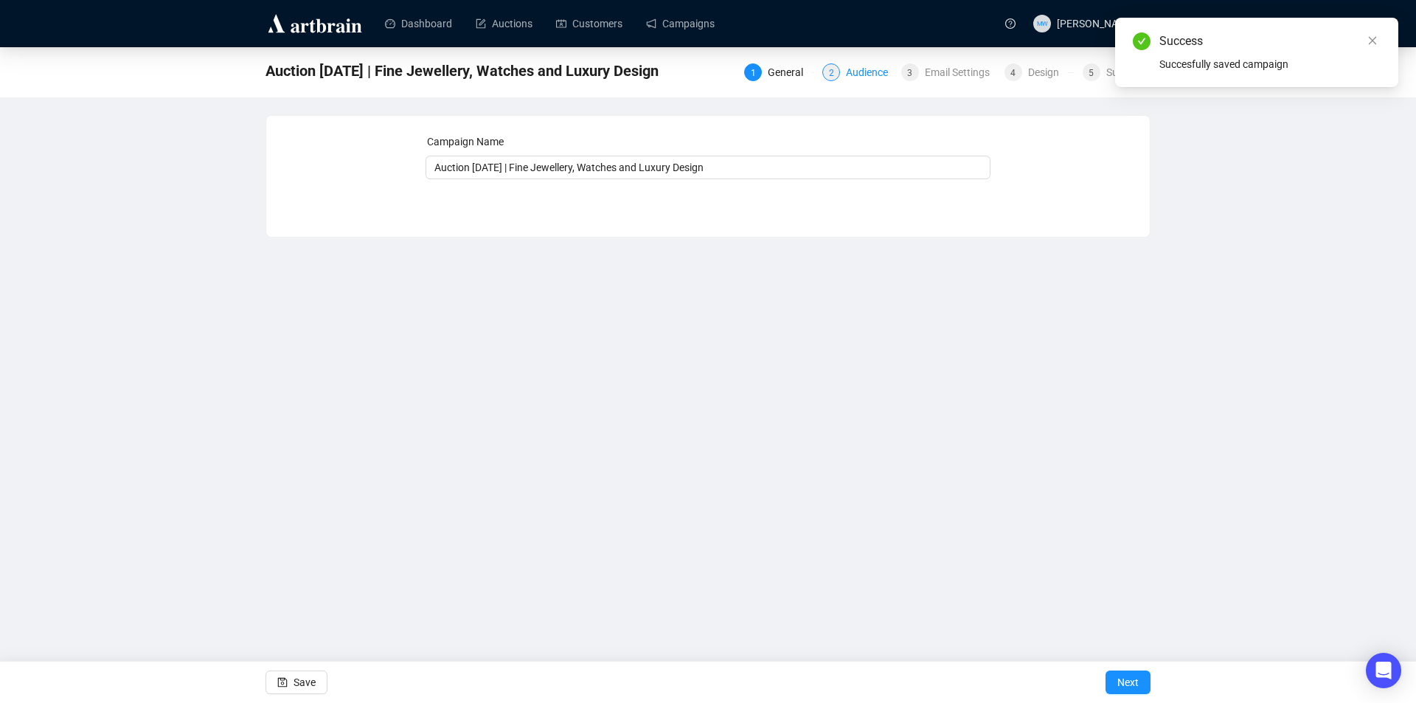
click at [853, 74] on div "Audience" at bounding box center [871, 72] width 51 height 18
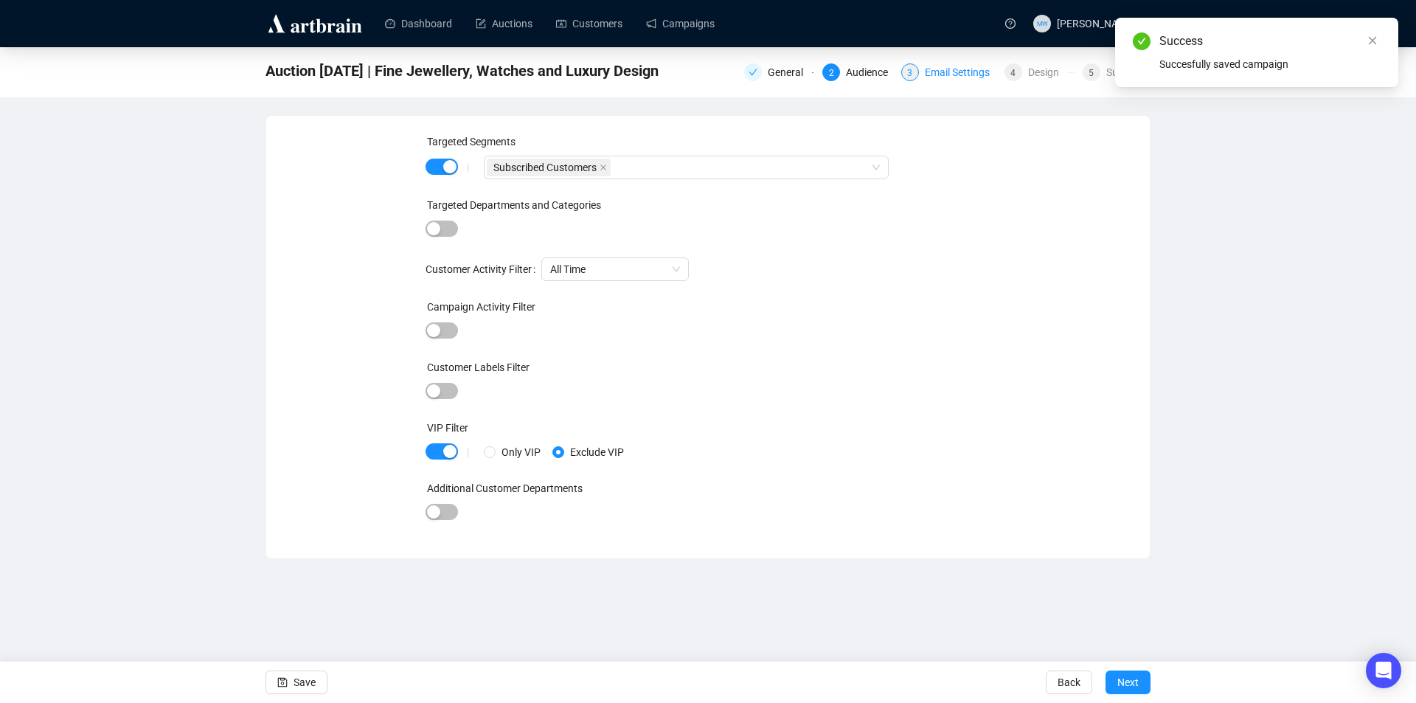
click at [922, 73] on div "3 Email Settings" at bounding box center [948, 72] width 94 height 18
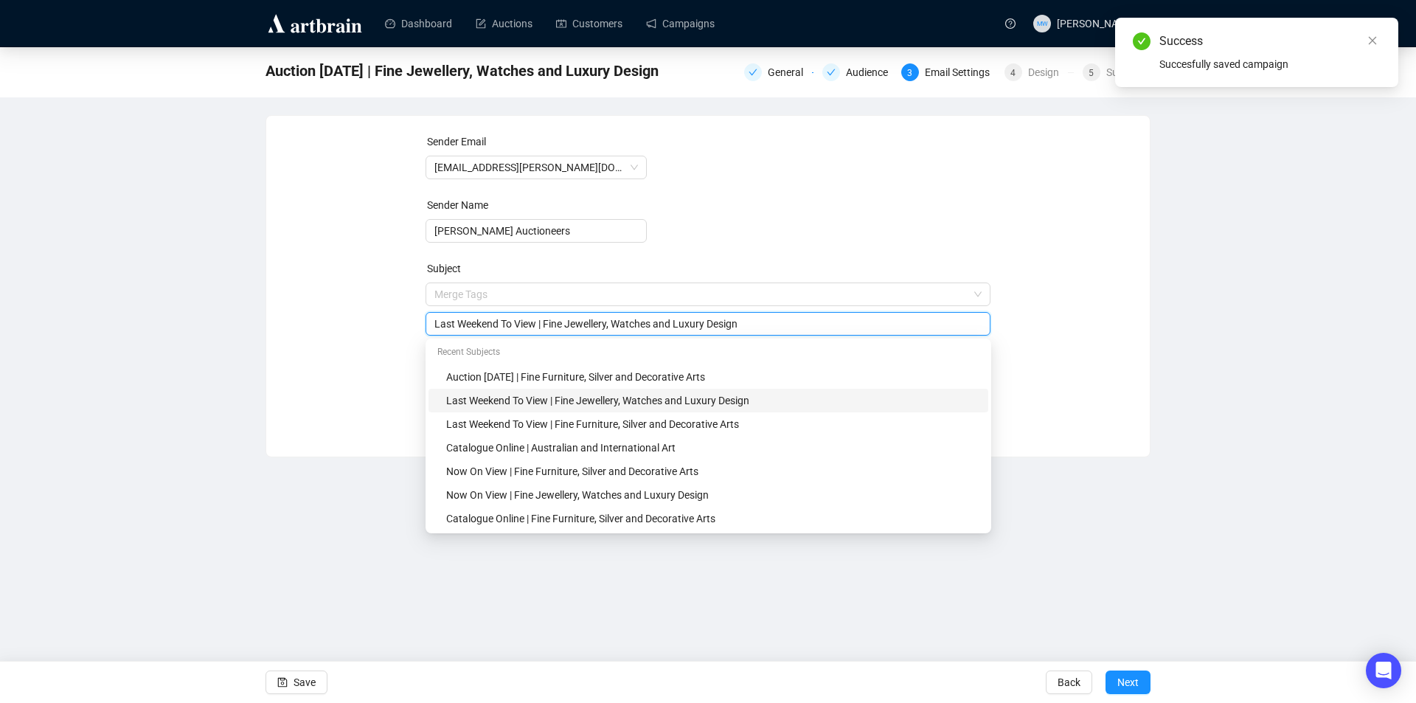
drag, startPoint x: 533, startPoint y: 294, endPoint x: 420, endPoint y: 292, distance: 112.9
click at [420, 292] on div "Sender Email info@shapiro.com.au Sender Name Shapiro Auctioneers Subject Merge …" at bounding box center [708, 274] width 848 height 283
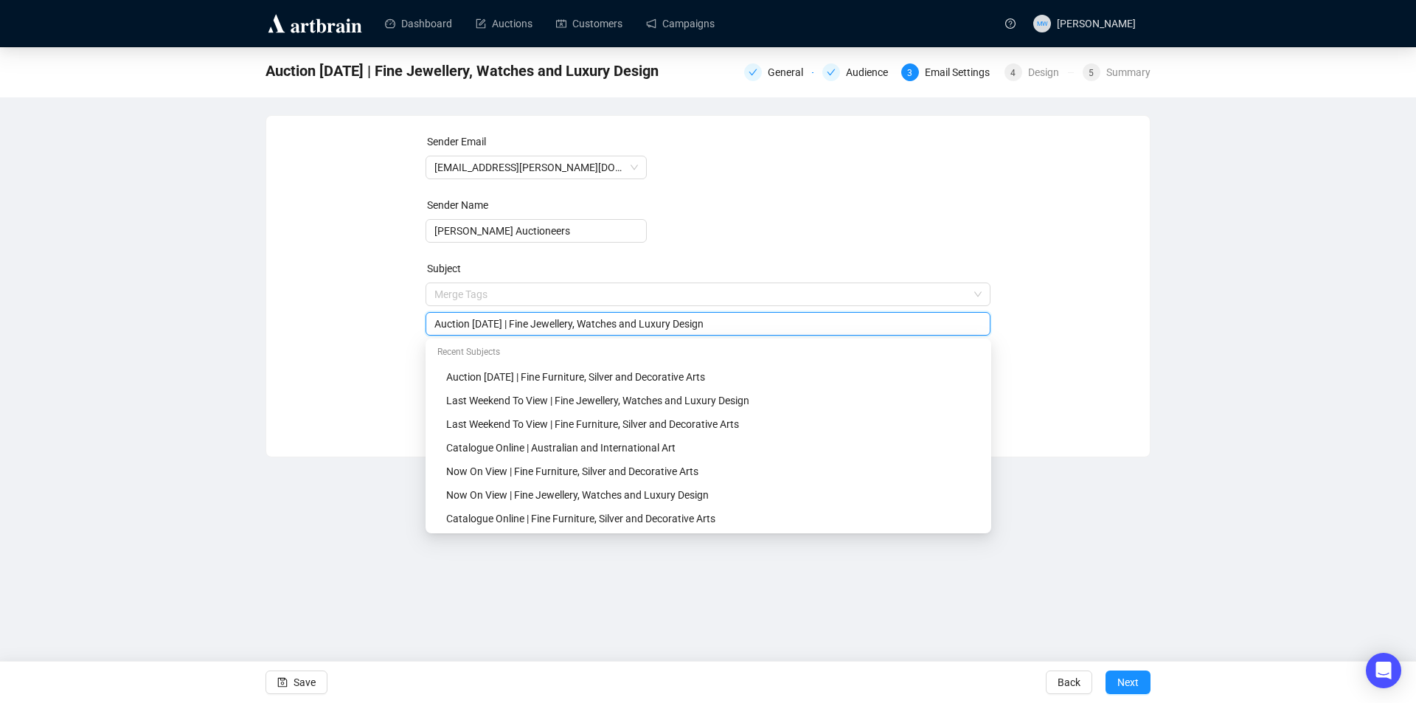
type input "Auction Today | Fine Jewellery, Watches and Luxury Design"
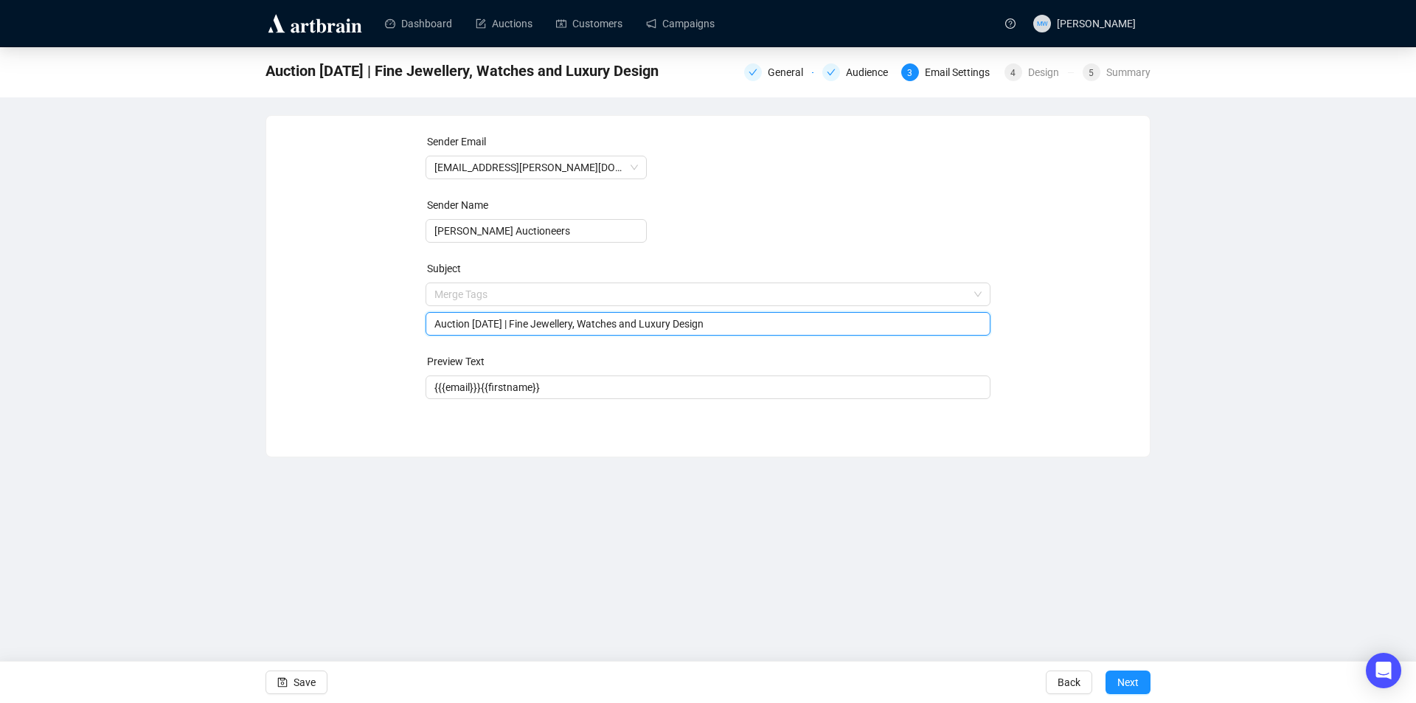
click at [277, 487] on div "Dashboard Auctions Customers Campaigns MW Michaela Wong Auction Today | Fine Je…" at bounding box center [708, 351] width 1416 height 703
click at [307, 674] on span "Save" at bounding box center [305, 682] width 22 height 41
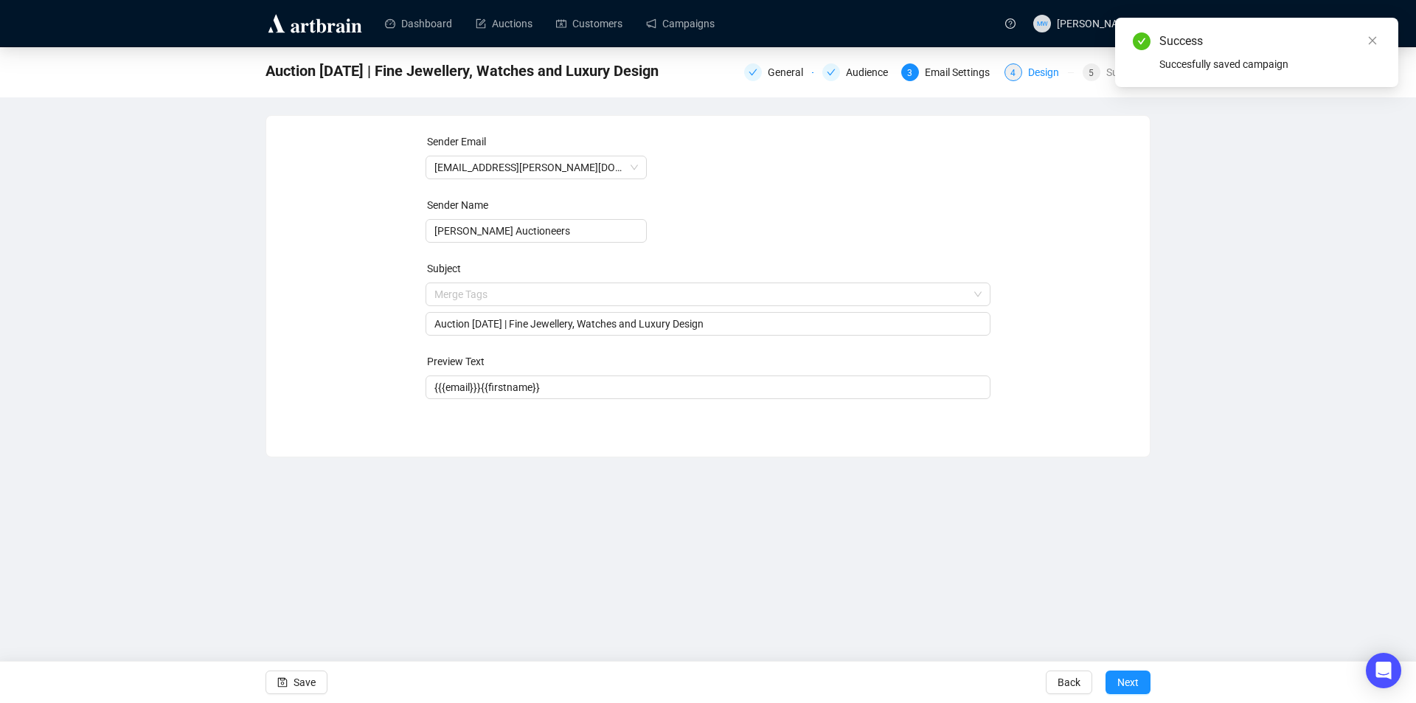
click at [1034, 74] on div "Design" at bounding box center [1048, 72] width 40 height 18
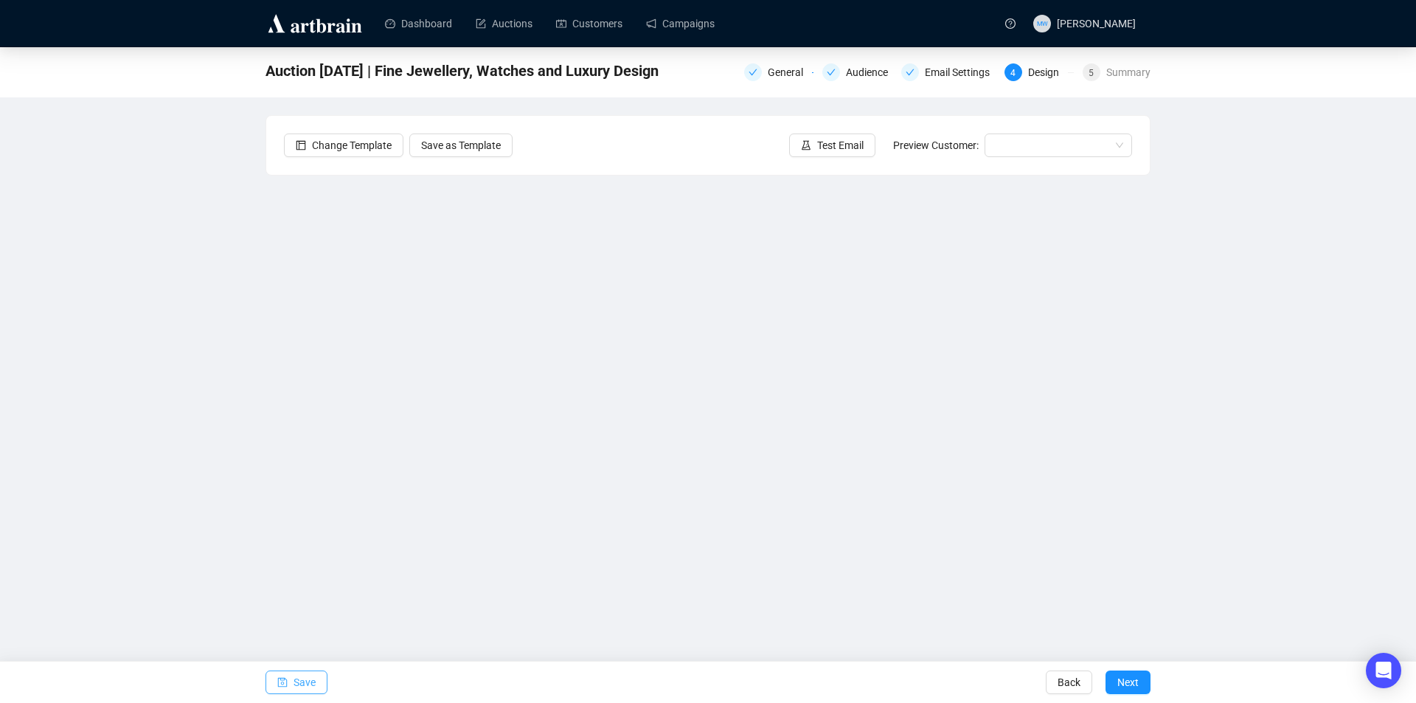
click at [299, 687] on span "Save" at bounding box center [305, 682] width 22 height 41
click at [288, 681] on button "Save" at bounding box center [297, 682] width 62 height 24
click at [310, 686] on span "Save" at bounding box center [305, 682] width 22 height 41
click at [299, 684] on span "Save" at bounding box center [305, 682] width 22 height 41
click at [293, 685] on button "Save" at bounding box center [297, 682] width 62 height 24
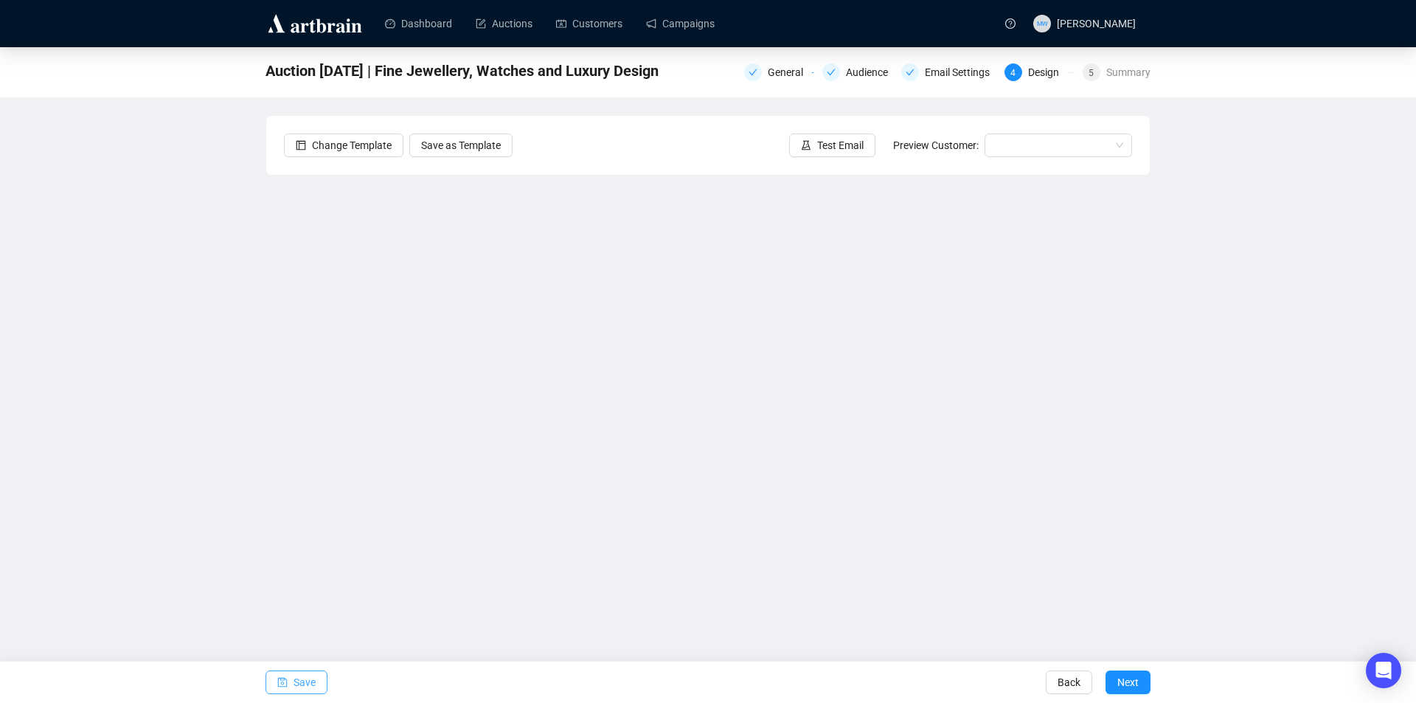
click at [297, 684] on span "Save" at bounding box center [305, 682] width 22 height 41
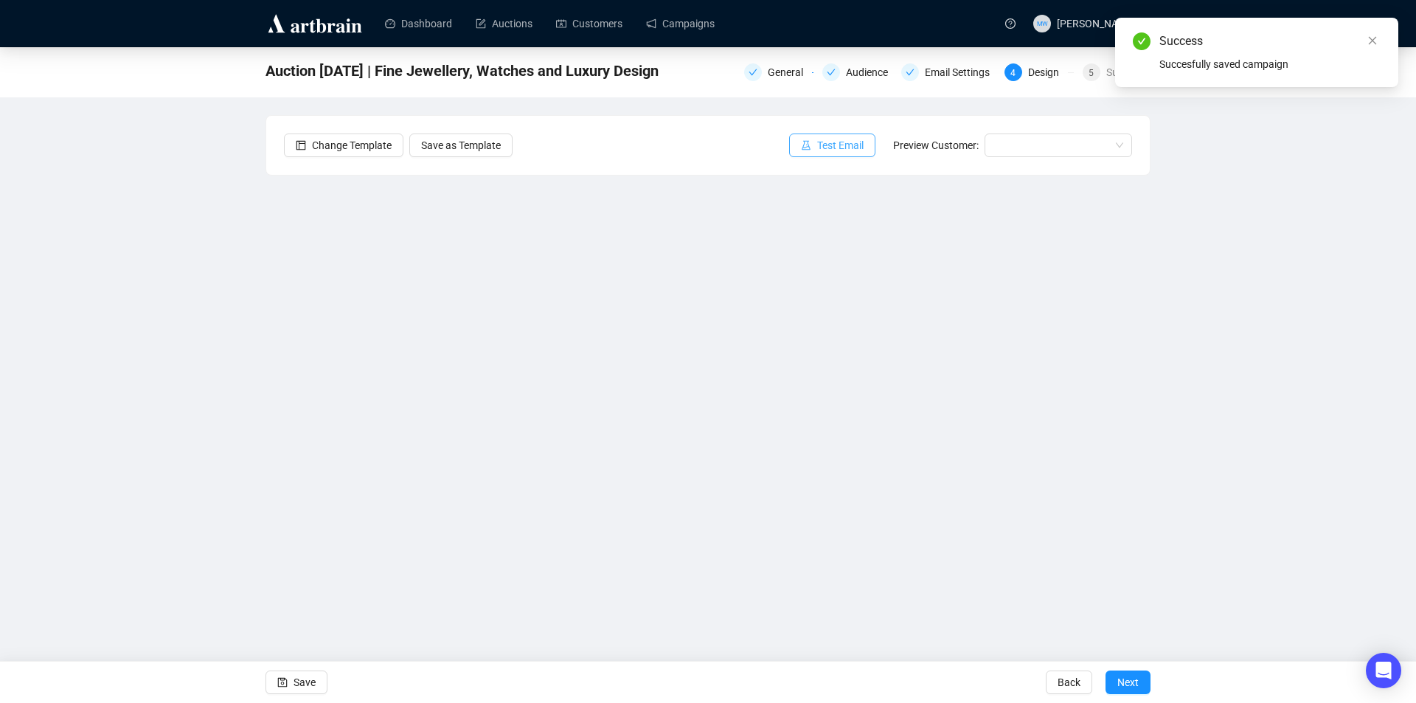
click at [836, 142] on span "Test Email" at bounding box center [840, 145] width 46 height 16
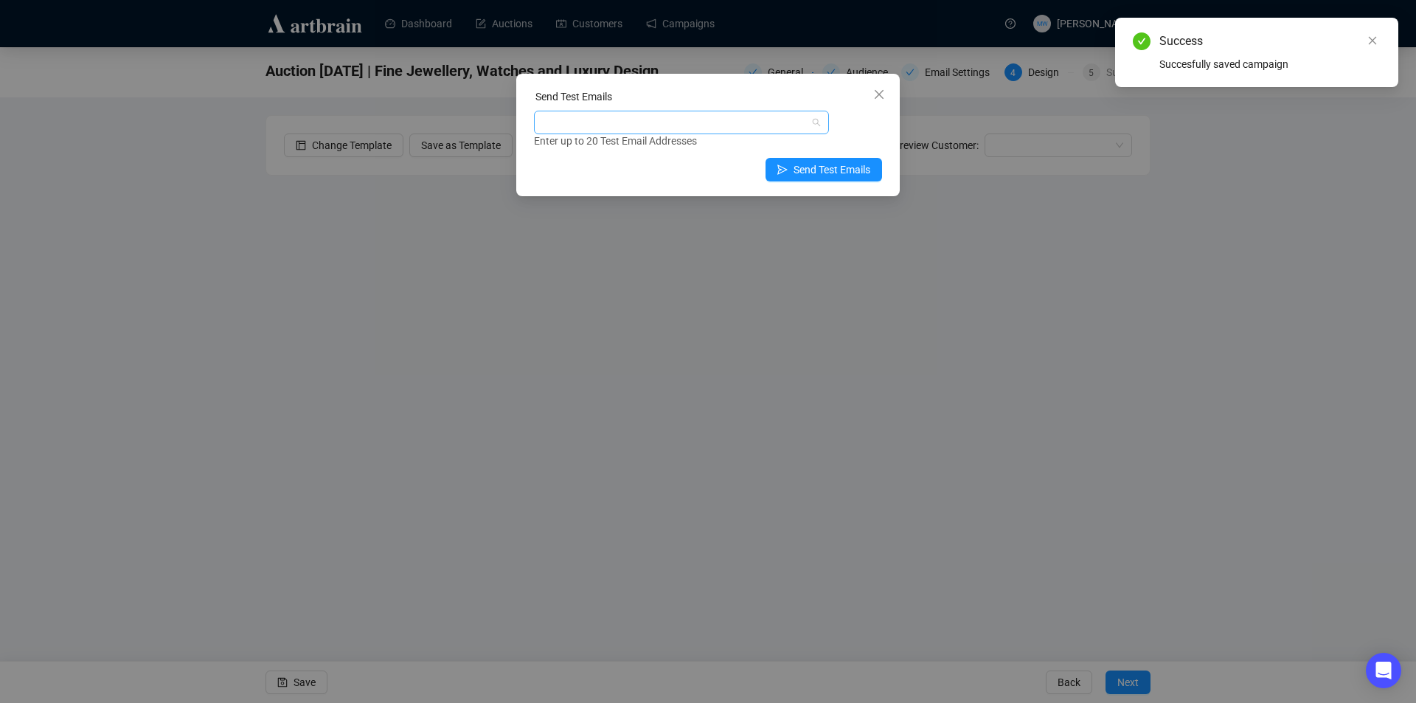
click at [683, 131] on div at bounding box center [674, 122] width 274 height 21
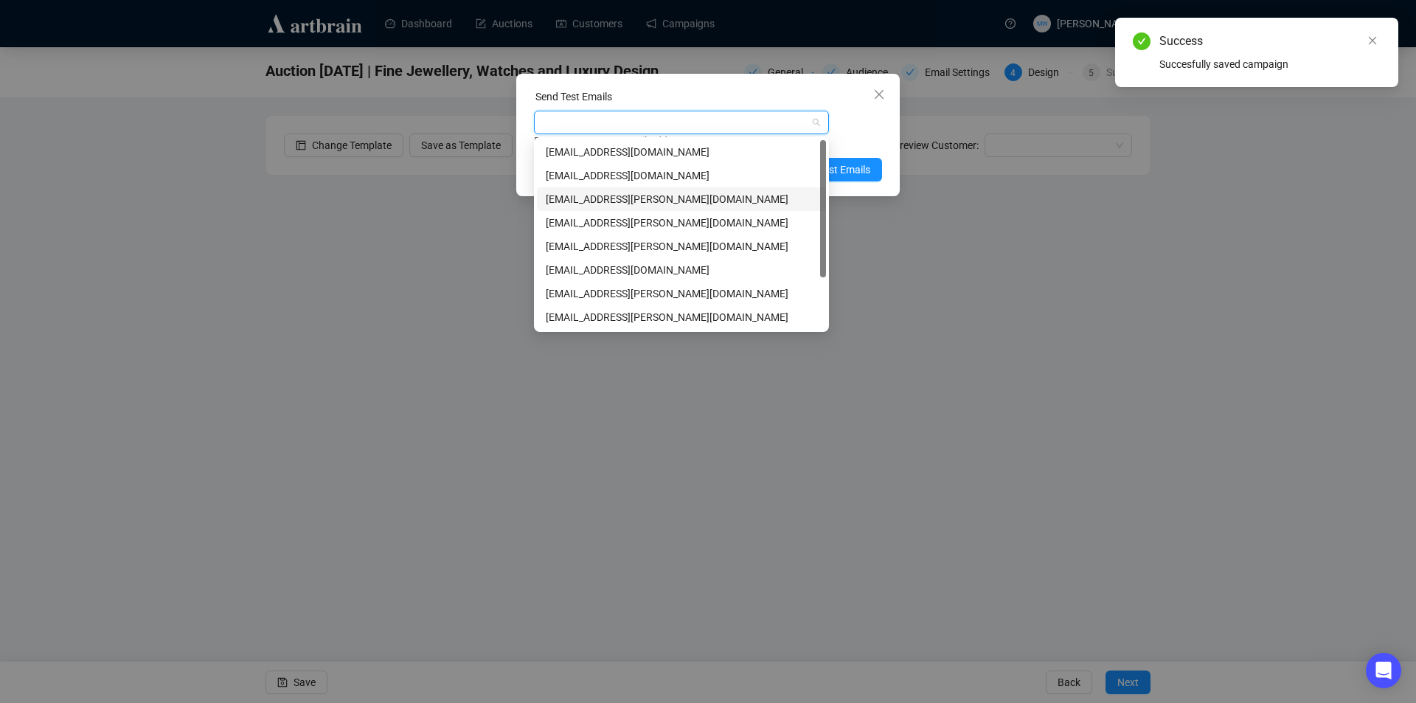
click at [575, 202] on div "[EMAIL_ADDRESS][PERSON_NAME][DOMAIN_NAME]" at bounding box center [681, 199] width 271 height 16
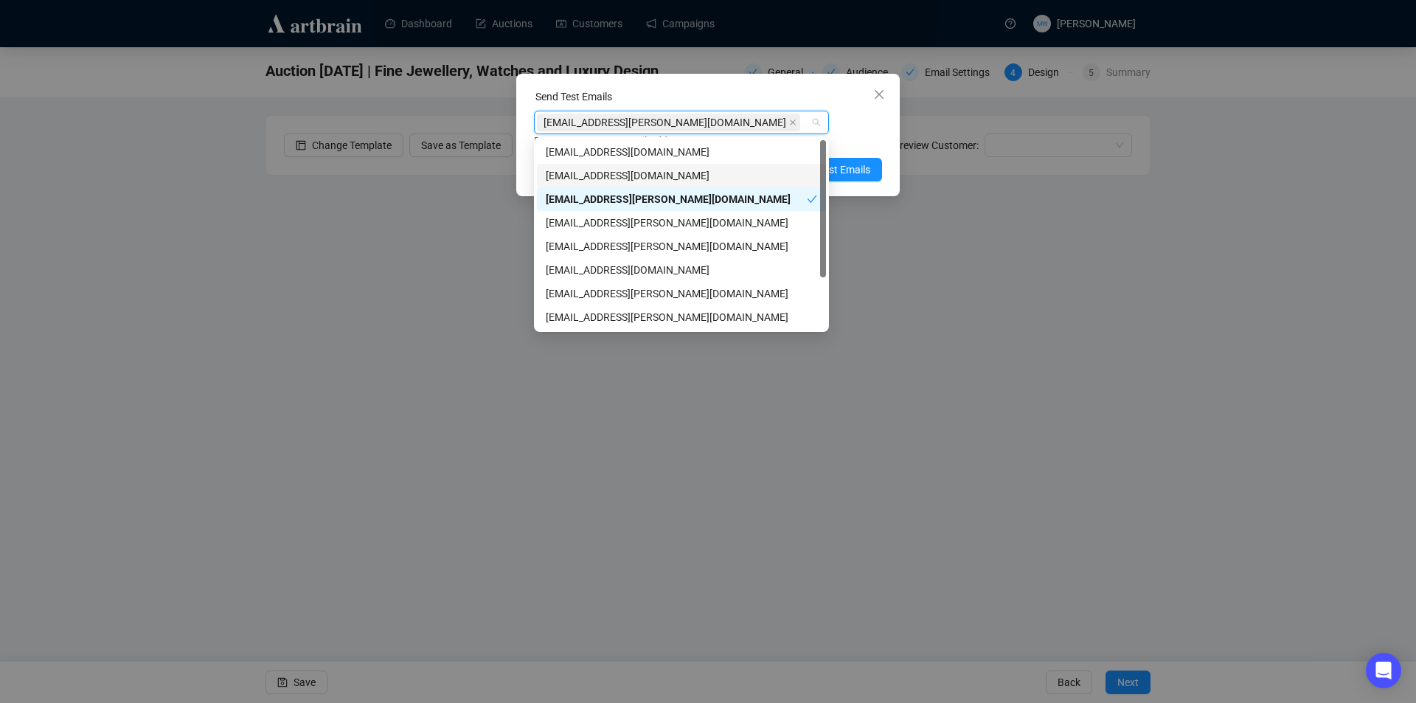
click at [875, 142] on div "Enter up to 20 Test Email Addresses" at bounding box center [708, 141] width 348 height 17
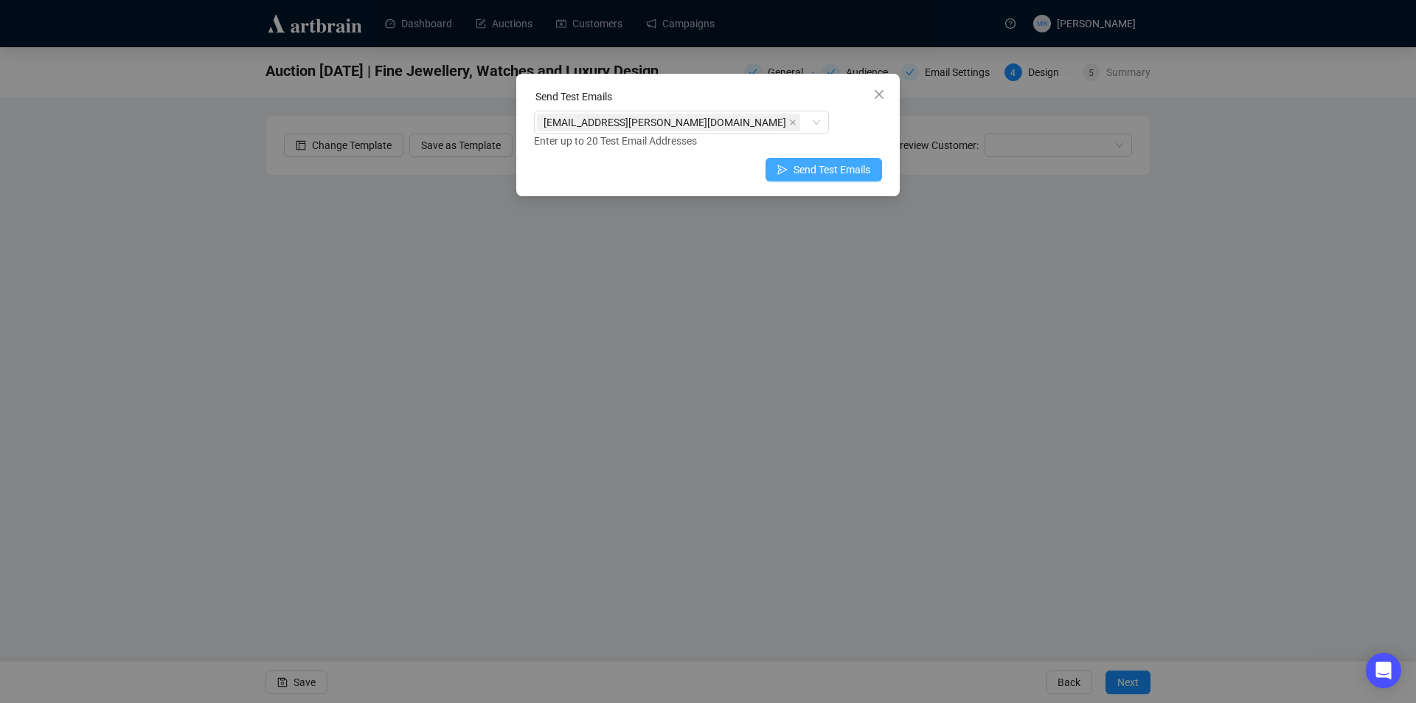
click at [847, 173] on span "Send Test Emails" at bounding box center [832, 170] width 77 height 16
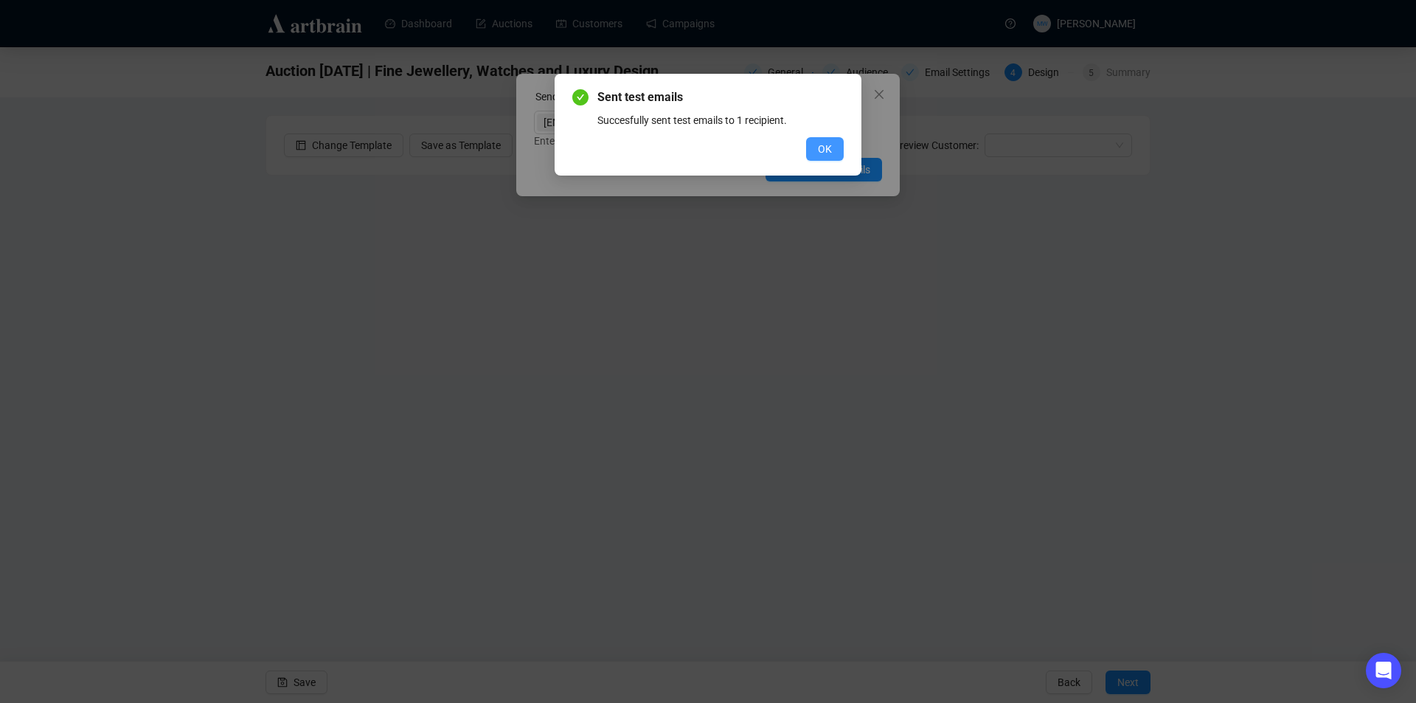
click at [815, 150] on button "OK" at bounding box center [825, 149] width 38 height 24
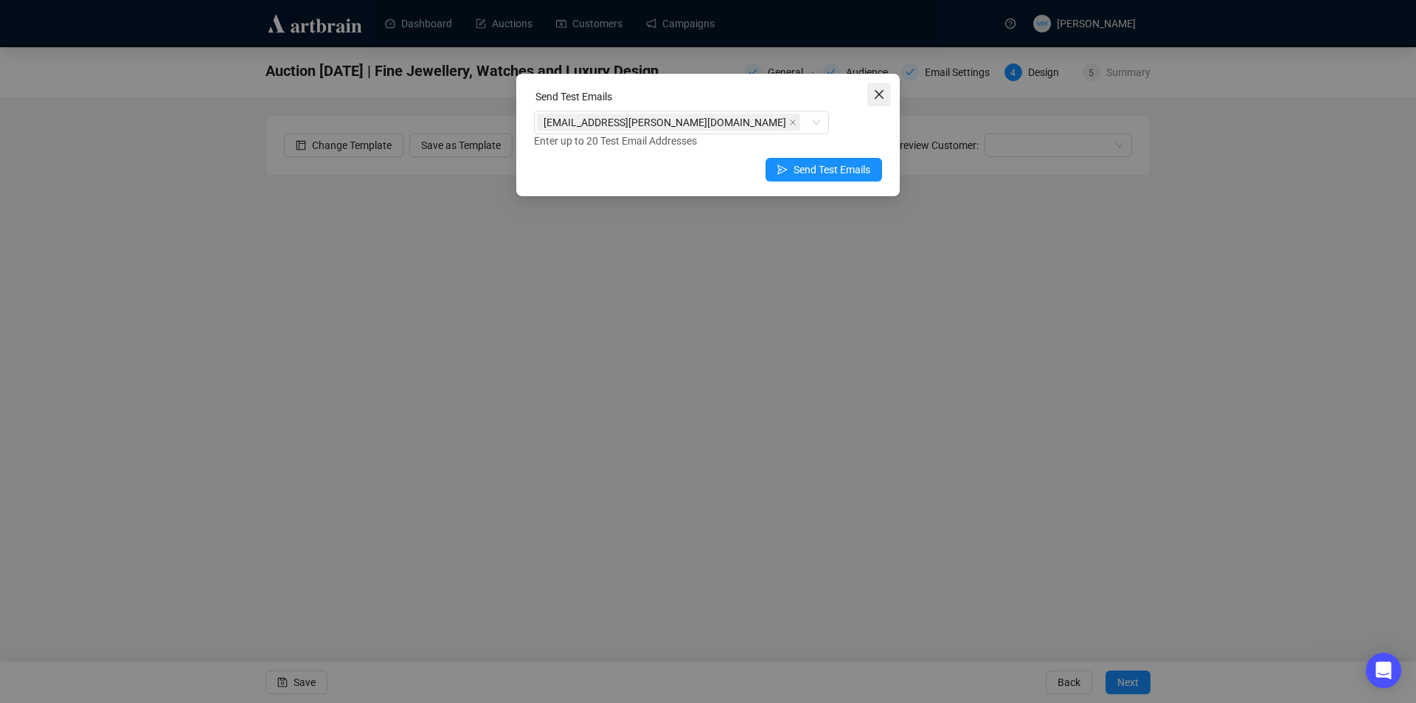
click at [882, 97] on icon "close" at bounding box center [879, 94] width 9 height 9
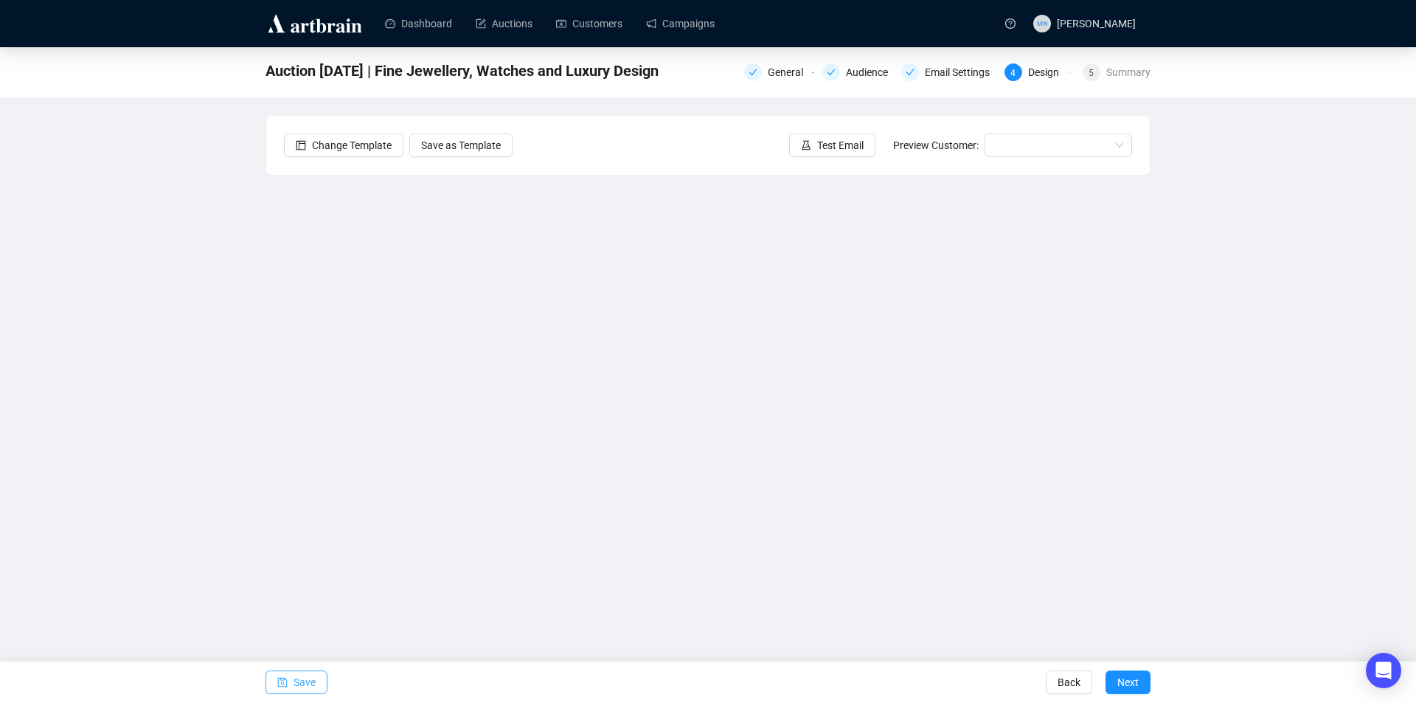
click at [294, 680] on span "Save" at bounding box center [305, 682] width 22 height 41
click at [297, 684] on span "Save" at bounding box center [305, 682] width 22 height 41
click at [295, 690] on span "Save" at bounding box center [305, 682] width 22 height 41
click at [299, 674] on span "Save" at bounding box center [305, 682] width 22 height 41
click at [297, 690] on span "Save" at bounding box center [305, 682] width 22 height 41
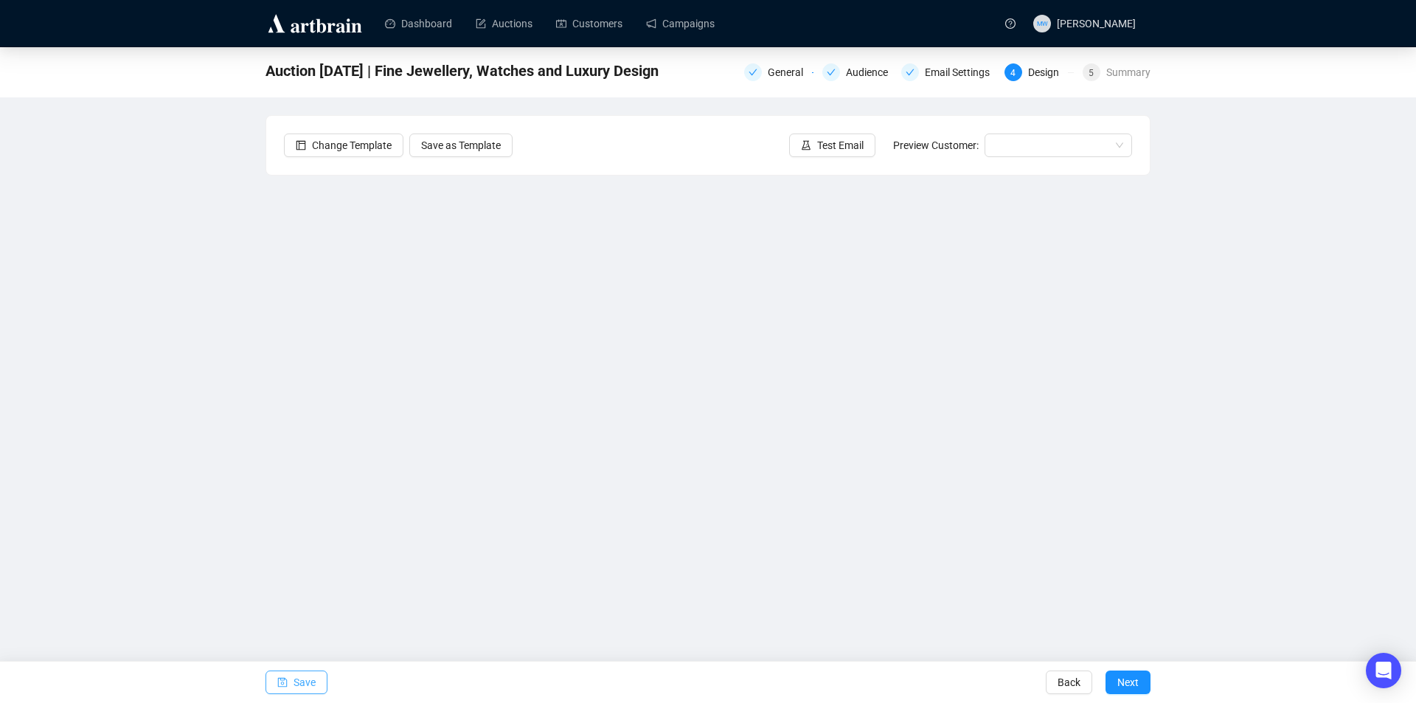
click at [294, 683] on span "Save" at bounding box center [305, 682] width 22 height 41
click at [302, 685] on span "Save" at bounding box center [305, 682] width 22 height 41
click at [298, 673] on span "Save" at bounding box center [305, 682] width 22 height 41
click at [282, 684] on icon "save" at bounding box center [282, 682] width 10 height 10
click at [301, 684] on span "Save" at bounding box center [305, 682] width 22 height 41
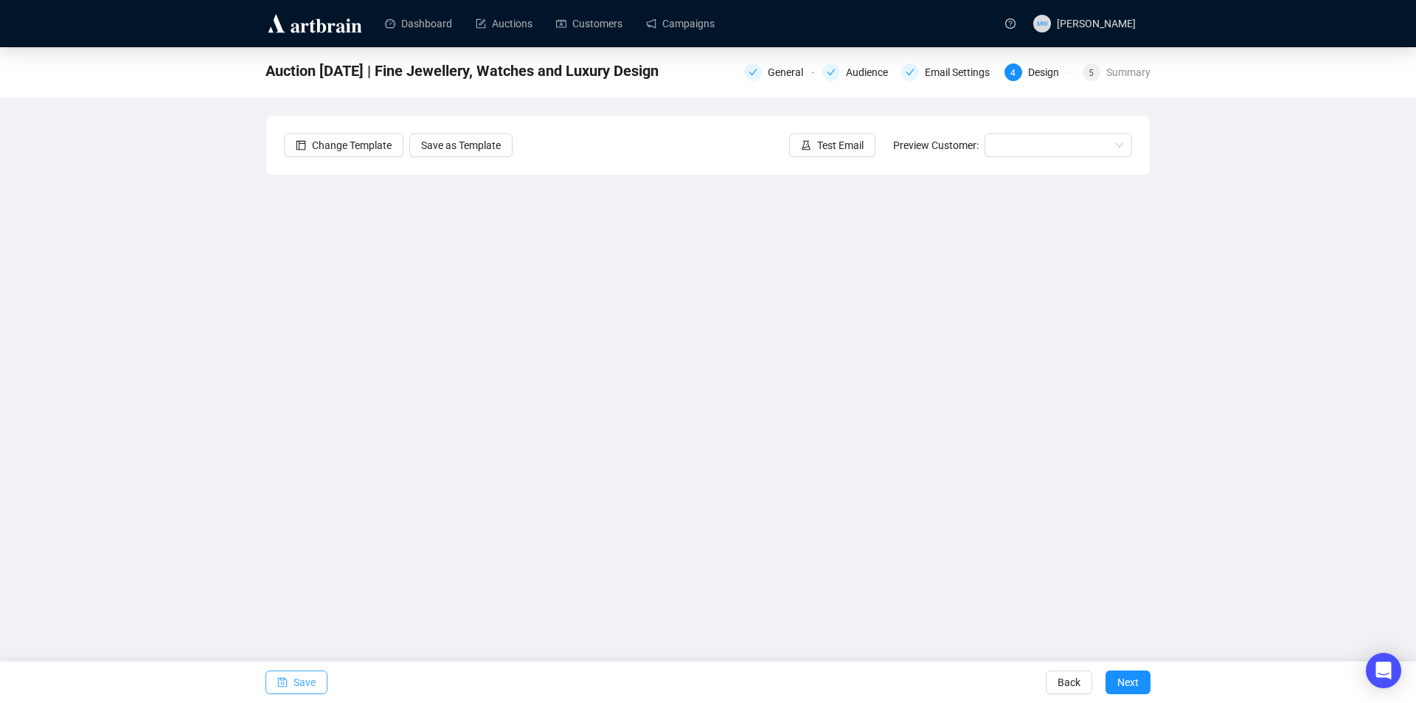
click at [295, 685] on span "Save" at bounding box center [305, 682] width 22 height 41
click at [852, 148] on span "Test Email" at bounding box center [840, 145] width 46 height 16
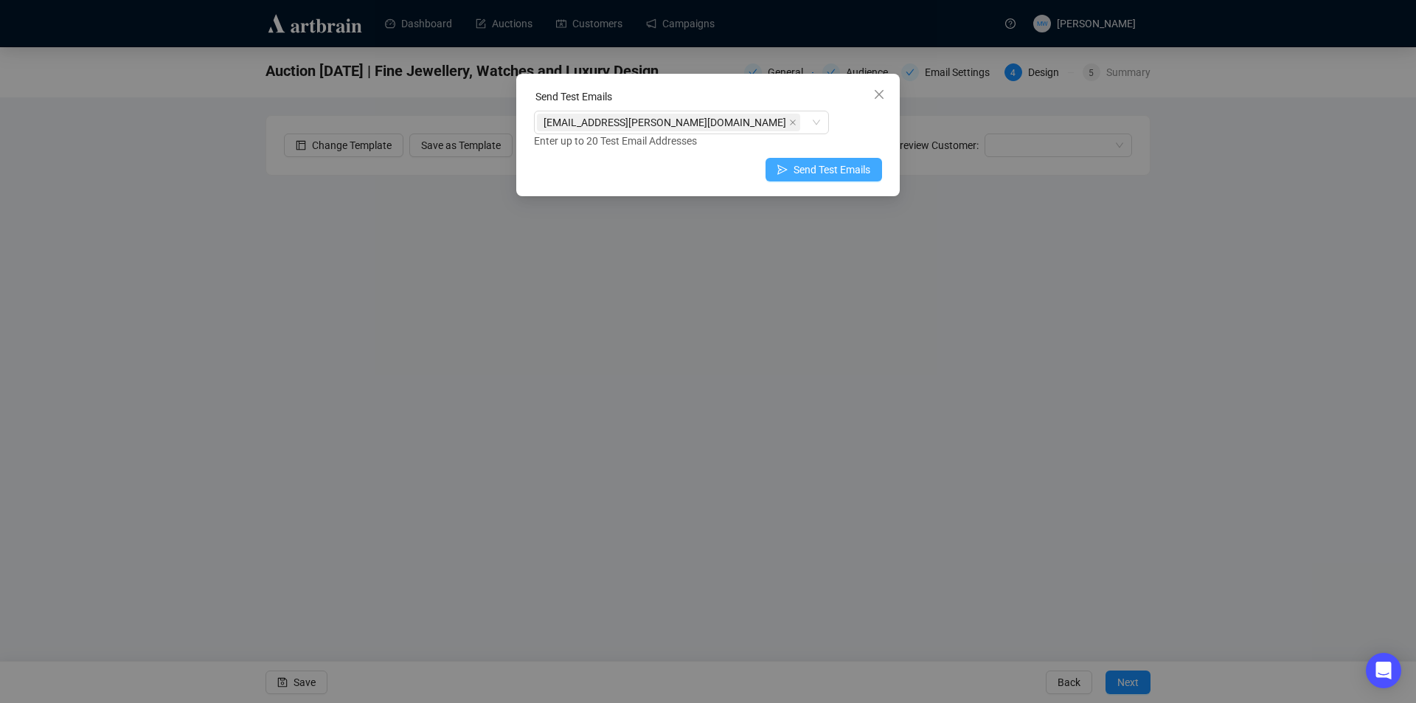
click at [842, 172] on span "Send Test Emails" at bounding box center [832, 170] width 77 height 16
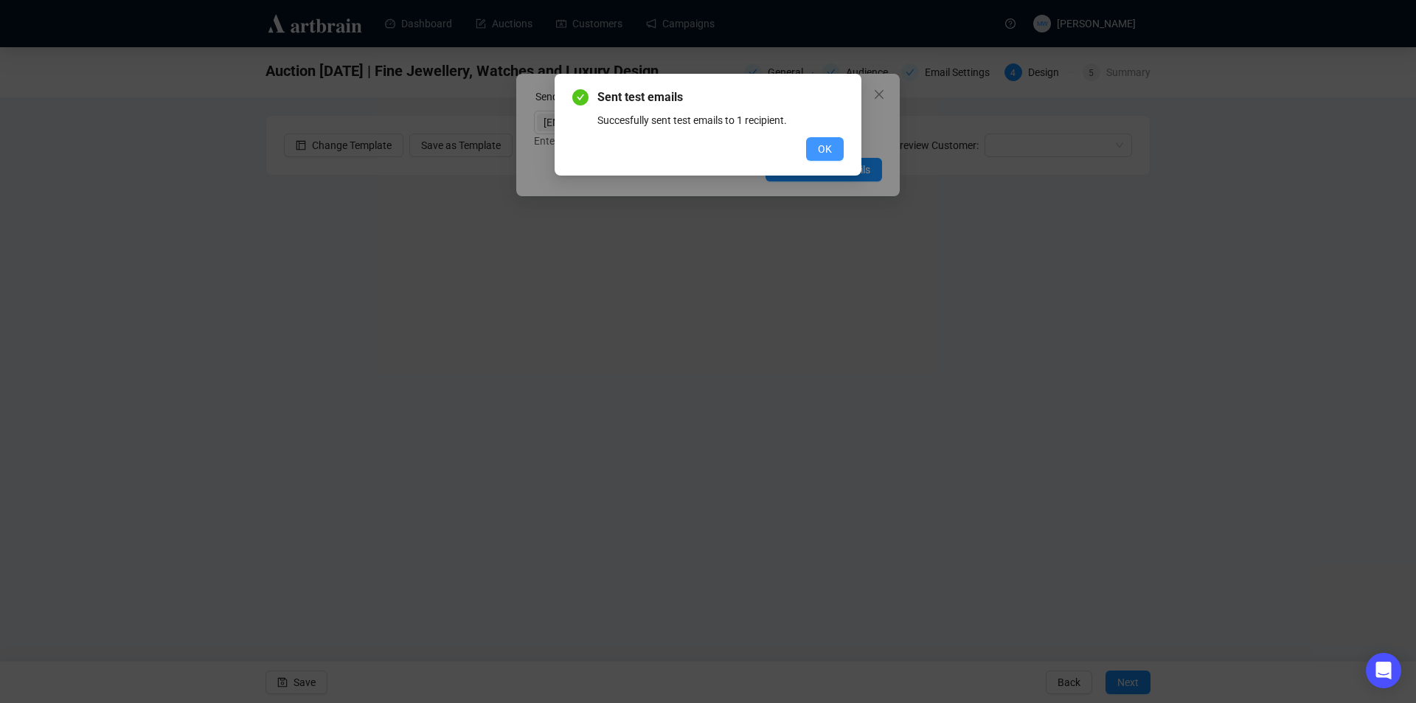
click at [820, 146] on span "OK" at bounding box center [825, 149] width 14 height 16
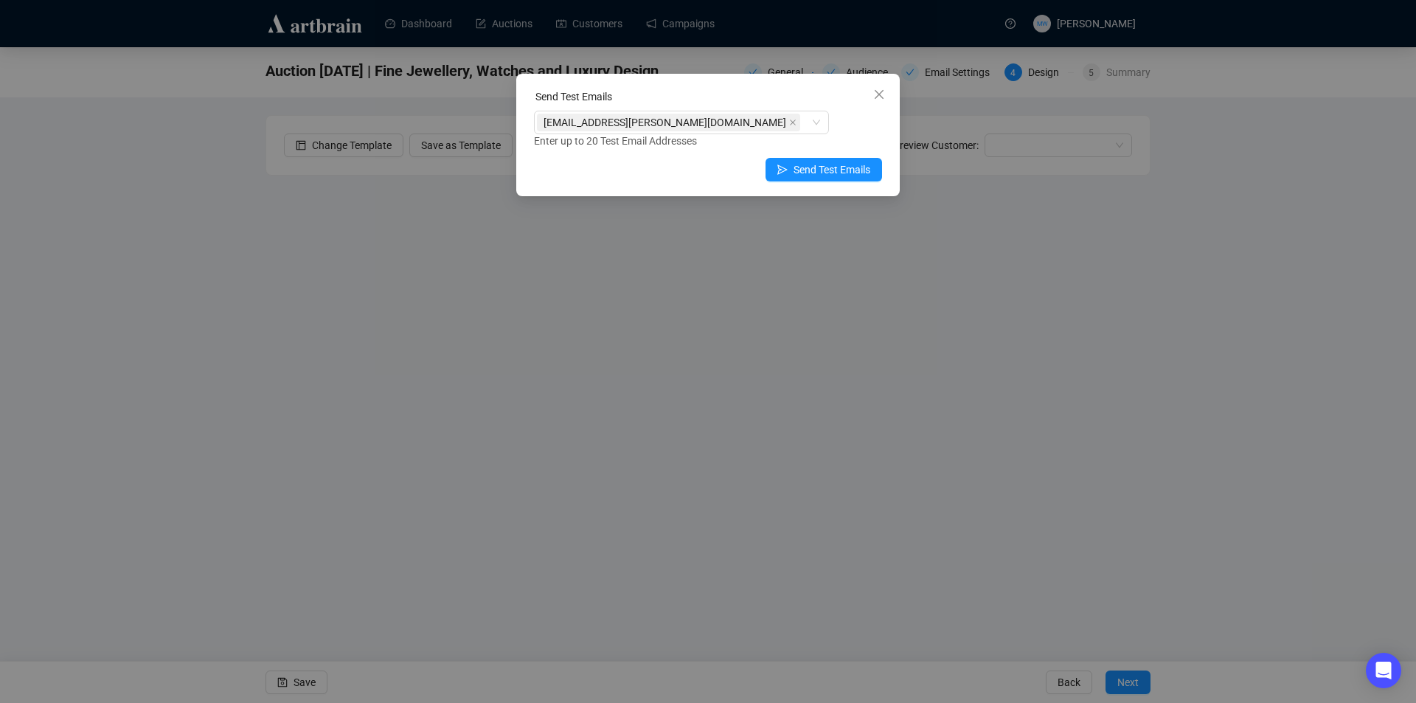
click at [881, 99] on icon "close" at bounding box center [879, 95] width 12 height 12
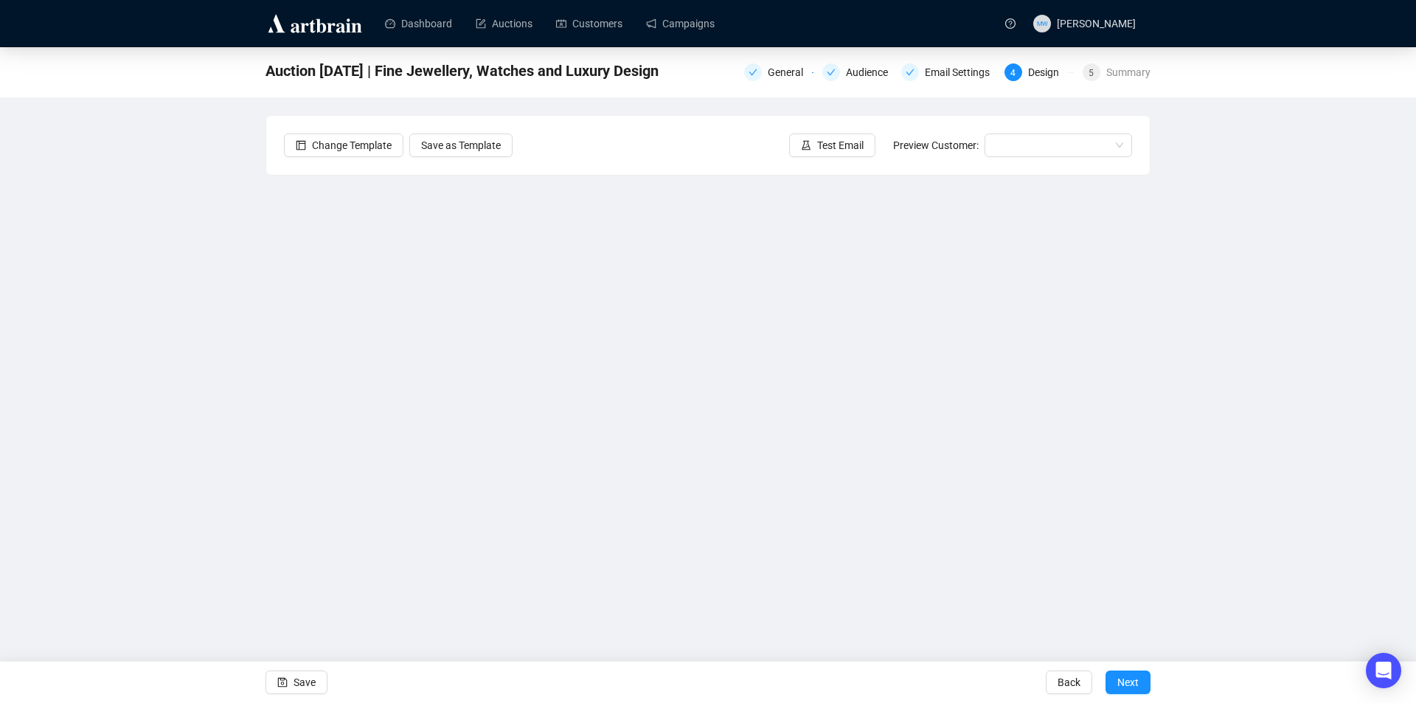
click at [1365, 296] on div "Auction Today | Fine Jewellery, Watches and Luxury Design General Audience Emai…" at bounding box center [708, 329] width 1416 height 564
click at [300, 686] on span "Save" at bounding box center [305, 682] width 22 height 41
